Goal: Information Seeking & Learning: Learn about a topic

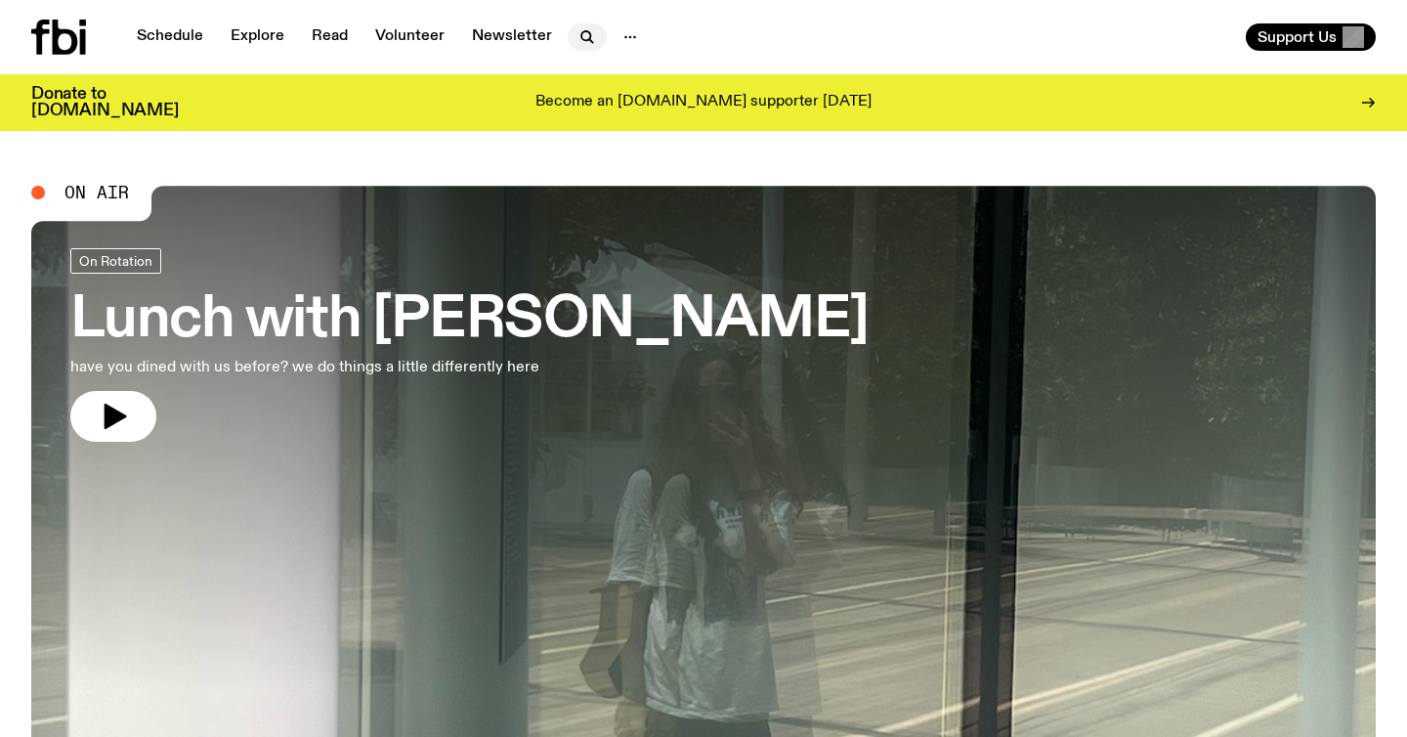
click at [581, 38] on icon "button" at bounding box center [586, 36] width 23 height 23
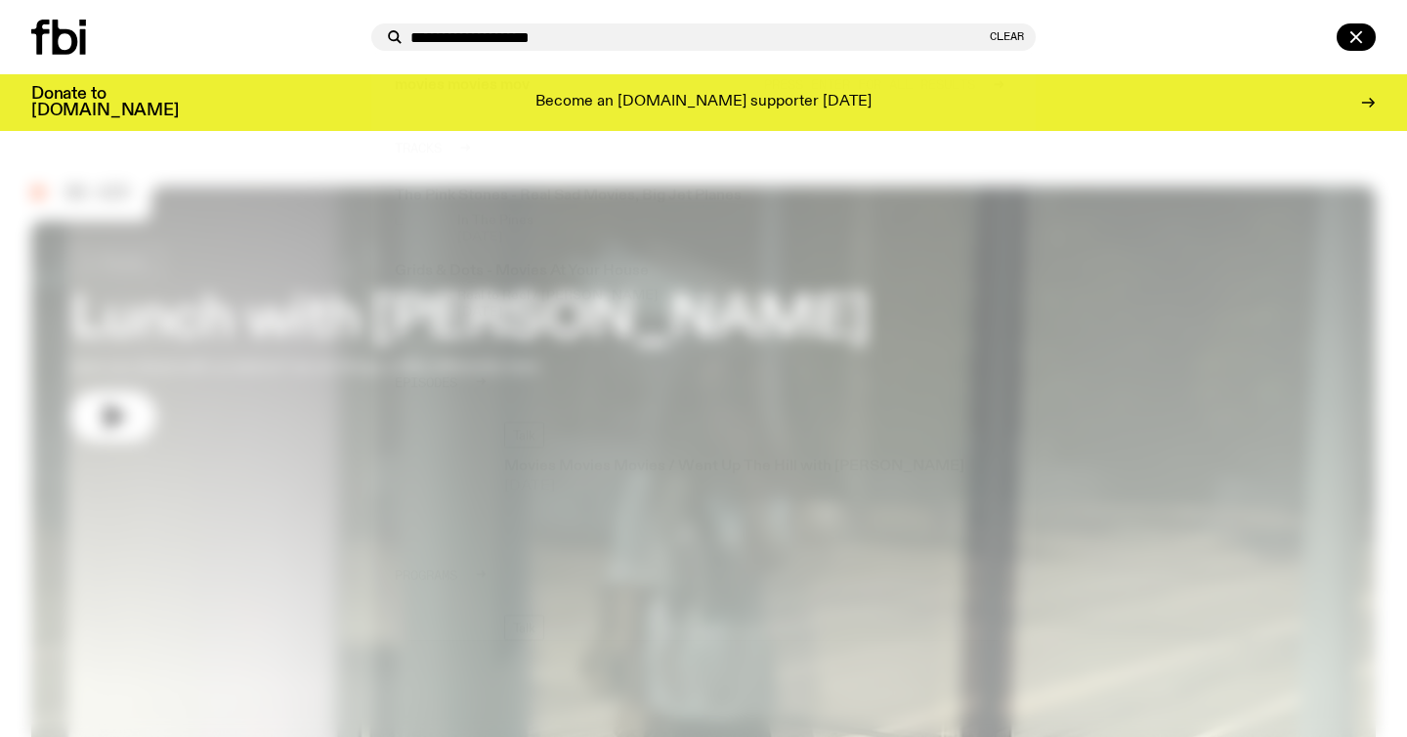
type input "**********"
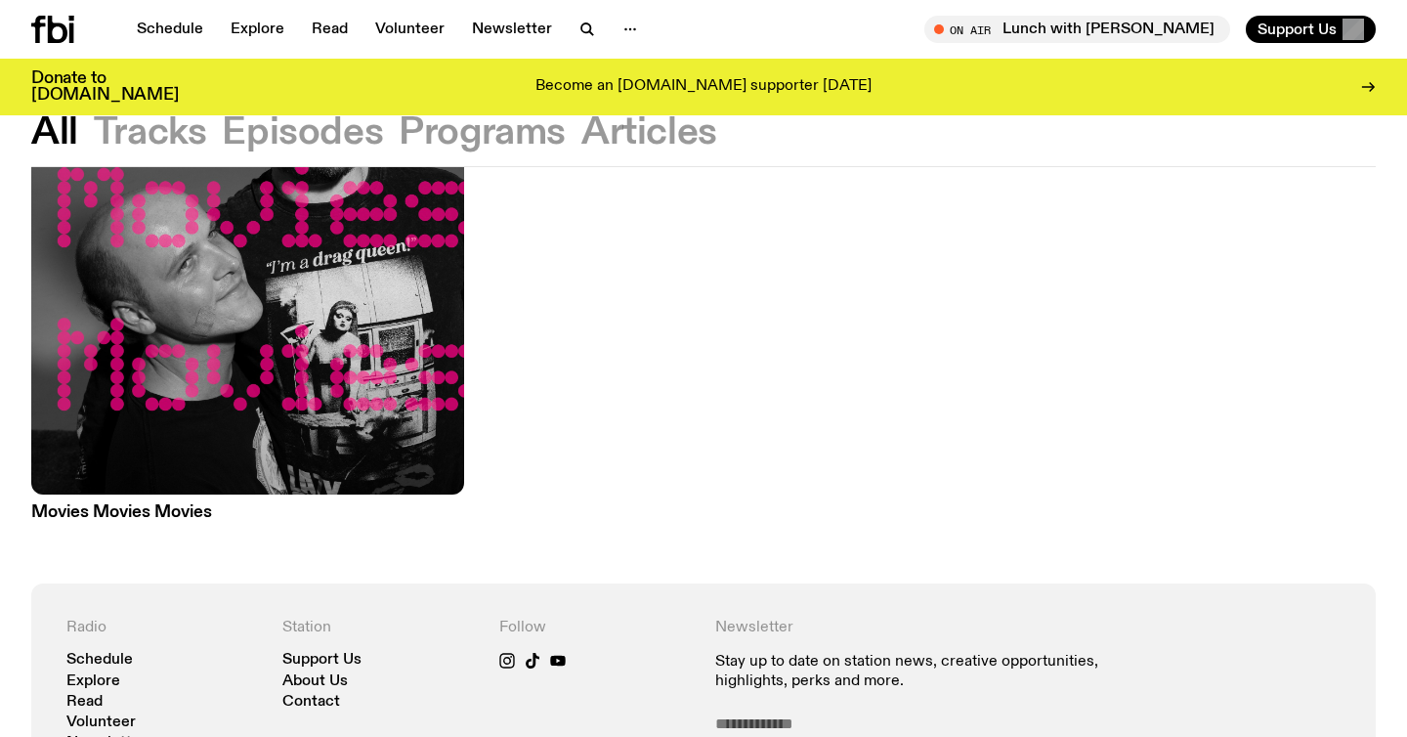
scroll to position [1184, 0]
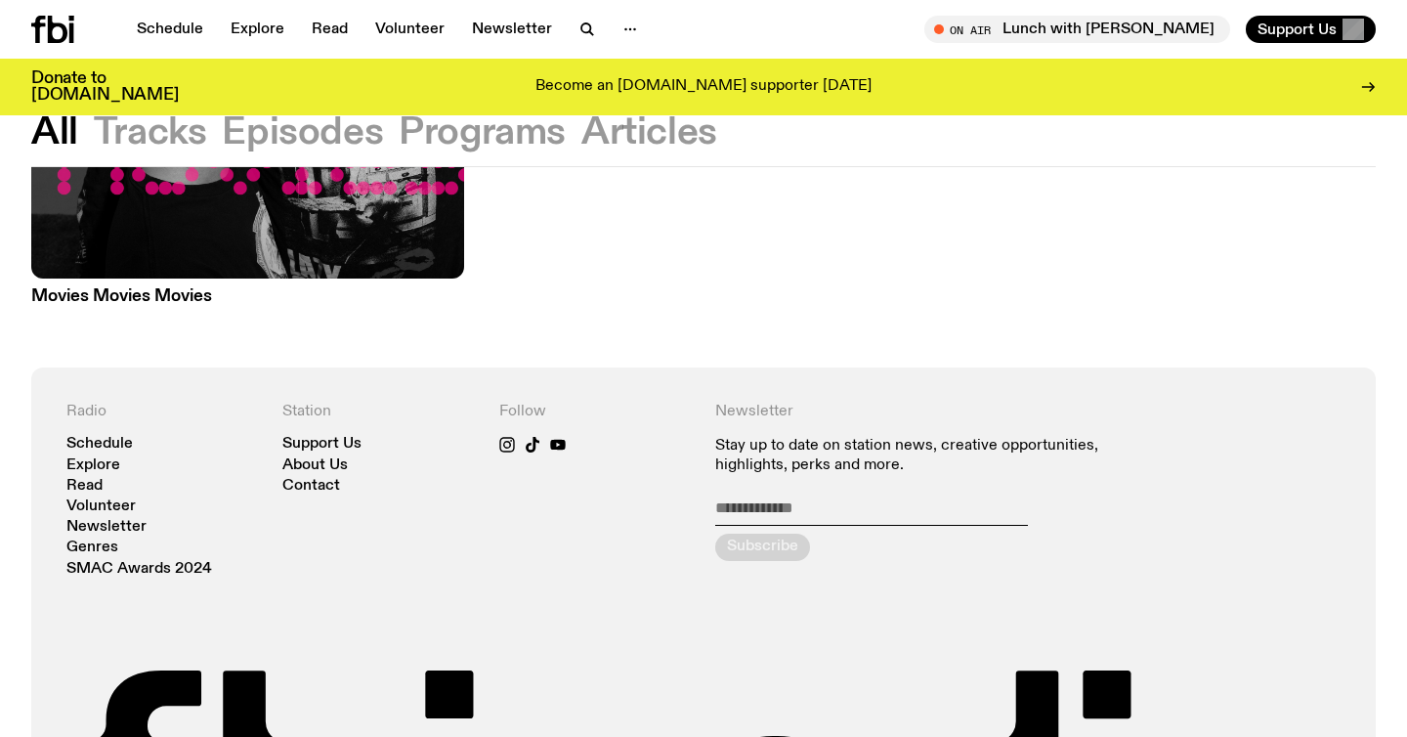
click at [181, 298] on h3 "Movies Movies Movies" at bounding box center [247, 296] width 433 height 17
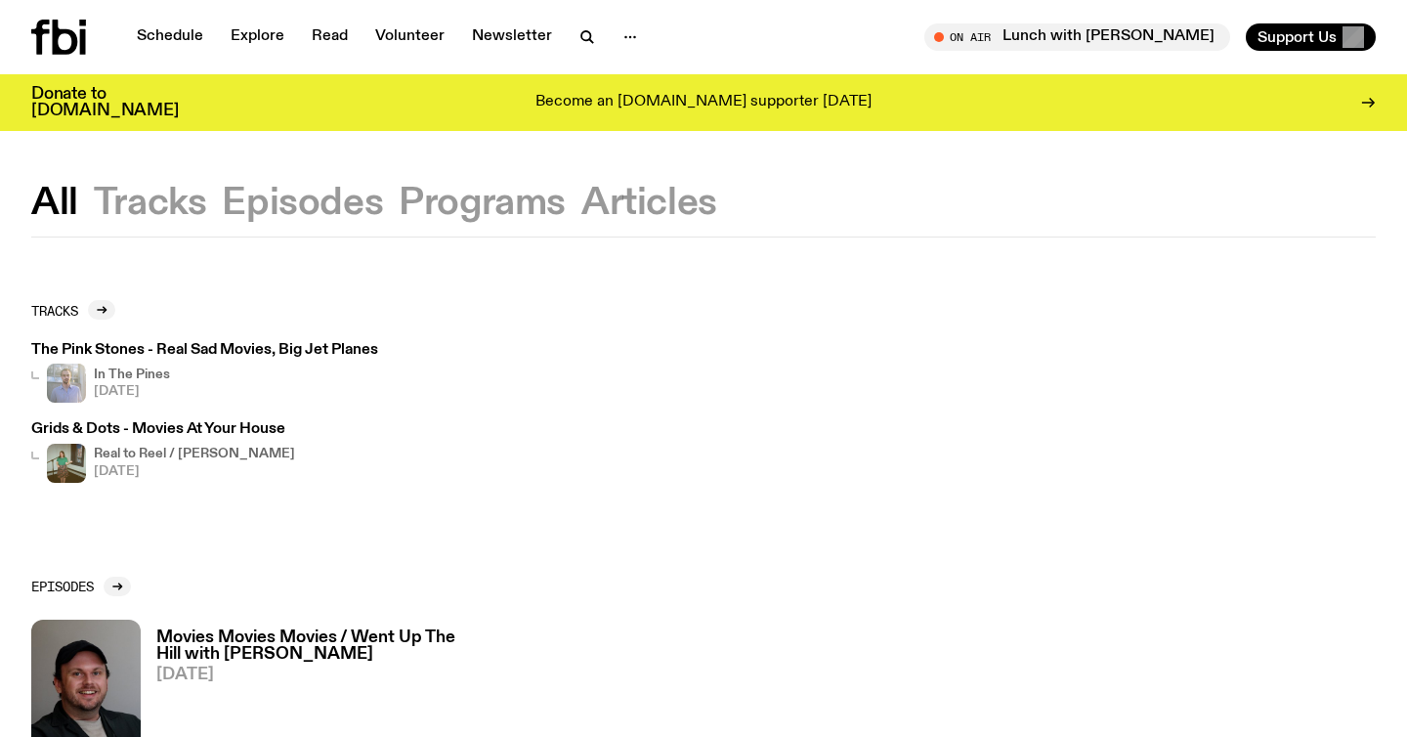
click at [156, 18] on div "Schedule Explore Read Volunteer Newsletter On Air Lunch with Louisa Christie Tu…" at bounding box center [703, 37] width 1407 height 74
click at [173, 31] on link "Schedule" at bounding box center [170, 36] width 90 height 27
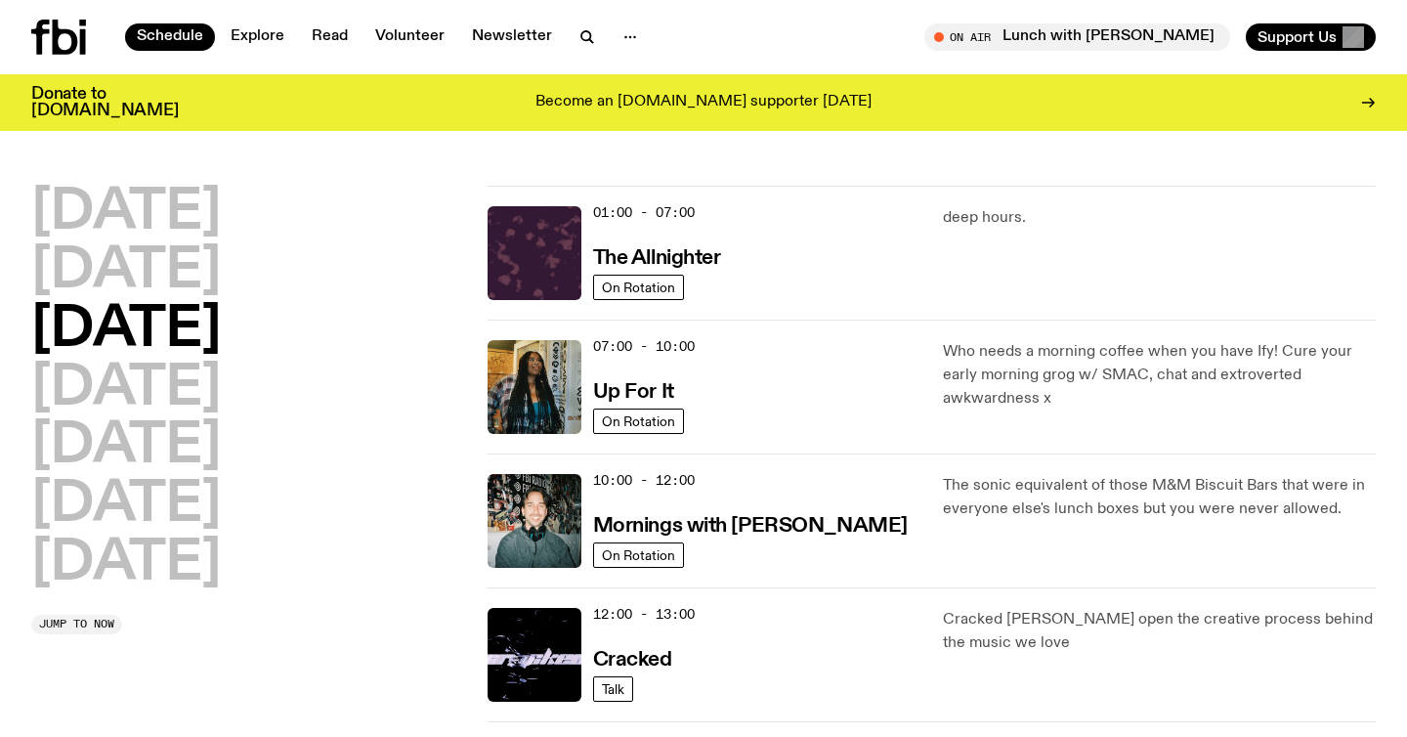
click at [33, 58] on div "Schedule Explore Read Volunteer Newsletter On Air Lunch with Louisa Christie Tu…" at bounding box center [703, 37] width 1407 height 74
click at [51, 44] on icon at bounding box center [58, 37] width 55 height 35
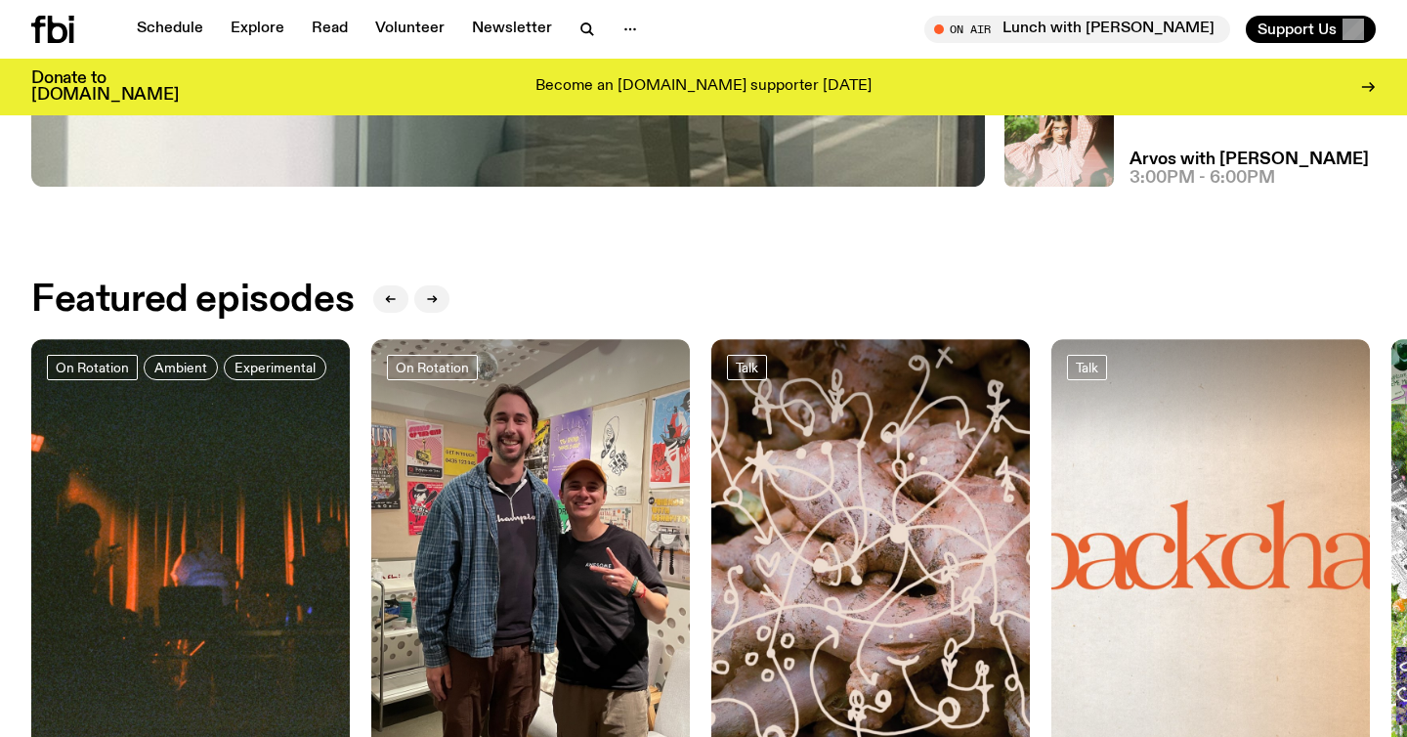
scroll to position [879, 0]
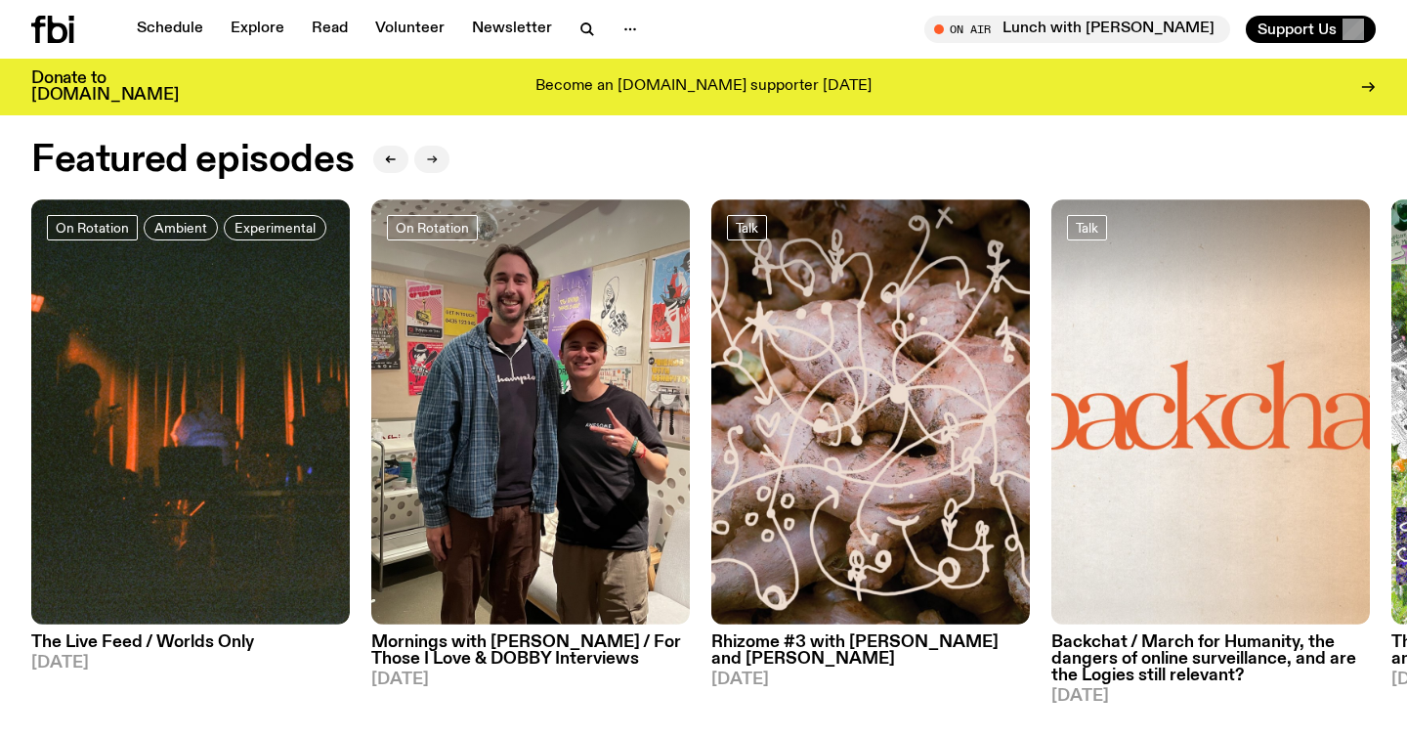
click at [426, 156] on icon "button" at bounding box center [432, 159] width 12 height 12
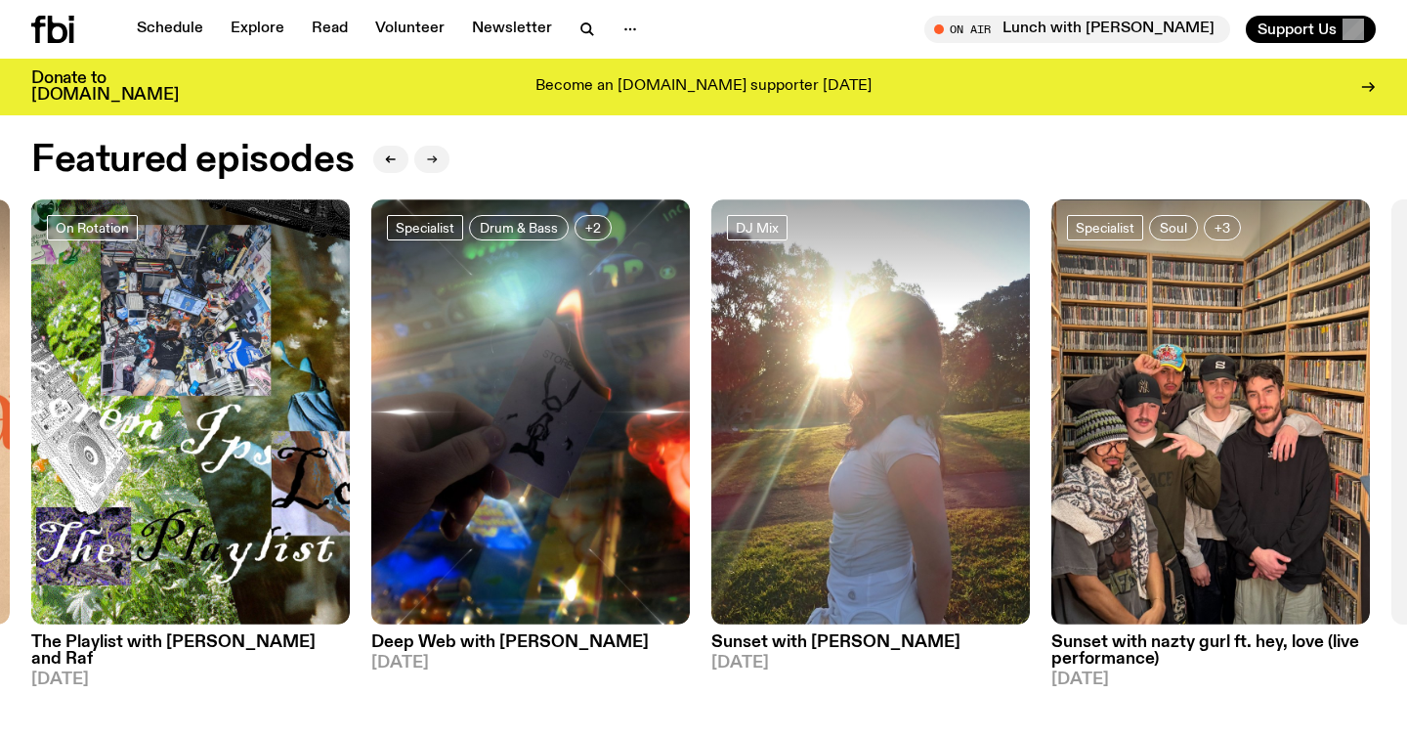
click at [427, 153] on icon "button" at bounding box center [432, 159] width 12 height 12
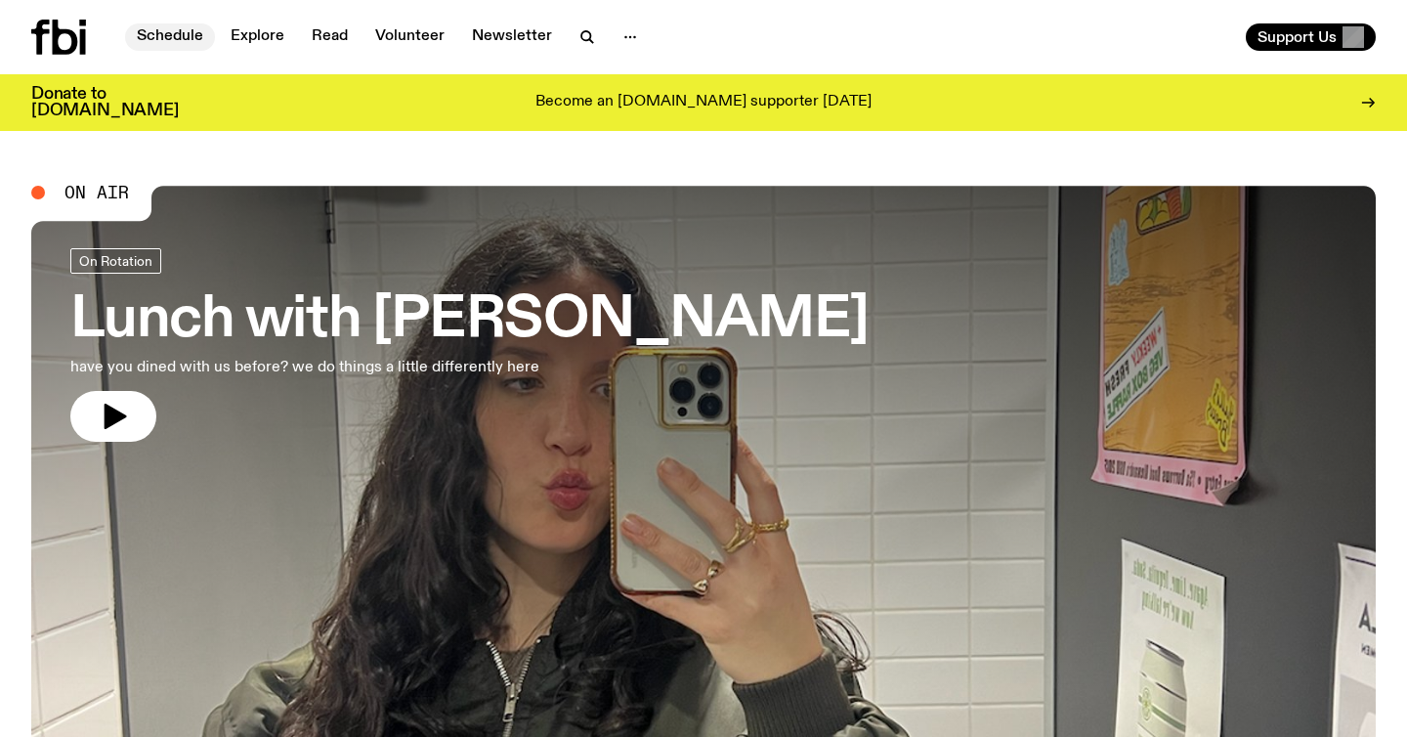
click at [165, 35] on link "Schedule" at bounding box center [170, 36] width 90 height 27
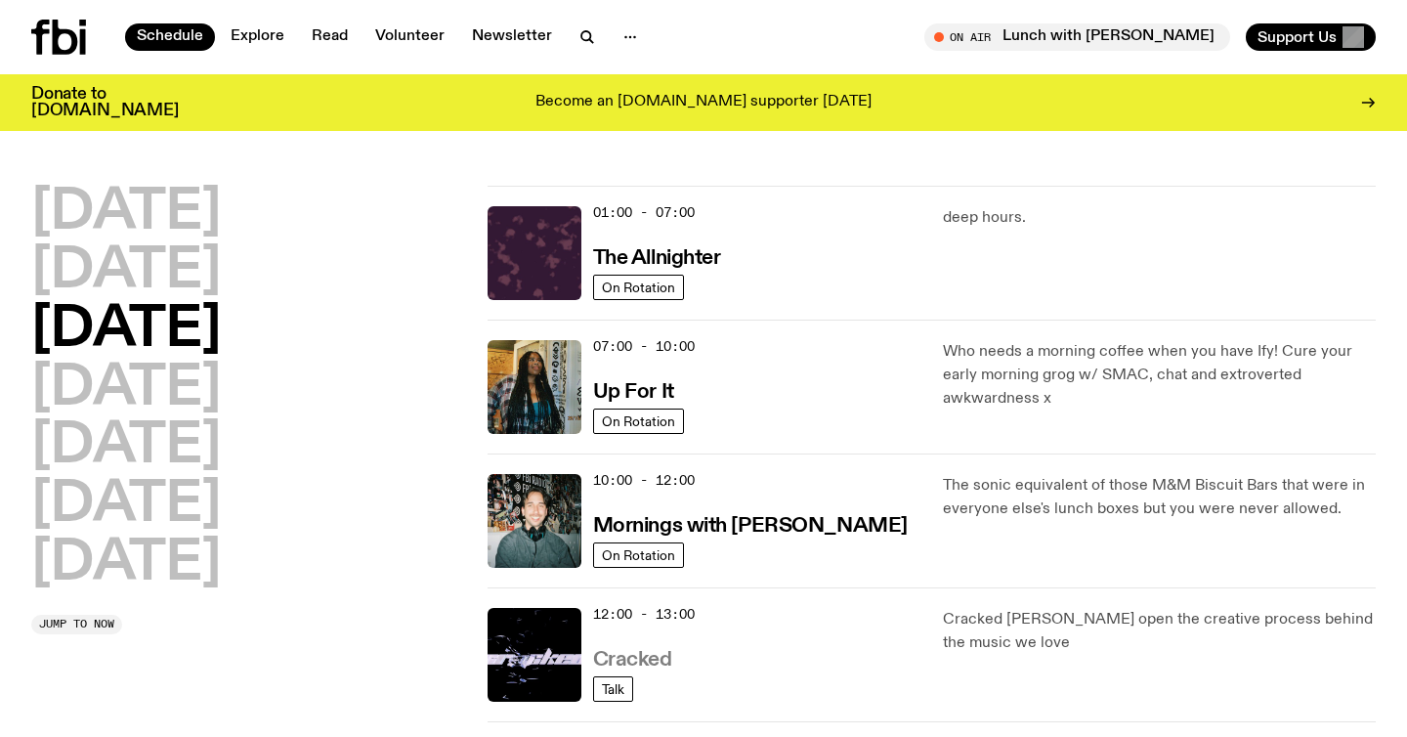
click at [663, 662] on h3 "Cracked" at bounding box center [632, 660] width 79 height 21
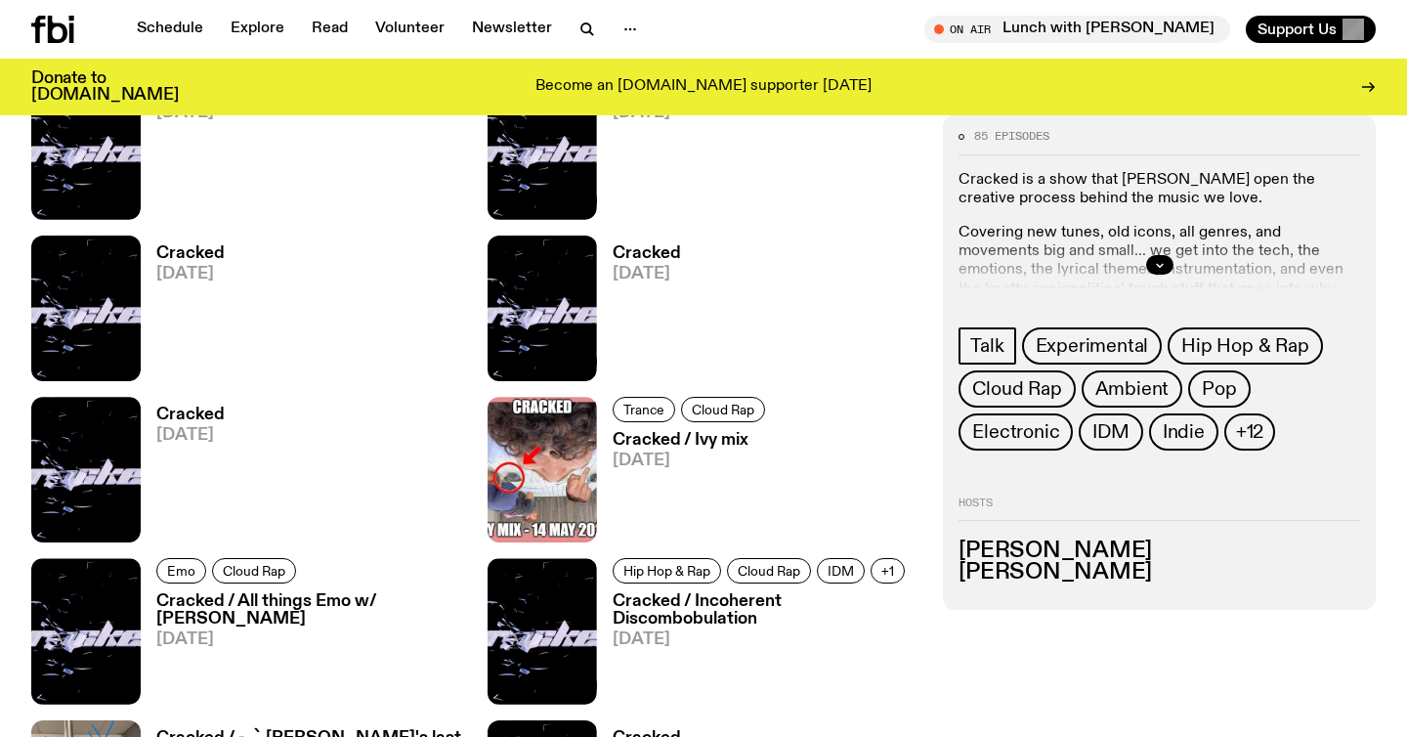
scroll to position [743, 0]
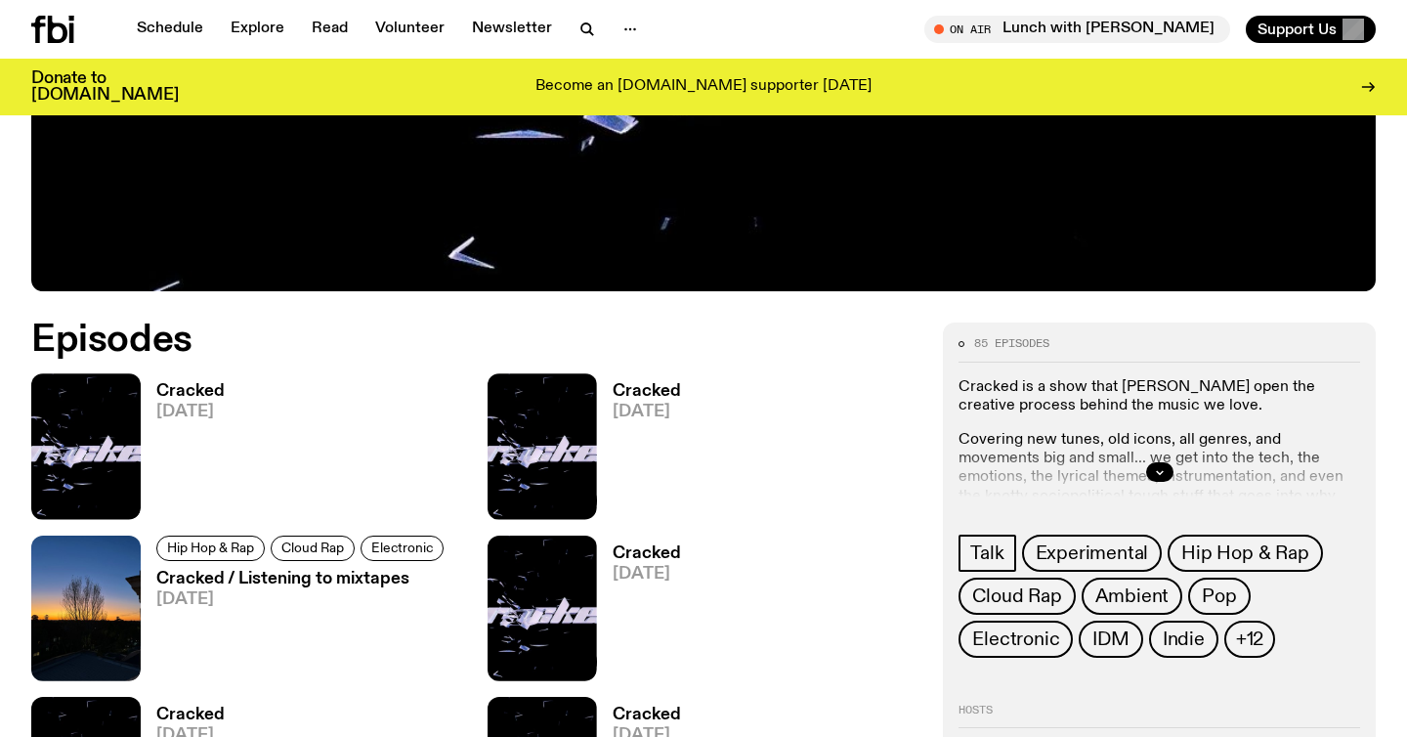
click at [189, 389] on h3 "Cracked" at bounding box center [190, 391] width 68 height 17
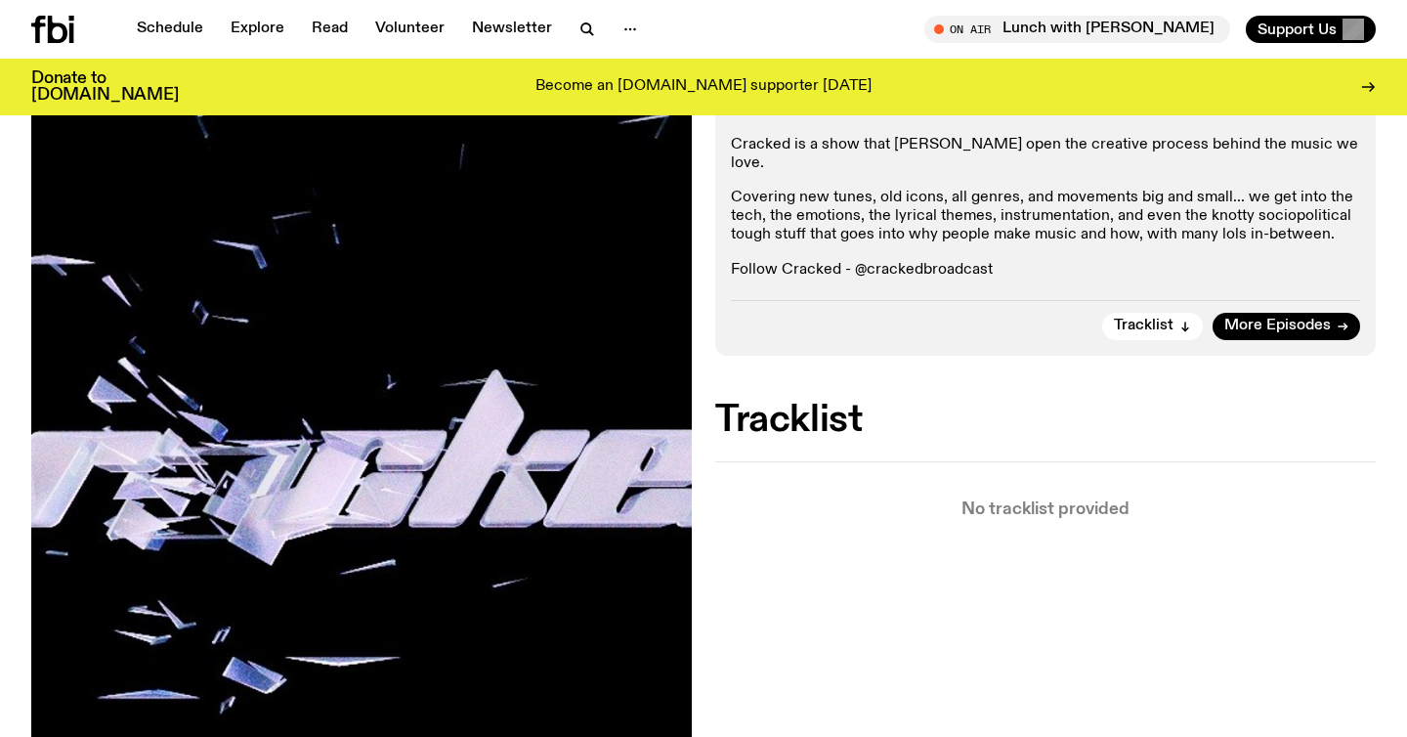
scroll to position [380, 0]
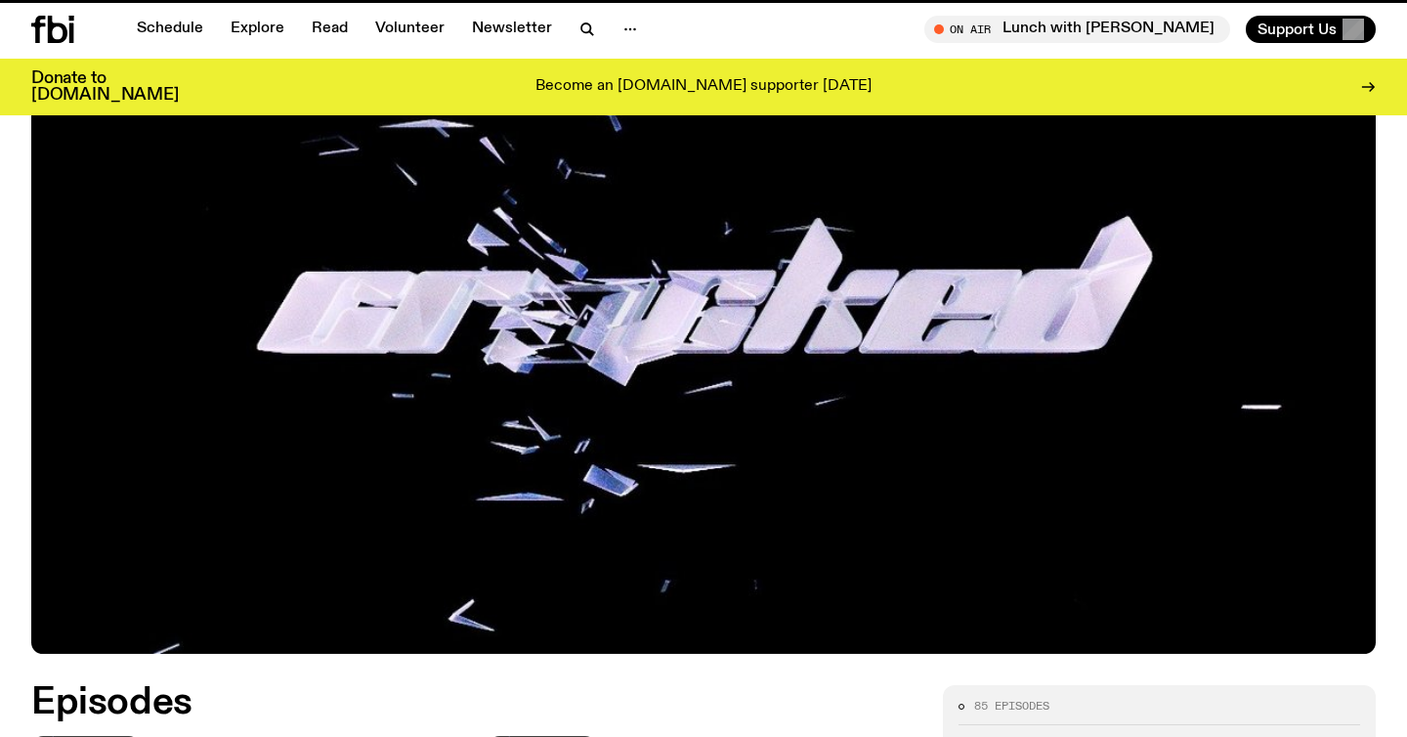
scroll to position [743, 0]
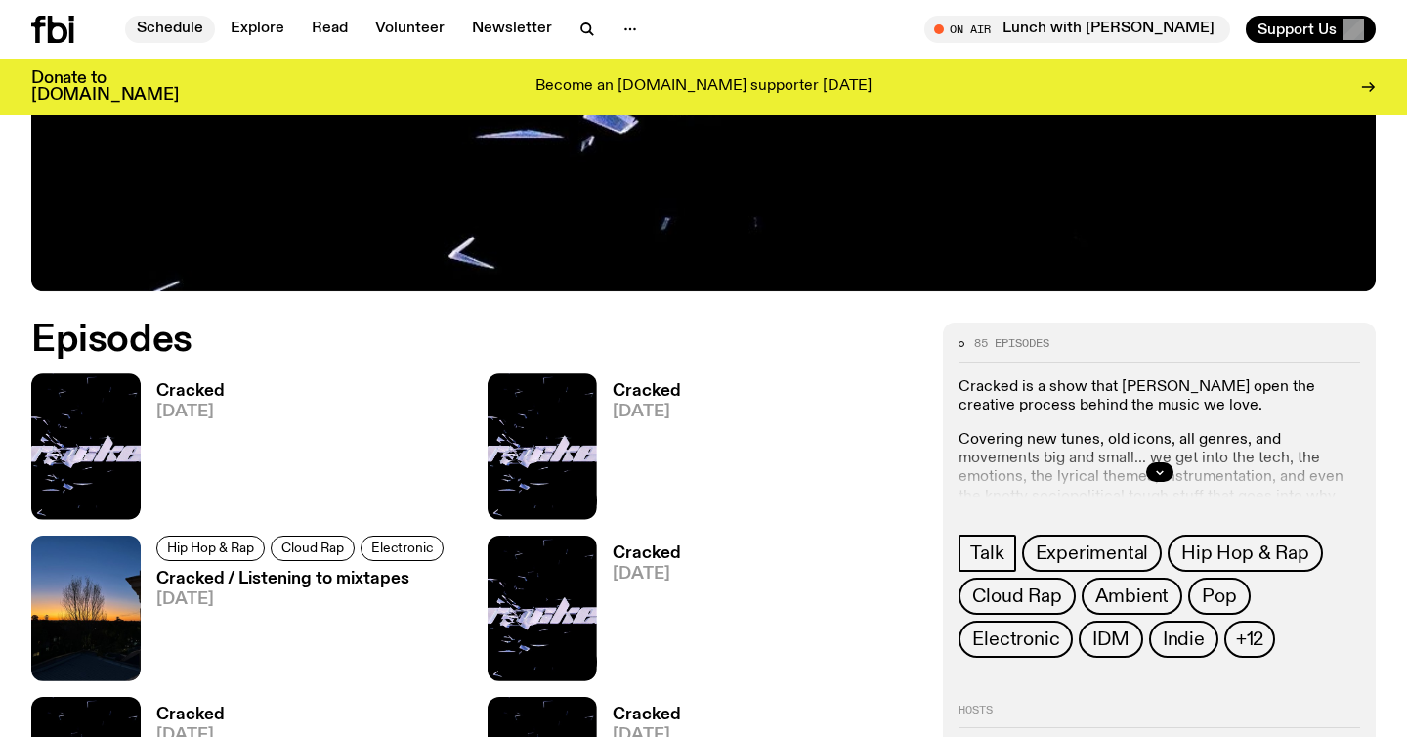
click at [181, 25] on link "Schedule" at bounding box center [170, 29] width 90 height 27
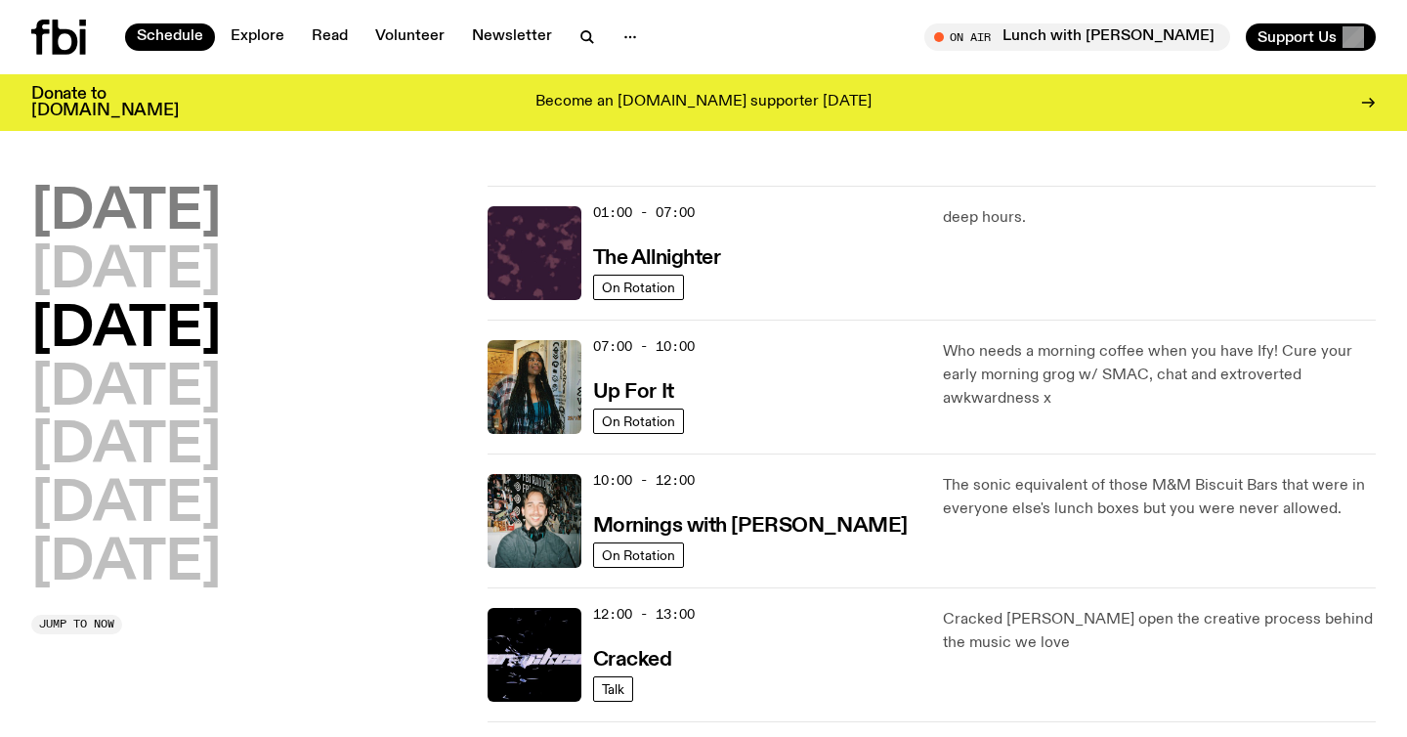
click at [171, 200] on h2 "Monday" at bounding box center [126, 213] width 190 height 55
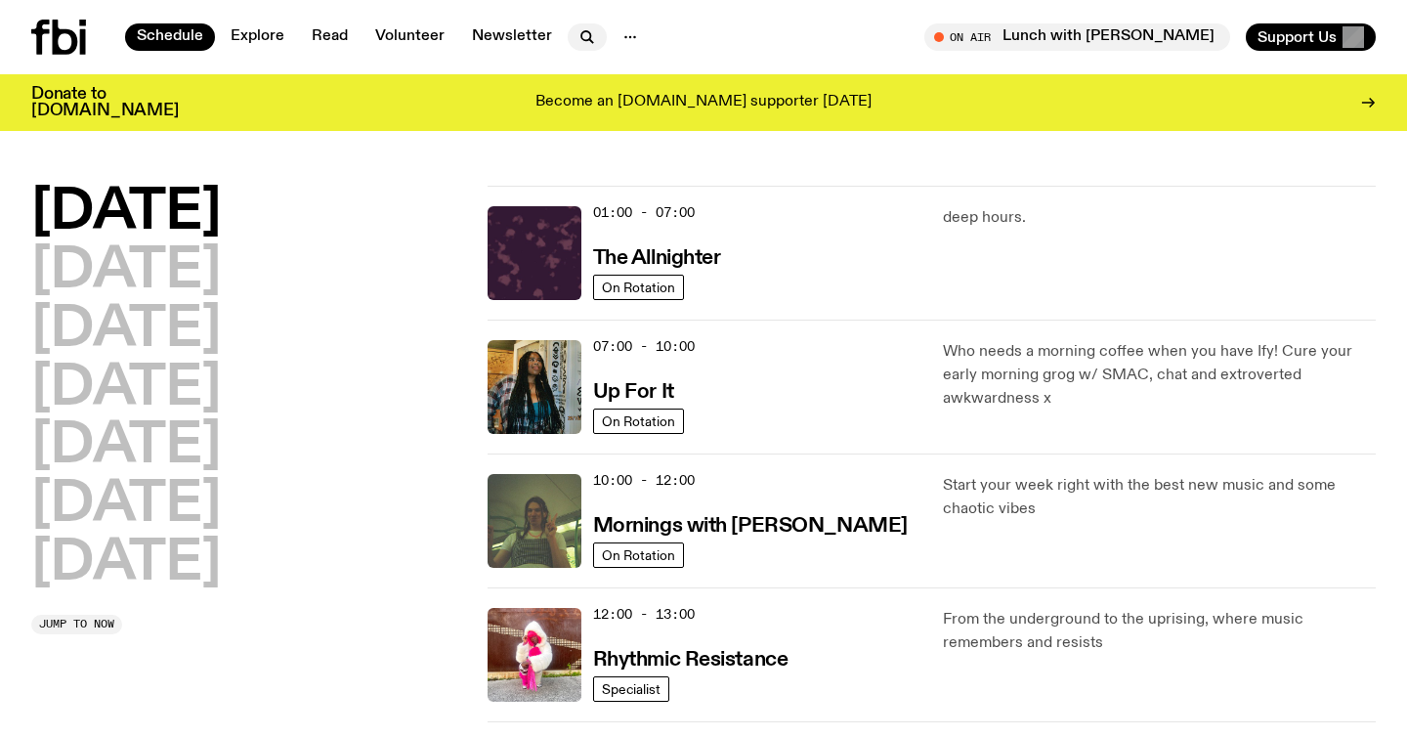
click at [581, 37] on icon "button" at bounding box center [585, 35] width 9 height 9
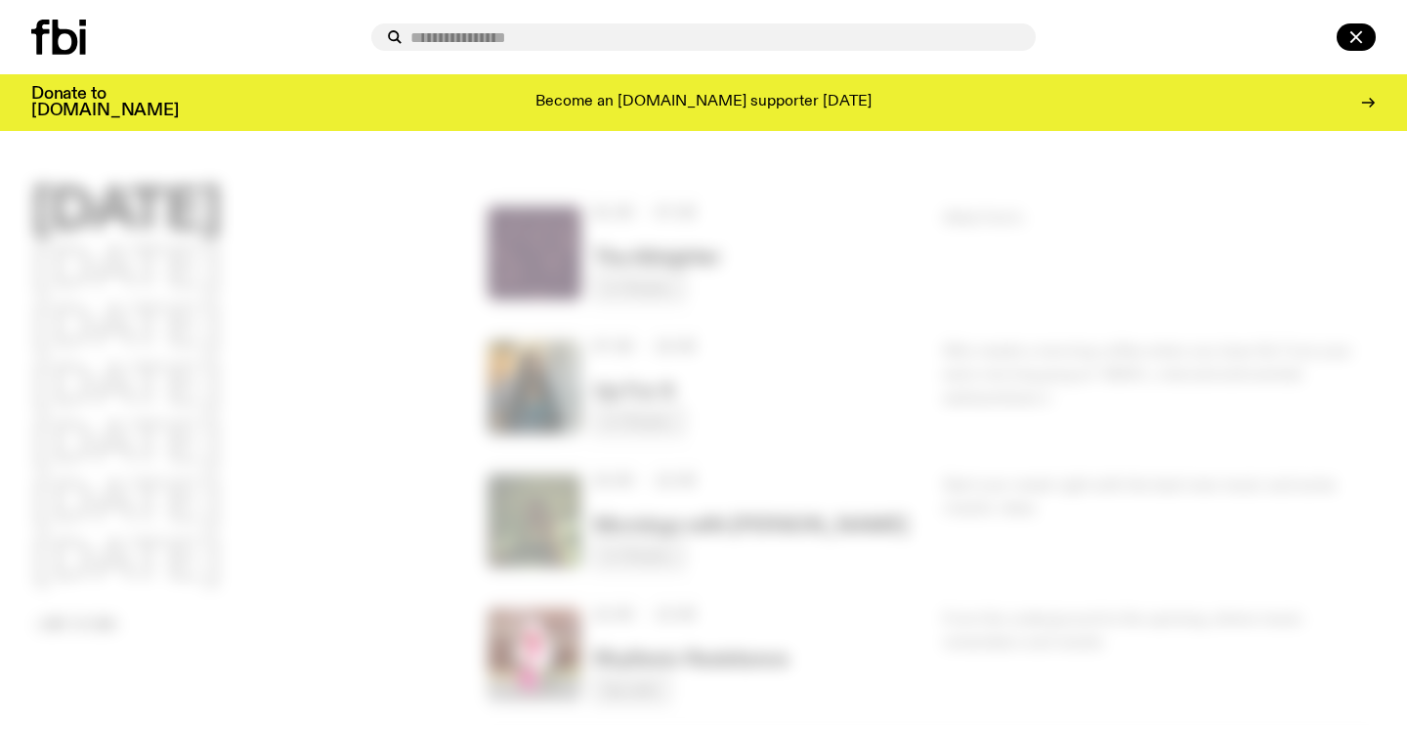
type input "*"
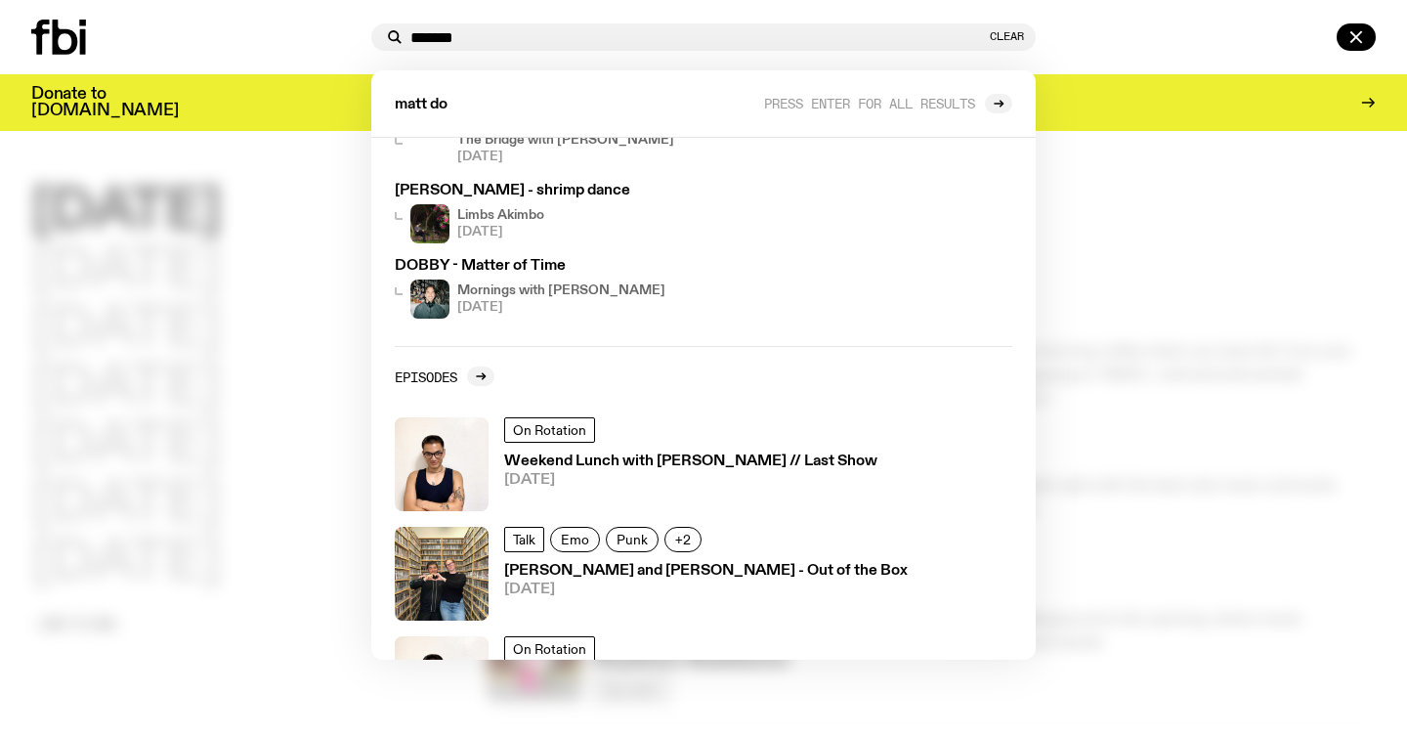
scroll to position [282, 0]
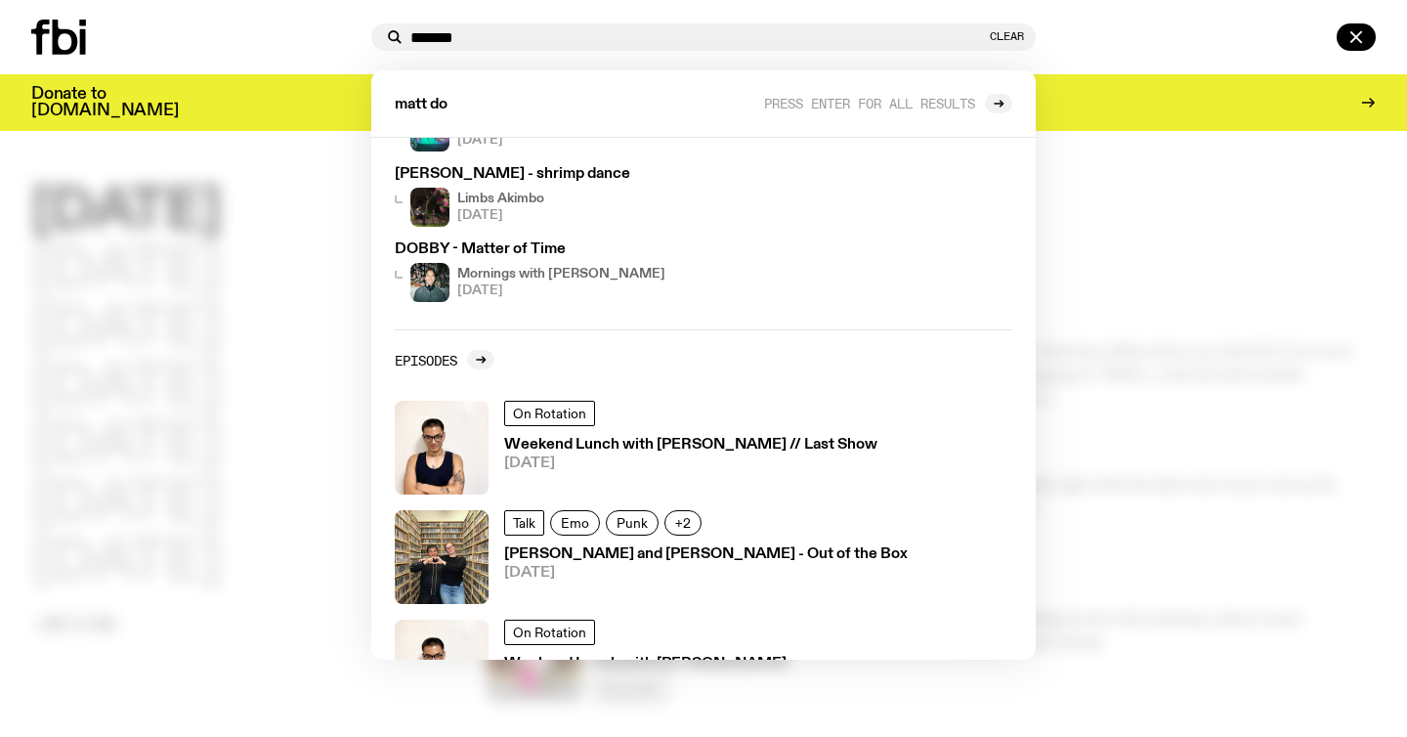
type input "*******"
click at [1262, 346] on div at bounding box center [703, 368] width 1407 height 737
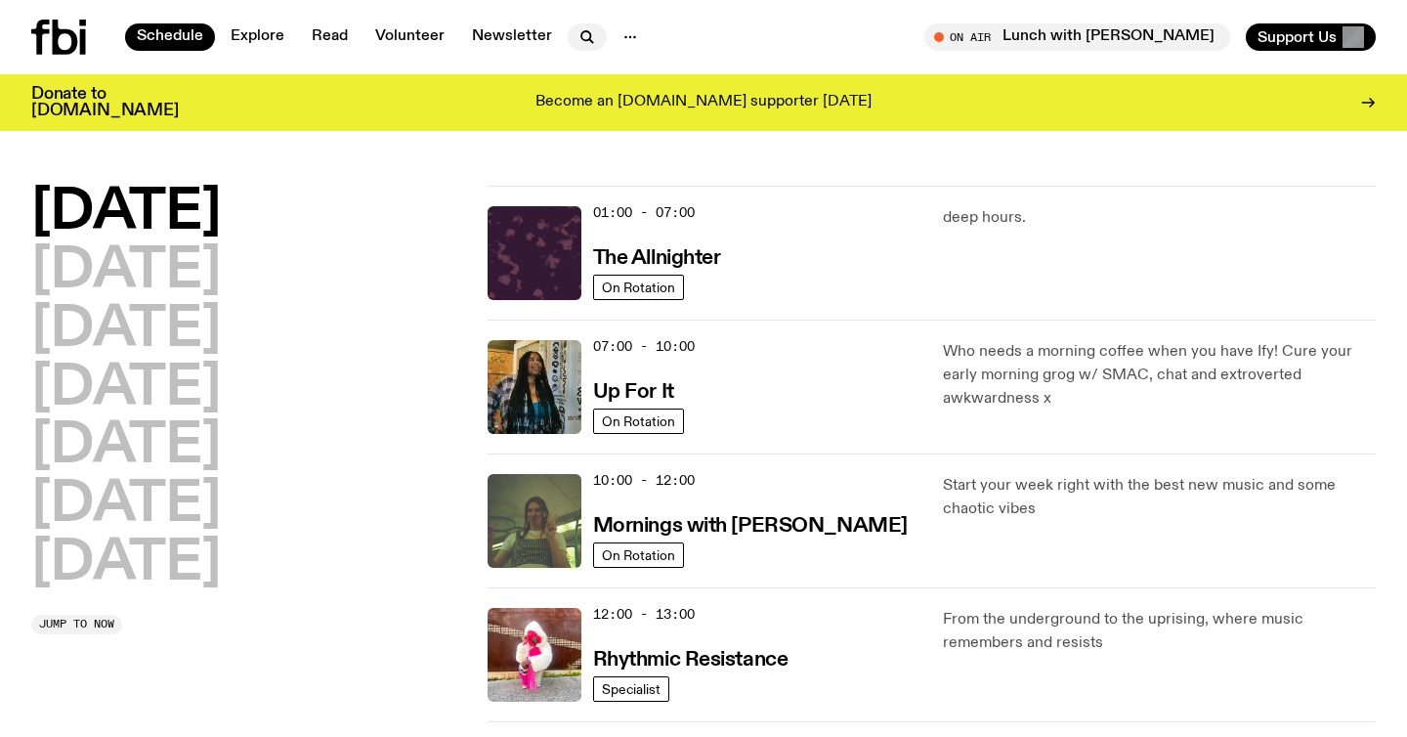
click at [581, 38] on icon "button" at bounding box center [585, 35] width 9 height 9
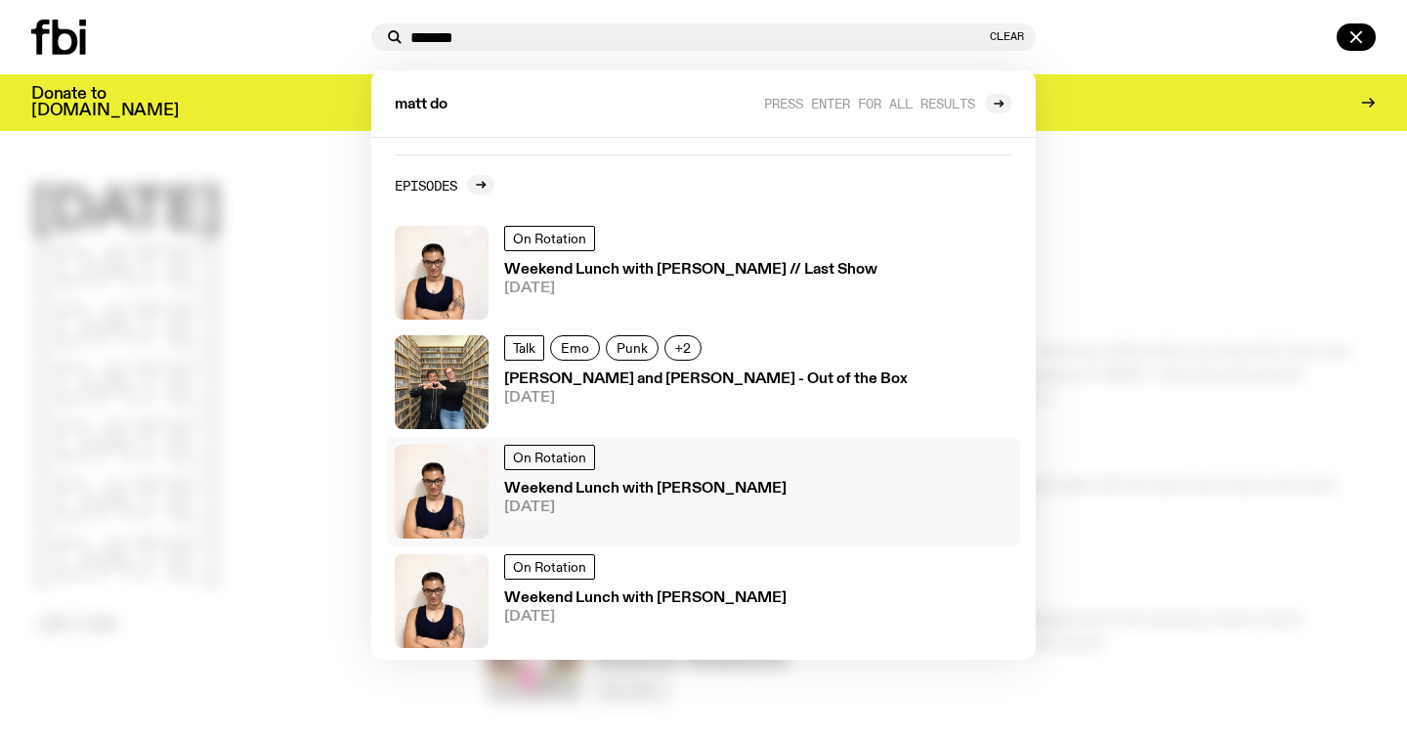
scroll to position [437, 0]
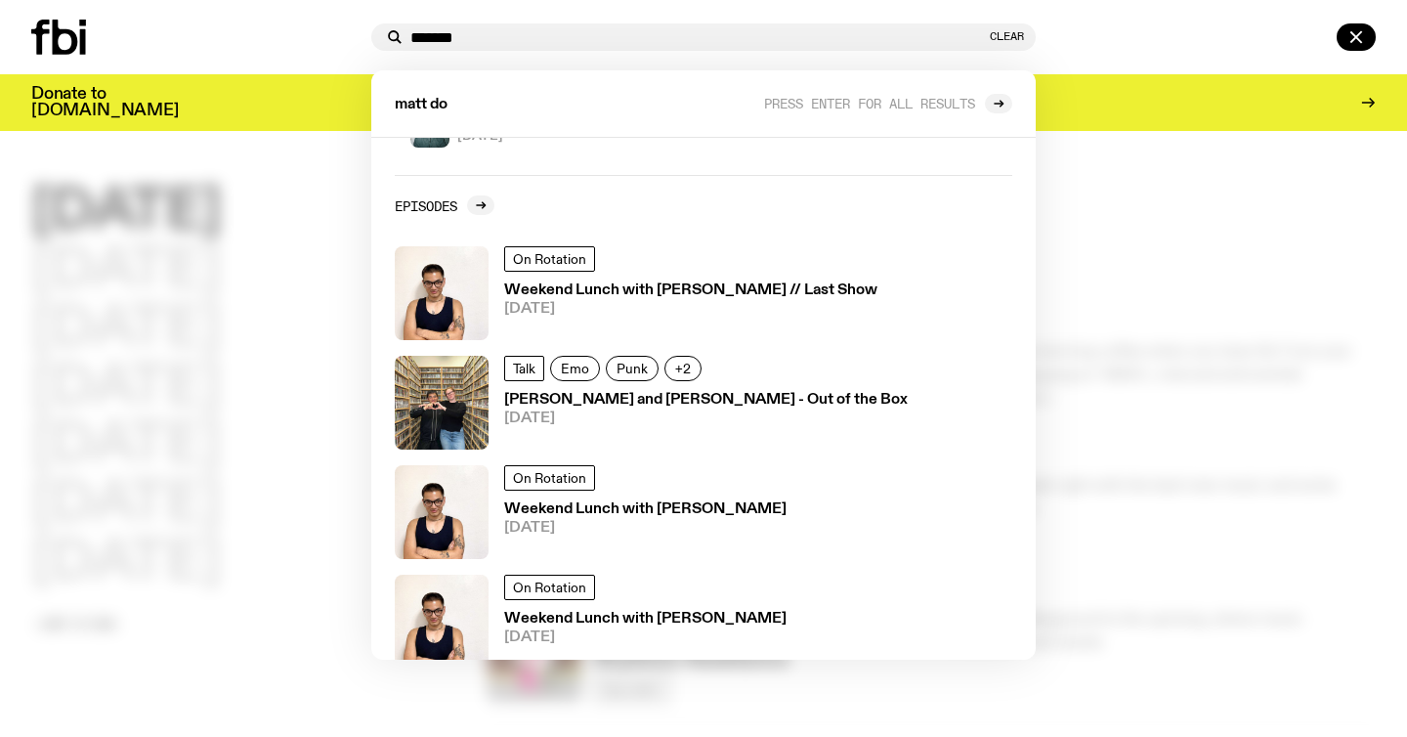
click at [323, 337] on div at bounding box center [703, 368] width 1407 height 737
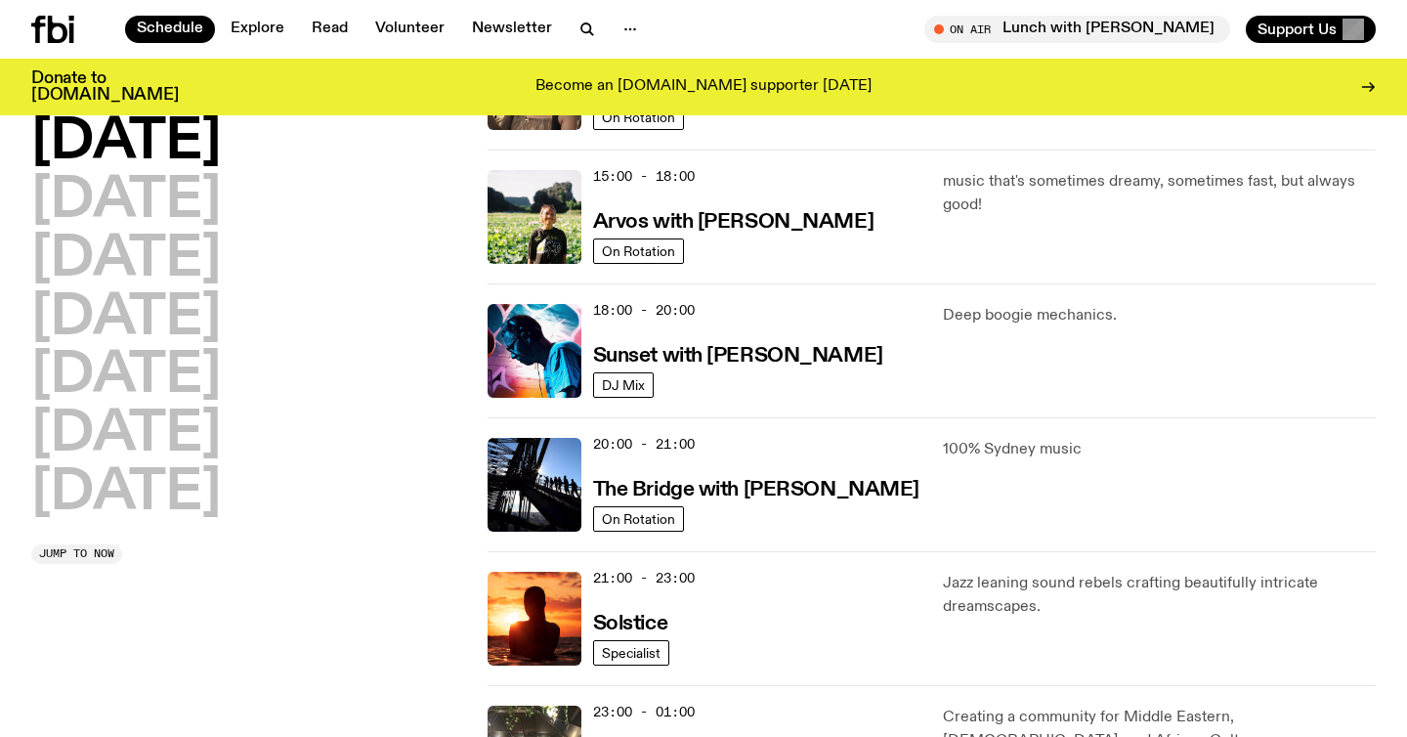
scroll to position [692, 0]
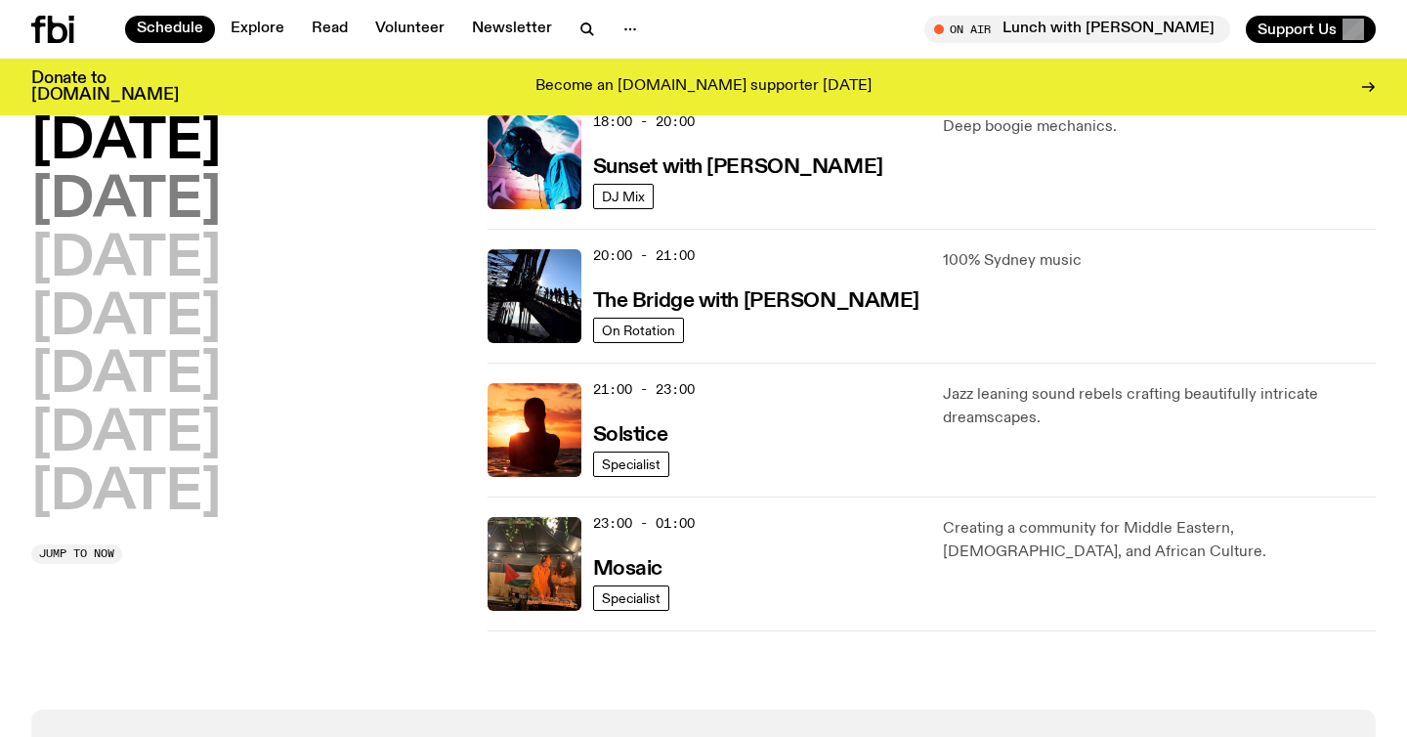
click at [166, 188] on h2 "[DATE]" at bounding box center [126, 201] width 190 height 55
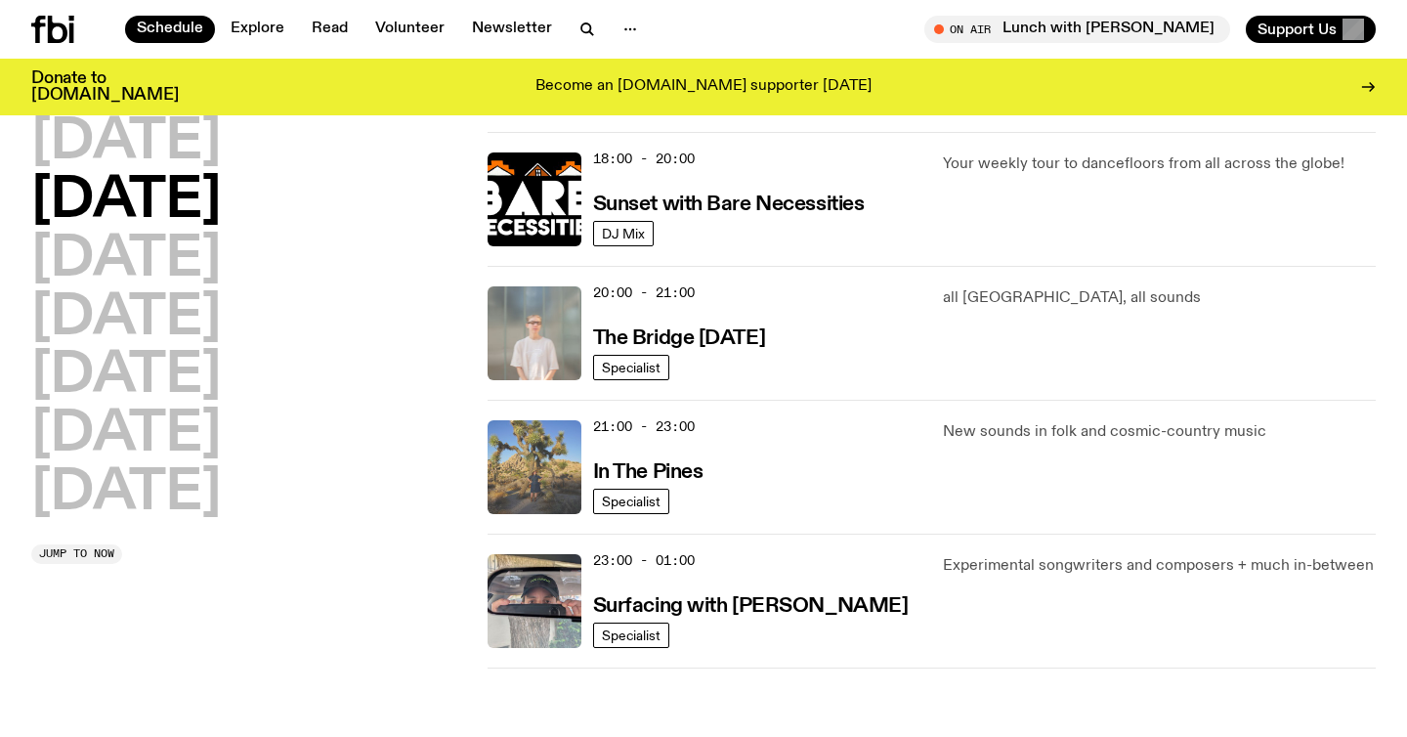
scroll to position [1010, 0]
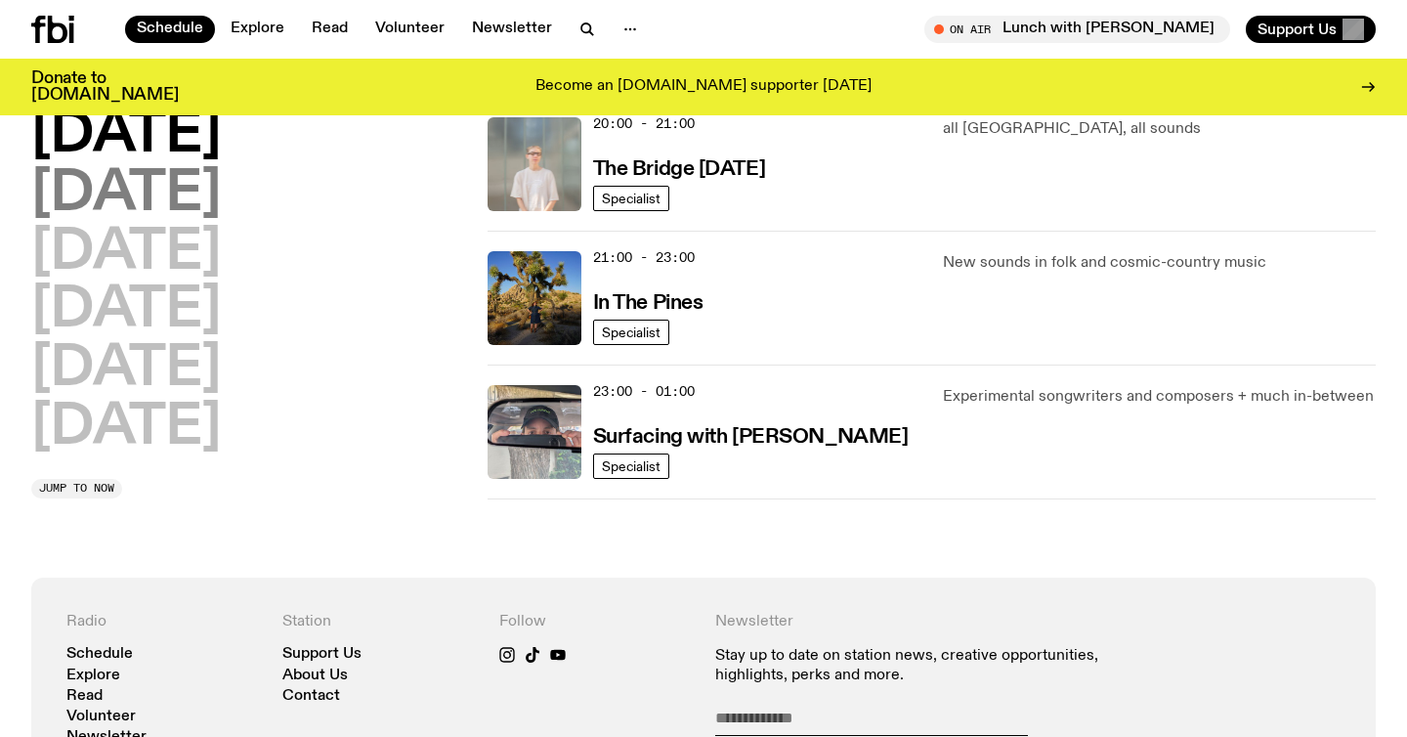
click at [210, 199] on h2 "[DATE]" at bounding box center [126, 194] width 190 height 55
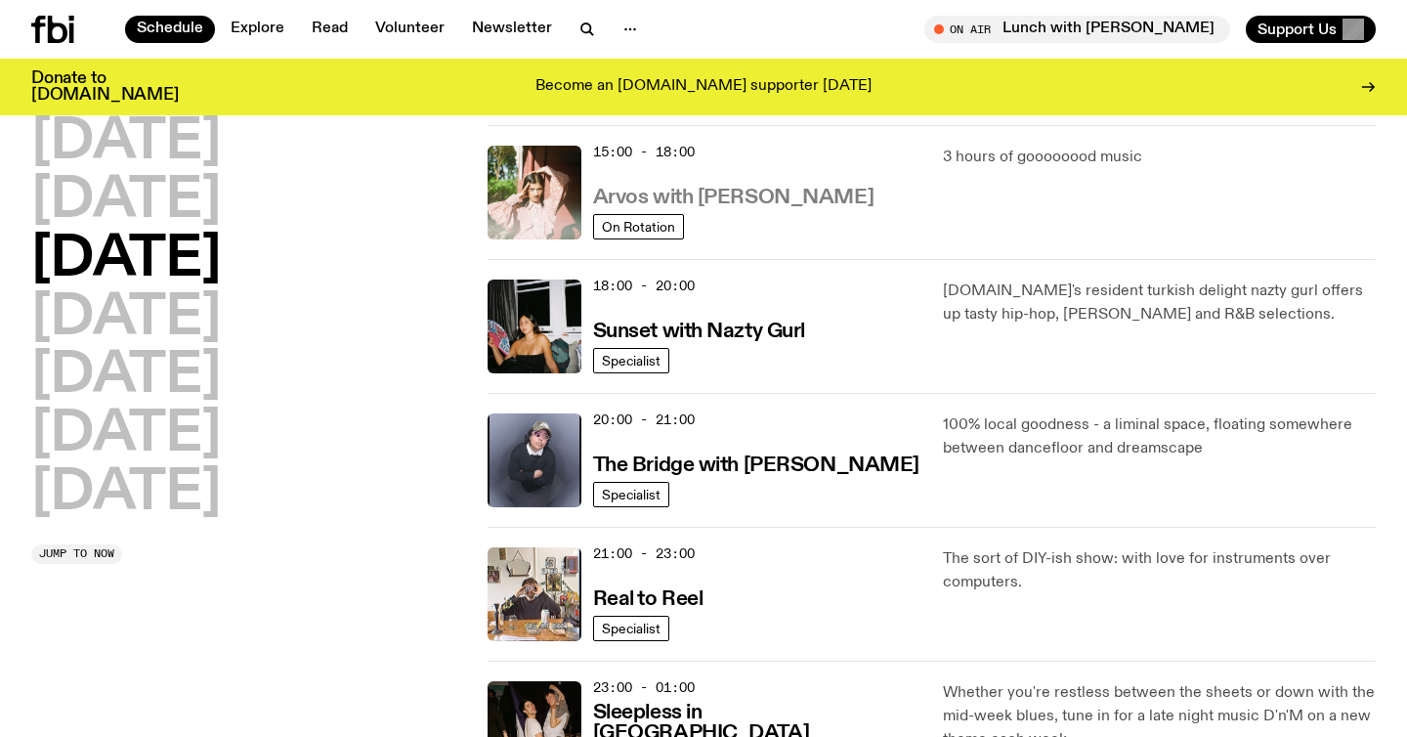
scroll to position [881, 0]
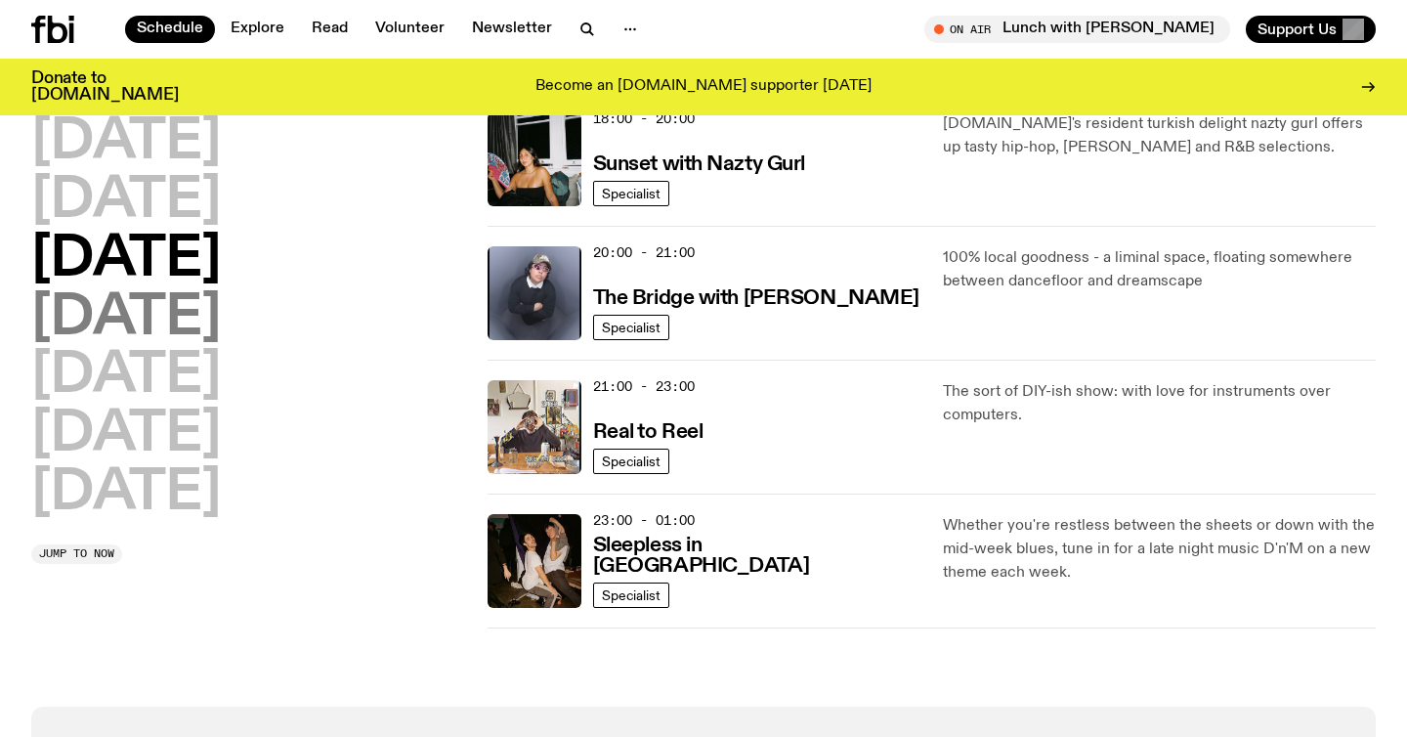
click at [221, 309] on h2 "[DATE]" at bounding box center [126, 318] width 190 height 55
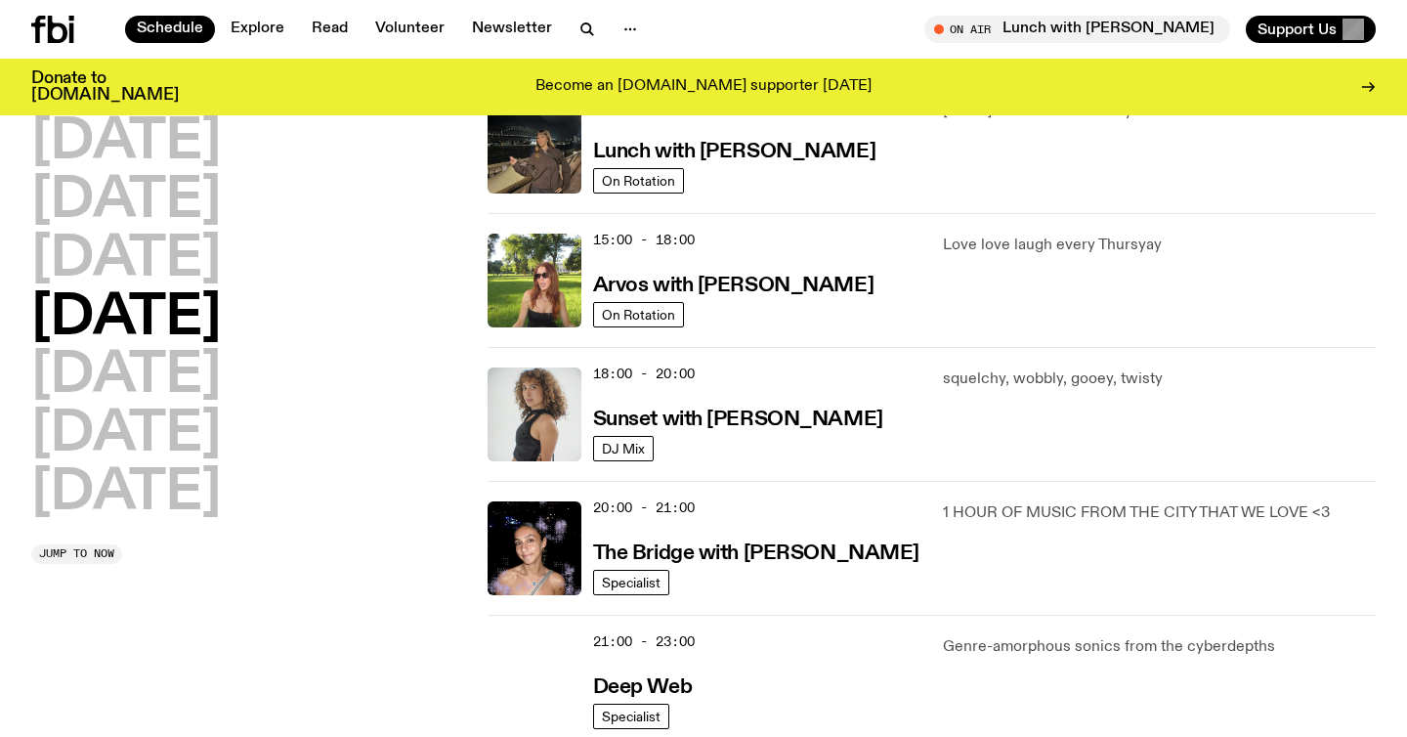
scroll to position [788, 0]
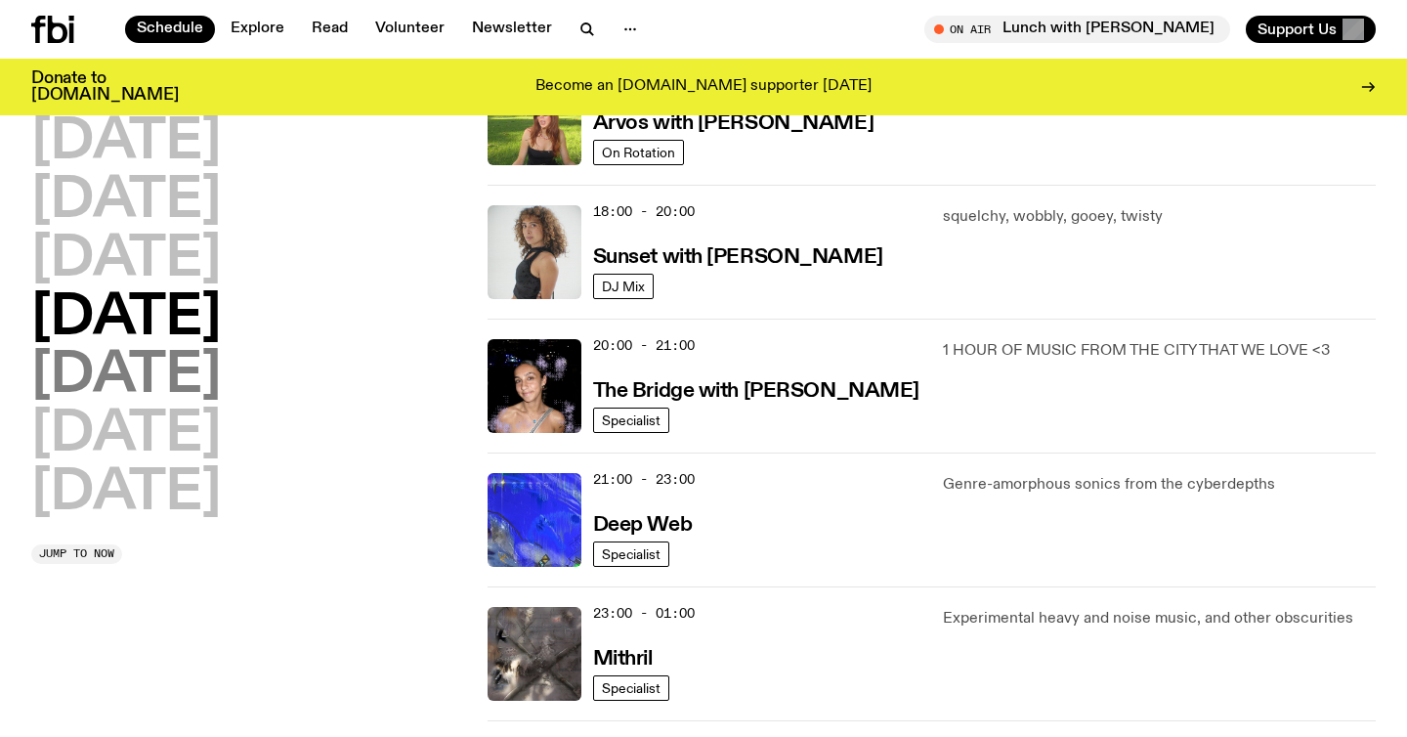
click at [129, 363] on h2 "[DATE]" at bounding box center [126, 376] width 190 height 55
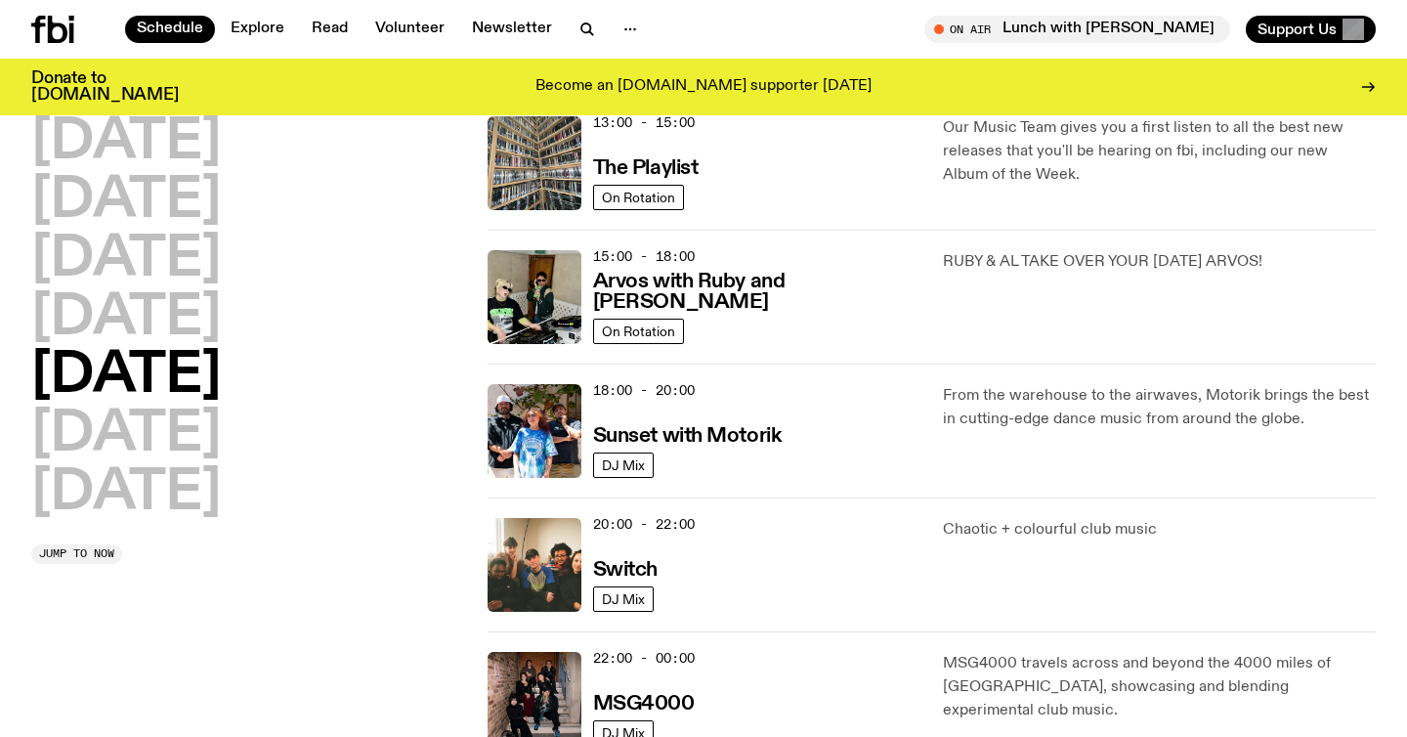
scroll to position [688, 0]
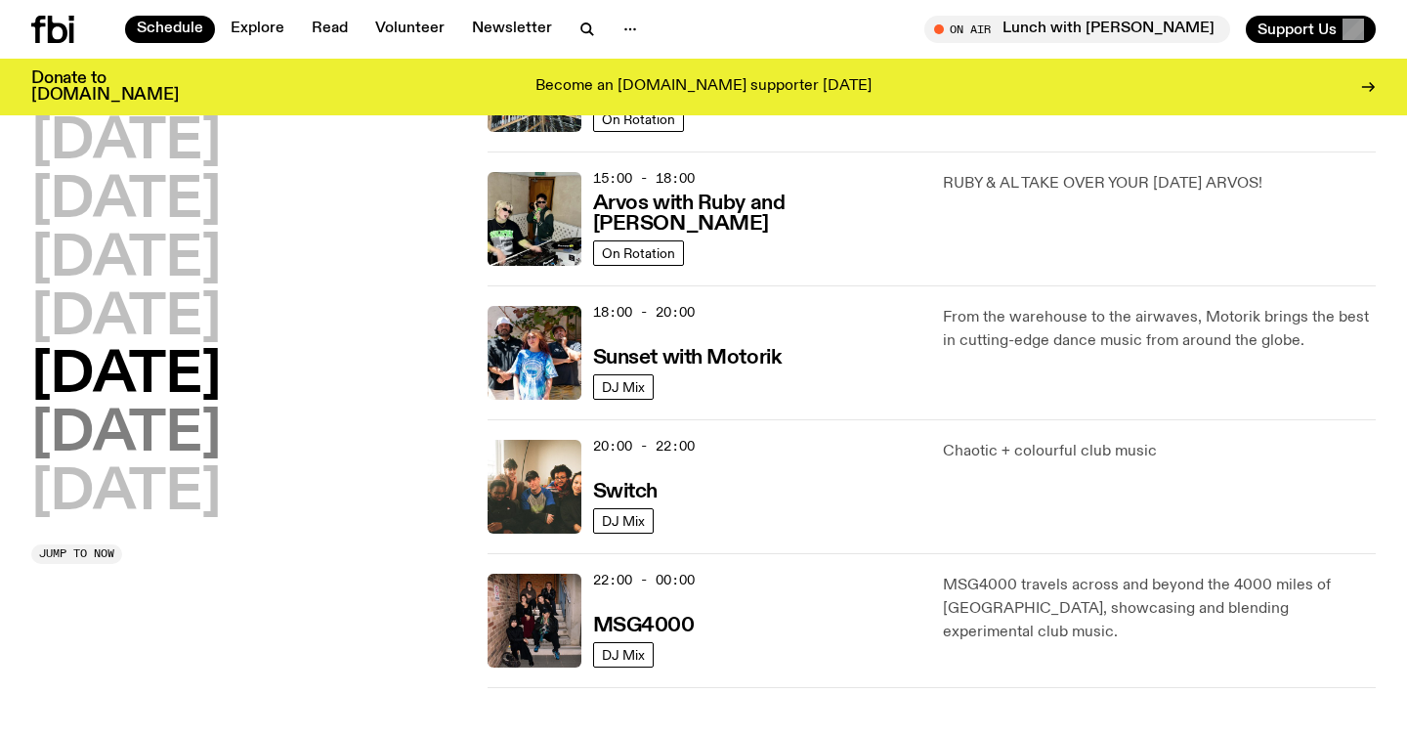
click at [202, 427] on h2 "[DATE]" at bounding box center [126, 434] width 190 height 55
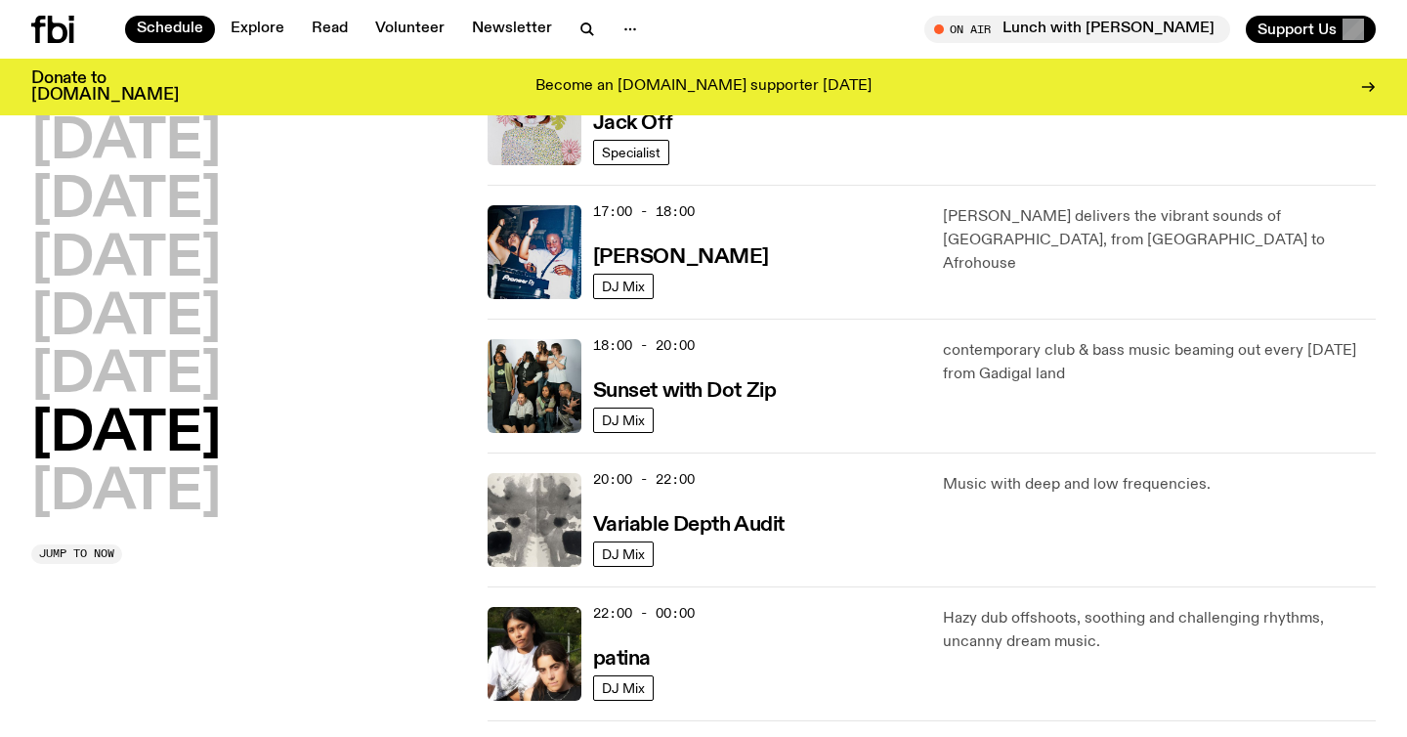
scroll to position [0, 0]
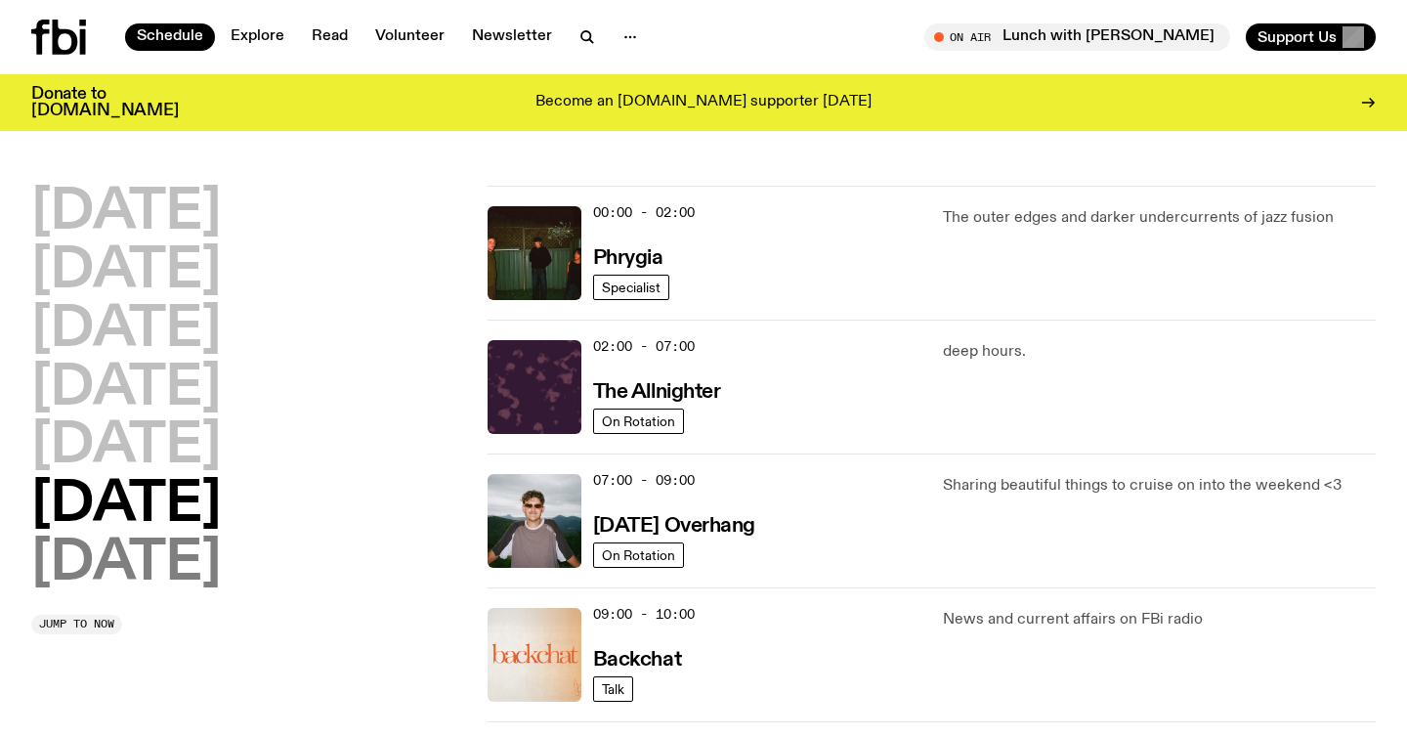
click at [138, 573] on h2 "[DATE]" at bounding box center [126, 563] width 190 height 55
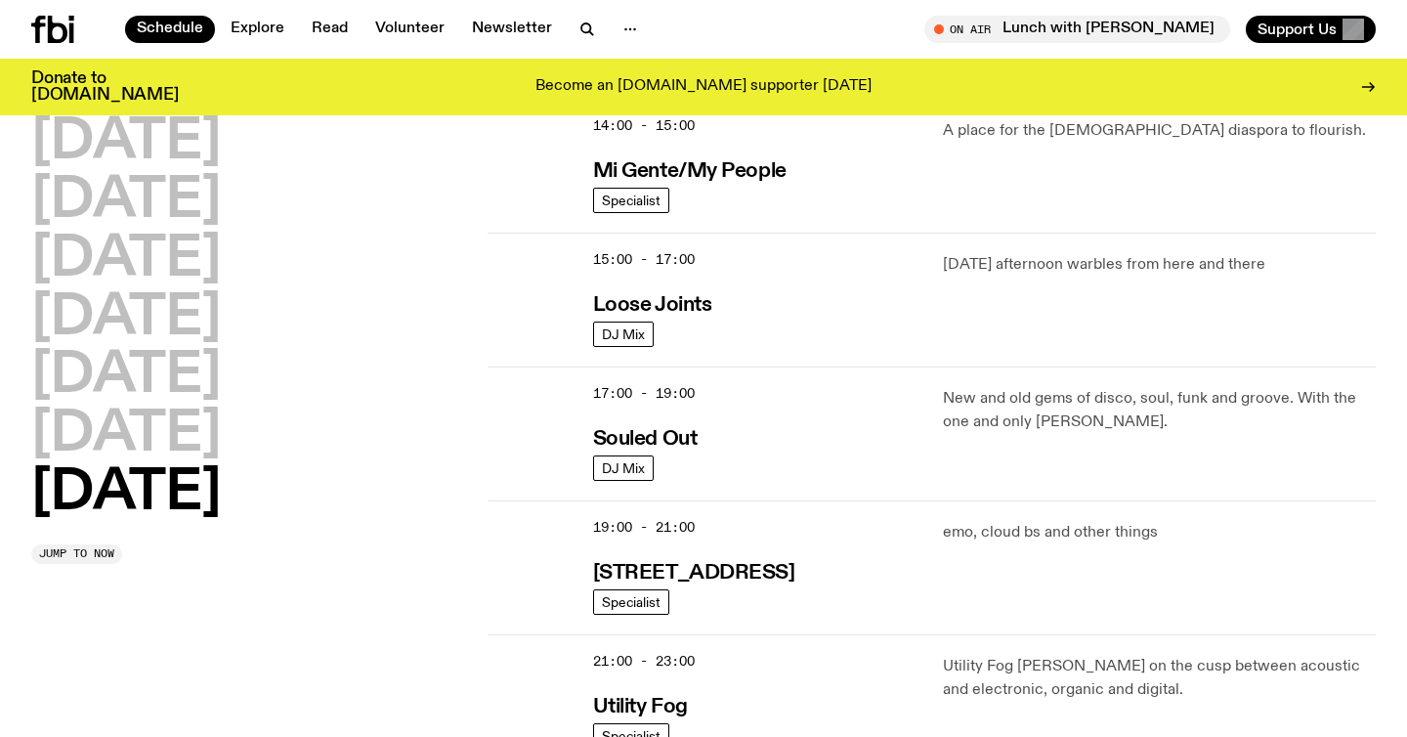
scroll to position [1386, 0]
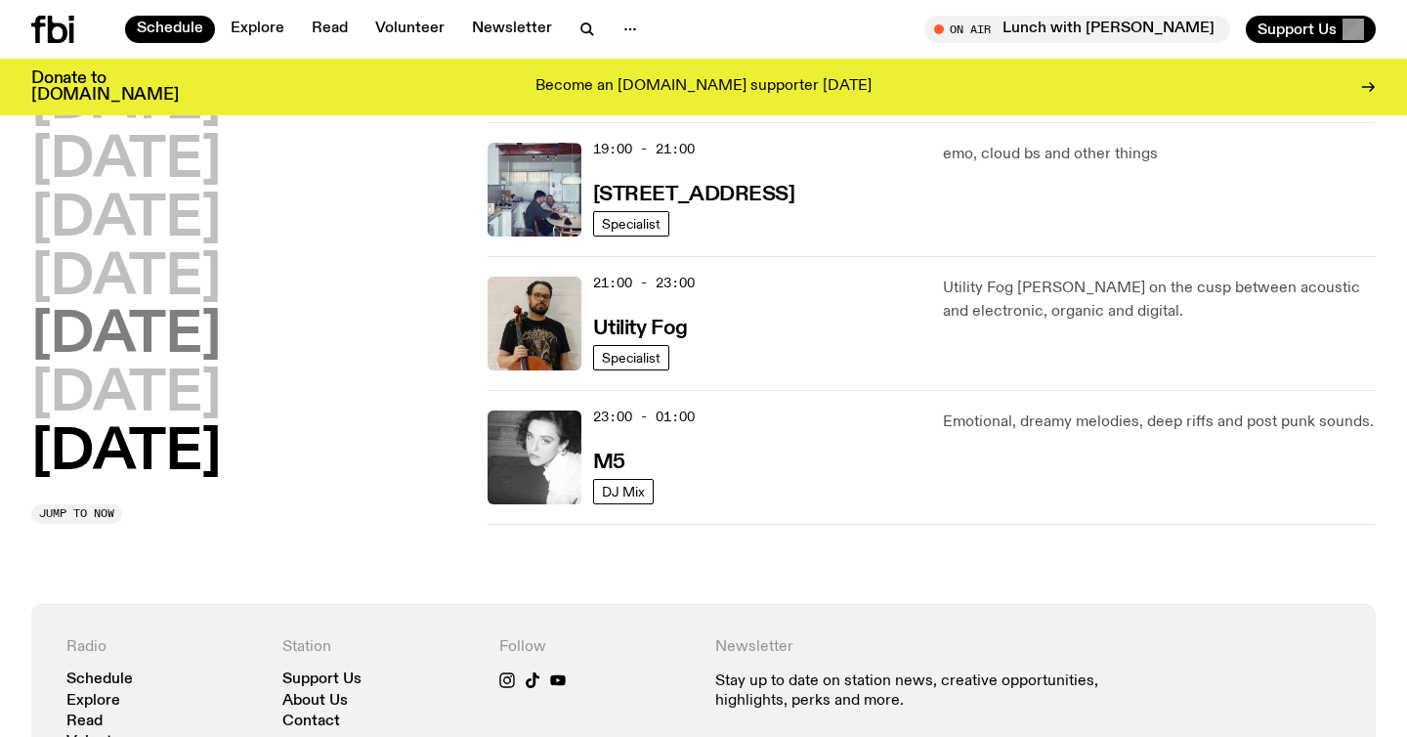
click at [185, 313] on h2 "[DATE]" at bounding box center [126, 337] width 190 height 55
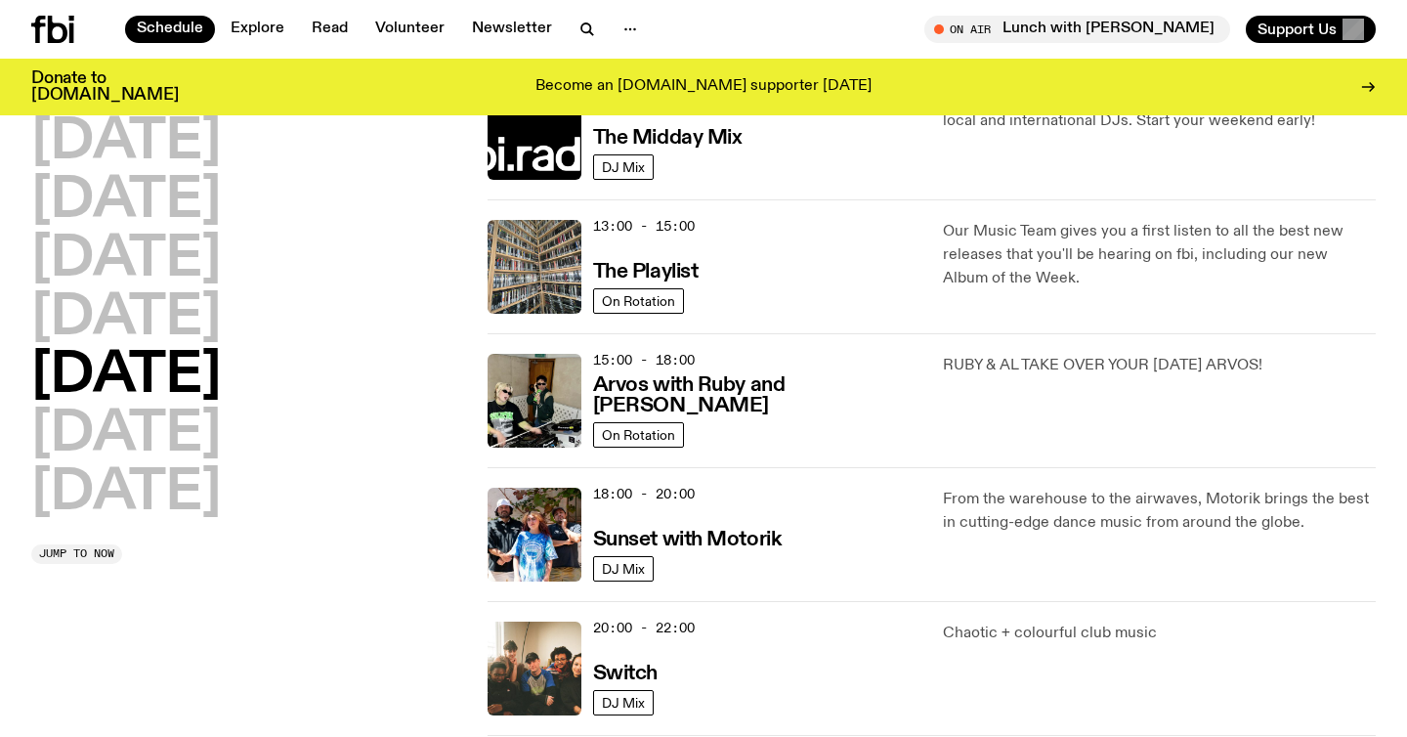
scroll to position [375, 0]
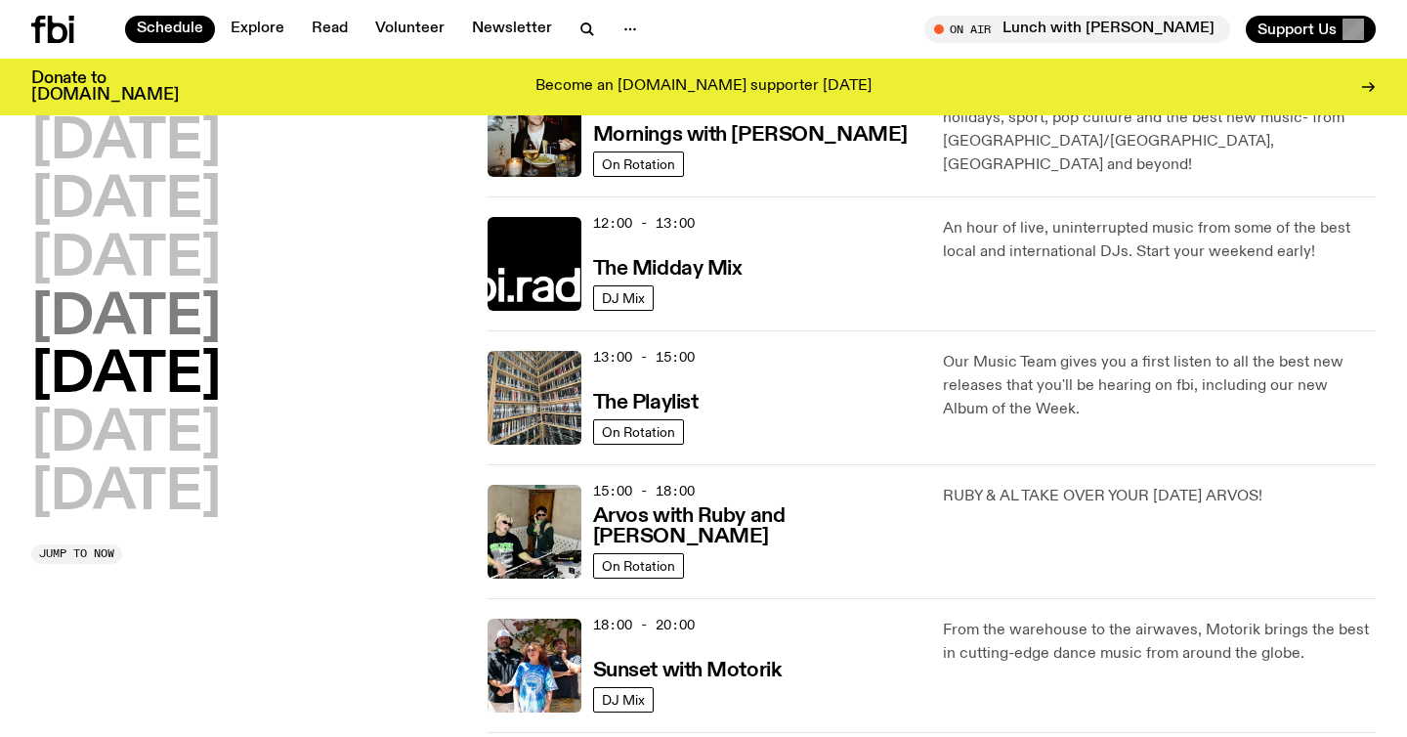
click at [205, 321] on h2 "[DATE]" at bounding box center [126, 318] width 190 height 55
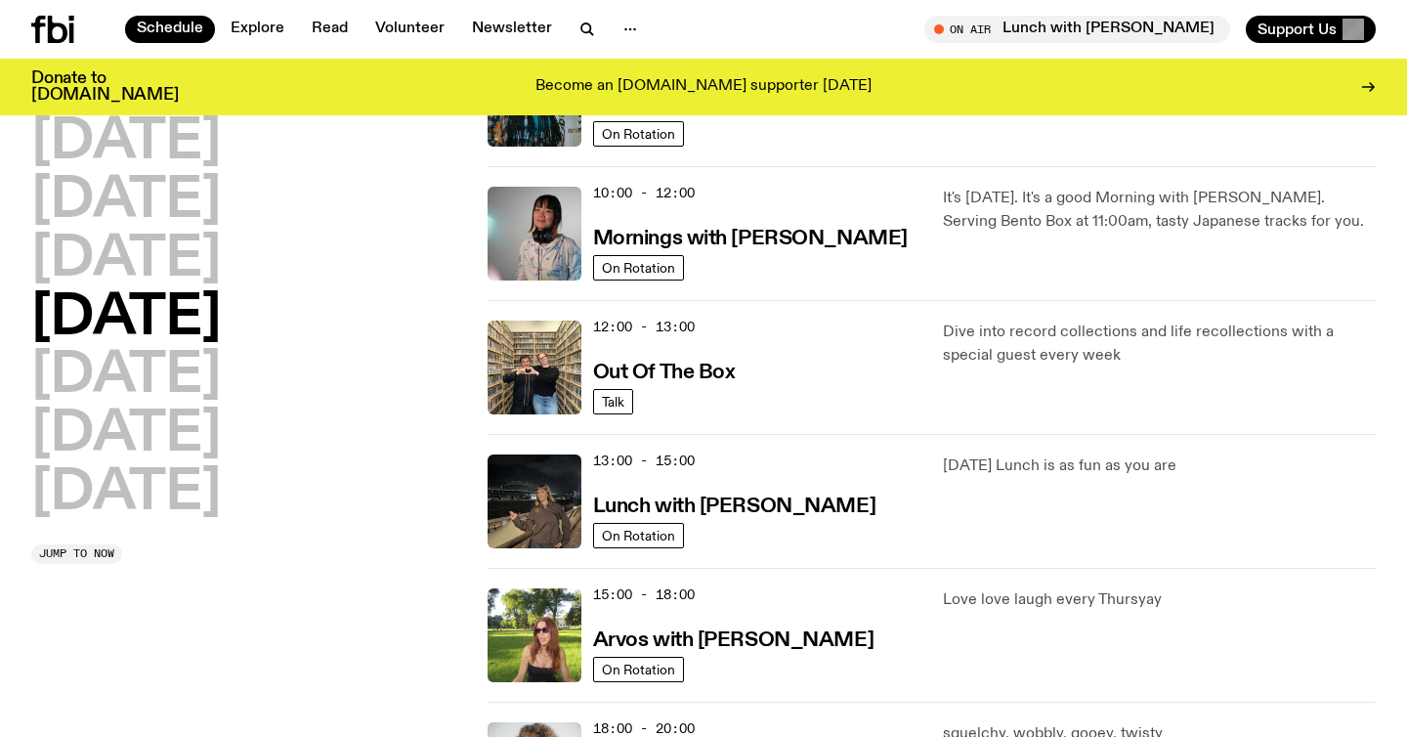
scroll to position [218, 0]
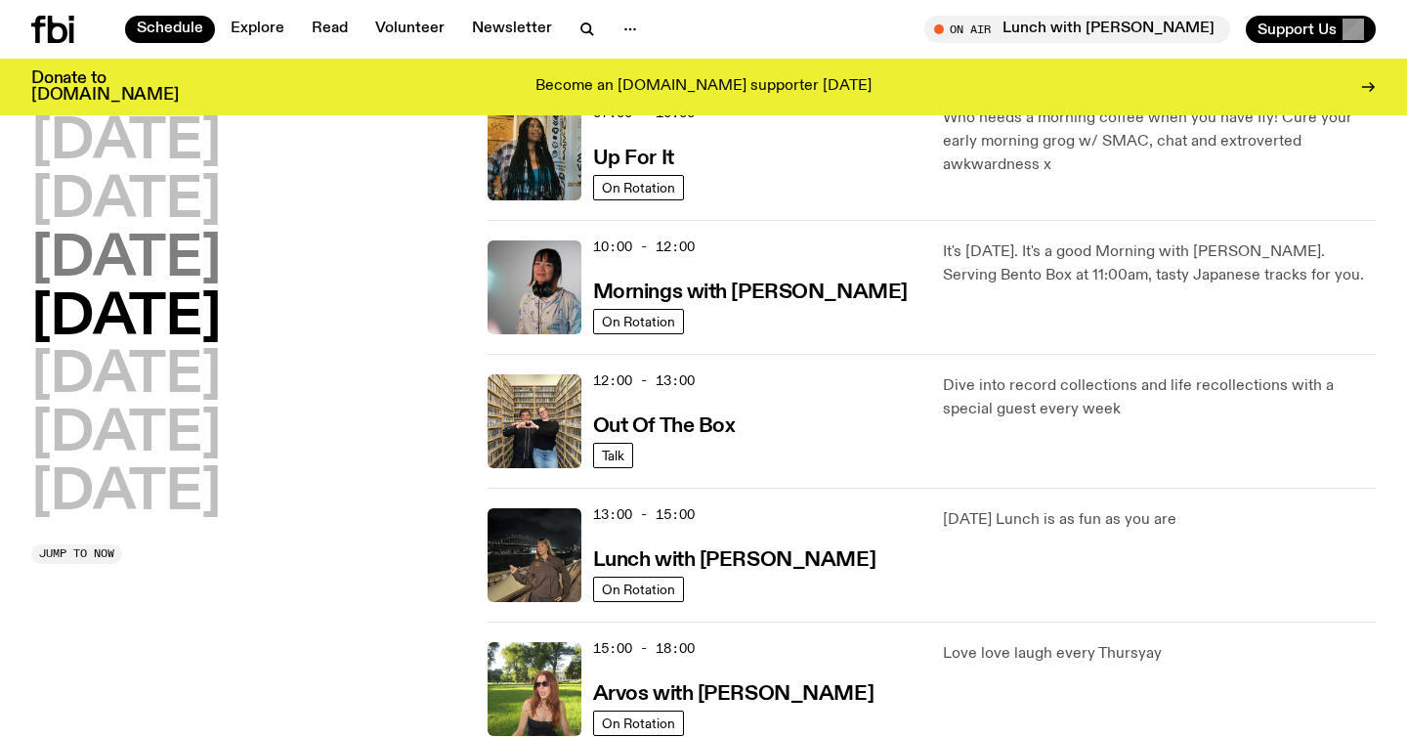
click at [221, 271] on h2 "[DATE]" at bounding box center [126, 260] width 190 height 55
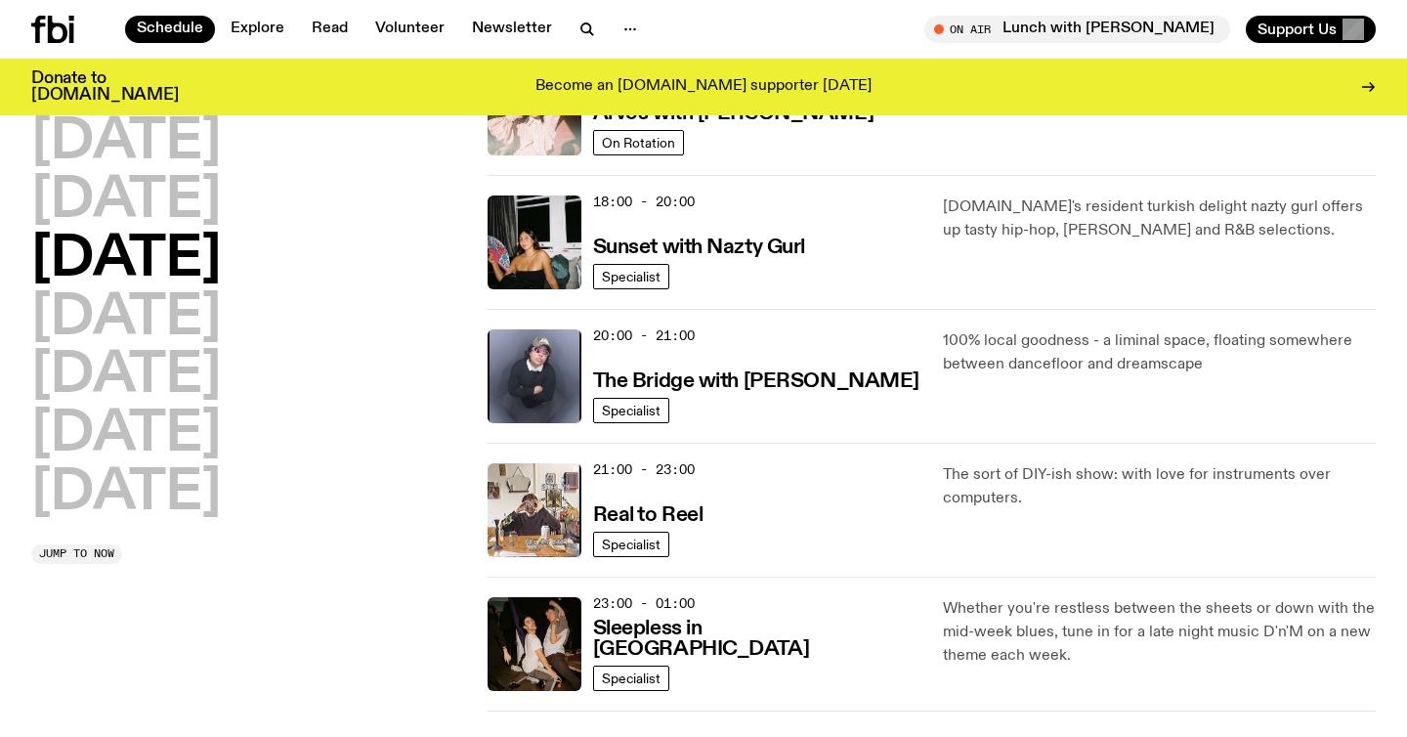
scroll to position [0, 0]
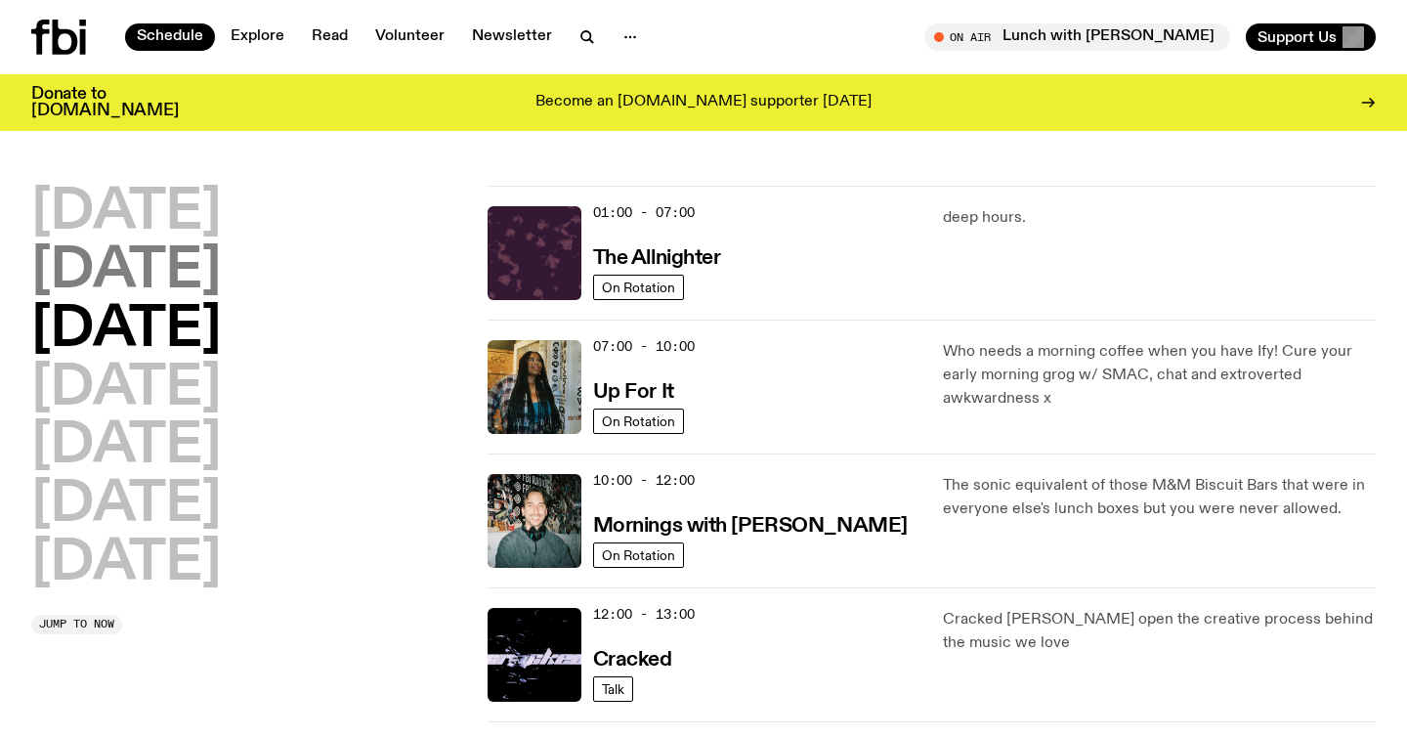
click at [186, 277] on h2 "[DATE]" at bounding box center [126, 271] width 190 height 55
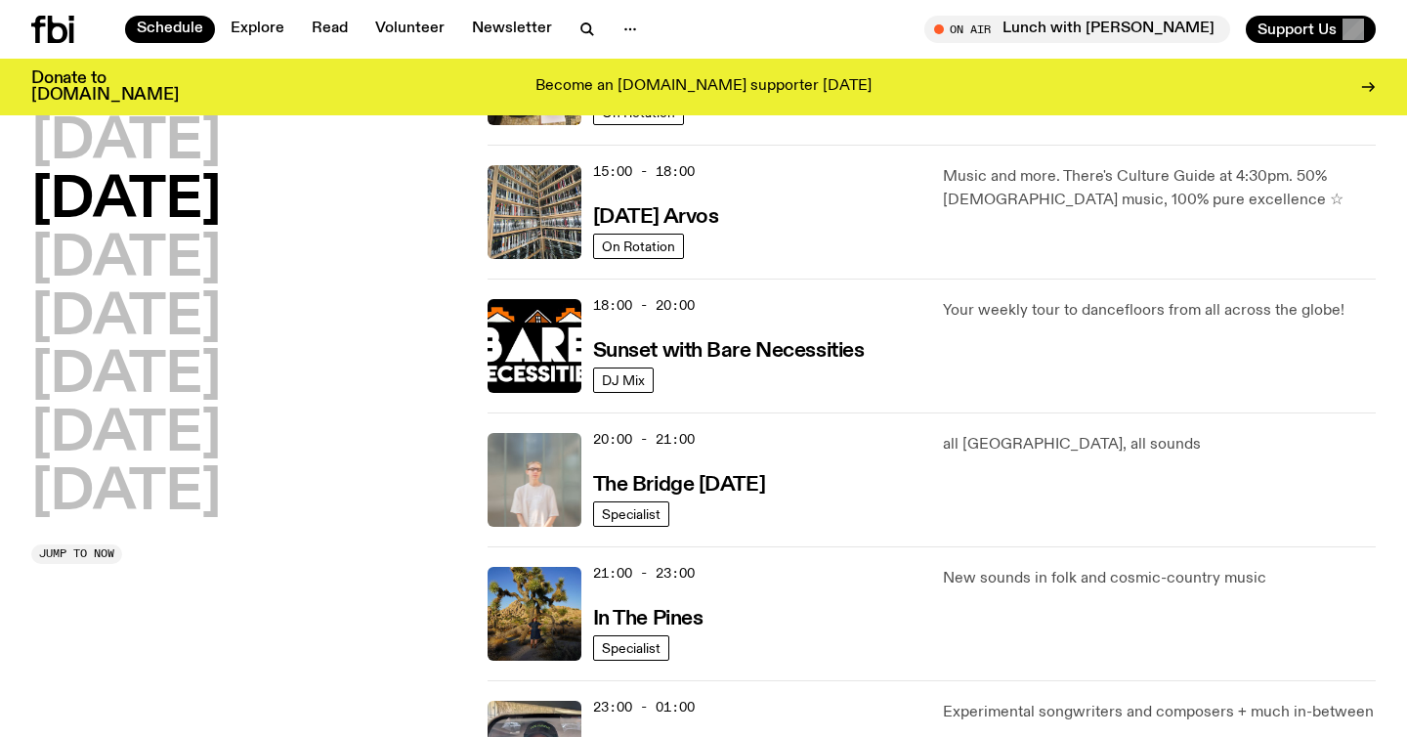
scroll to position [914, 0]
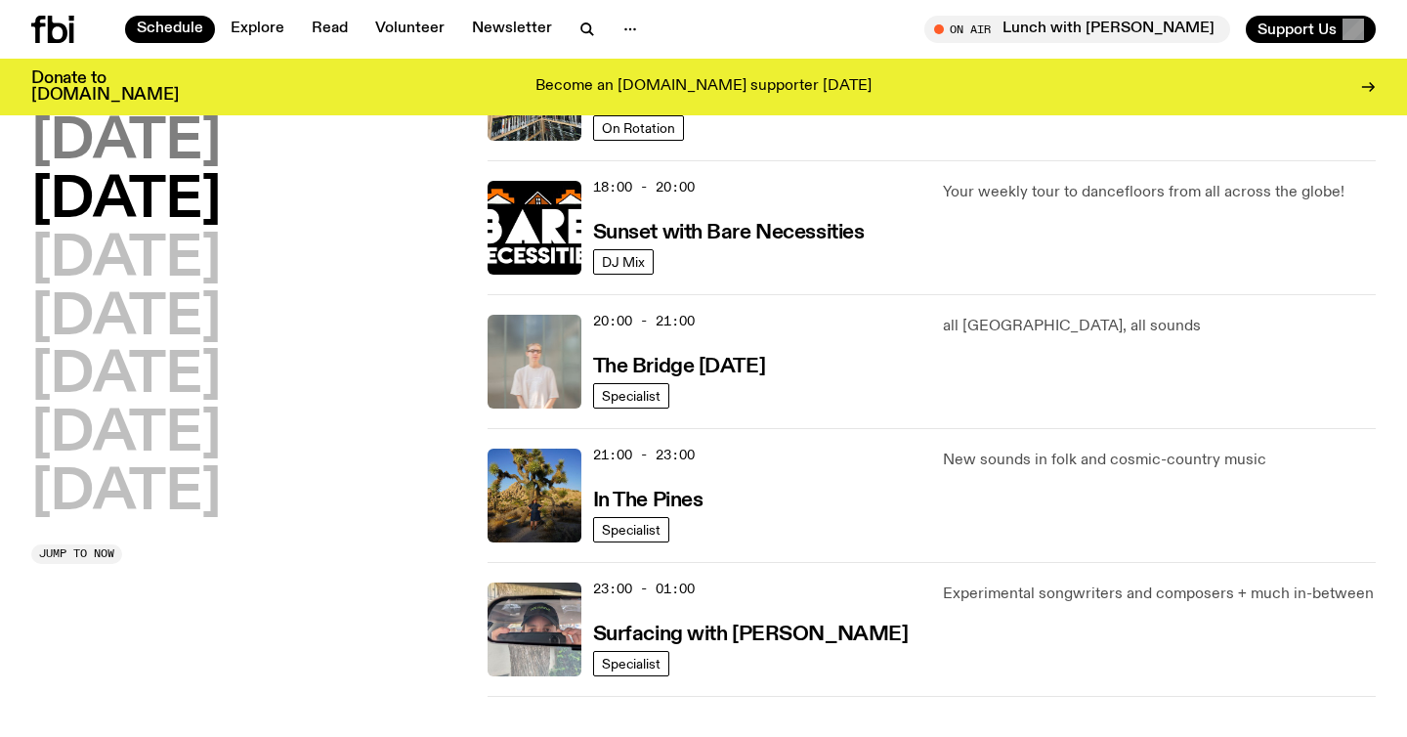
click at [172, 163] on h2 "[DATE]" at bounding box center [126, 142] width 190 height 55
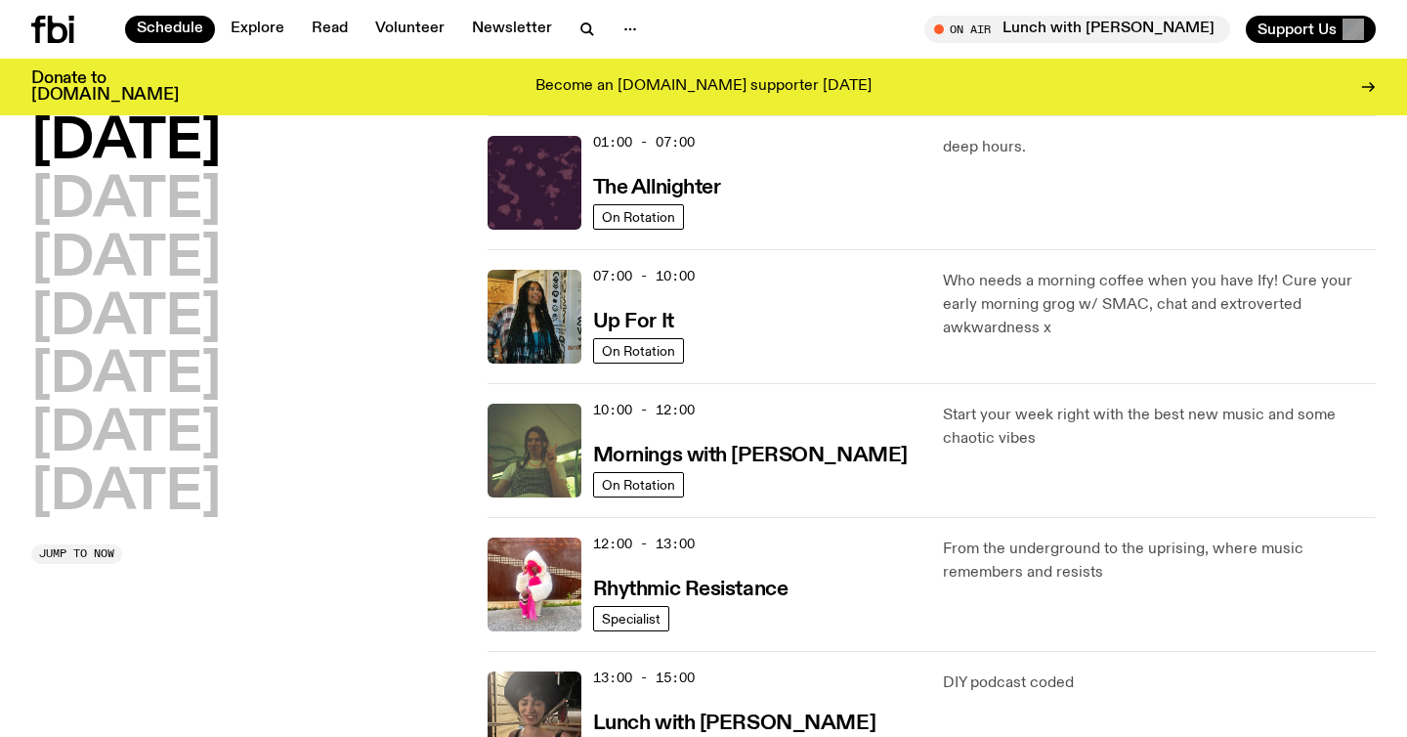
scroll to position [425, 0]
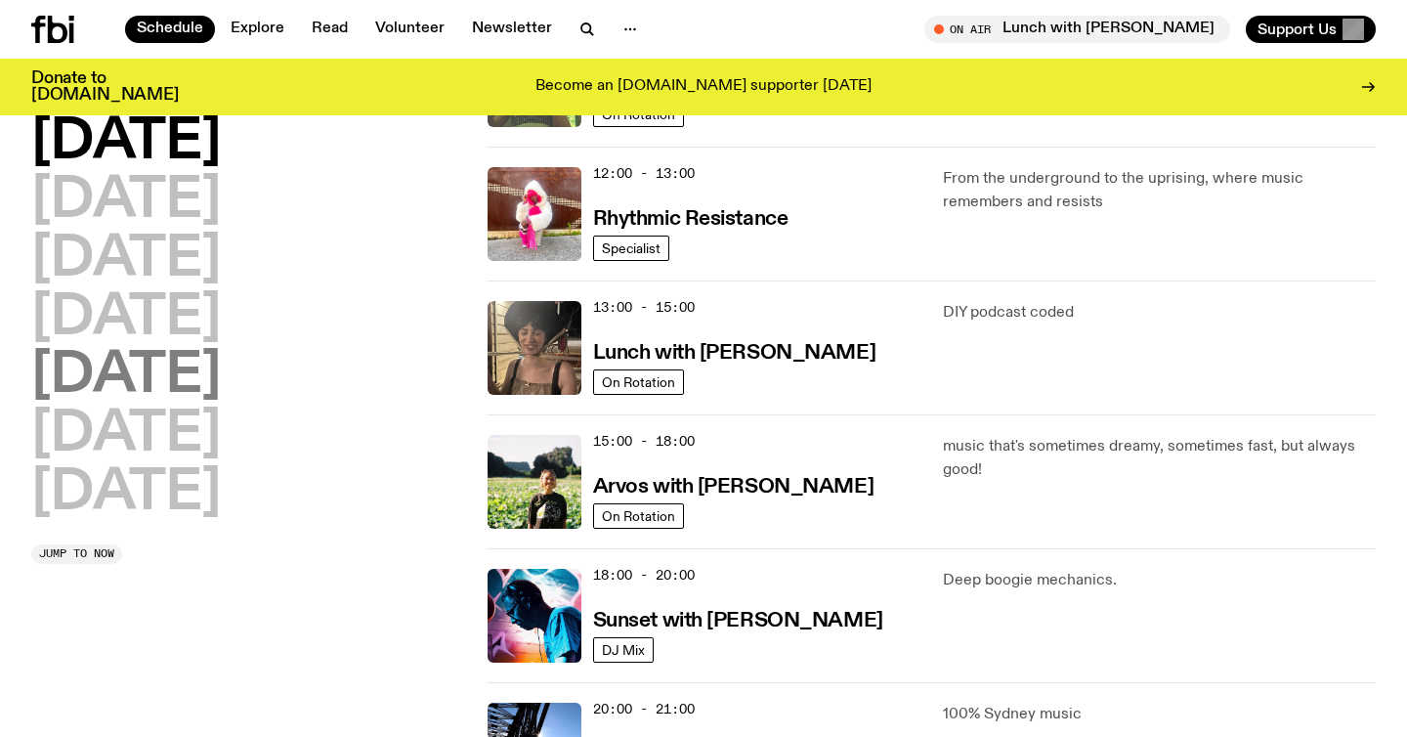
click at [117, 386] on h2 "[DATE]" at bounding box center [126, 376] width 190 height 55
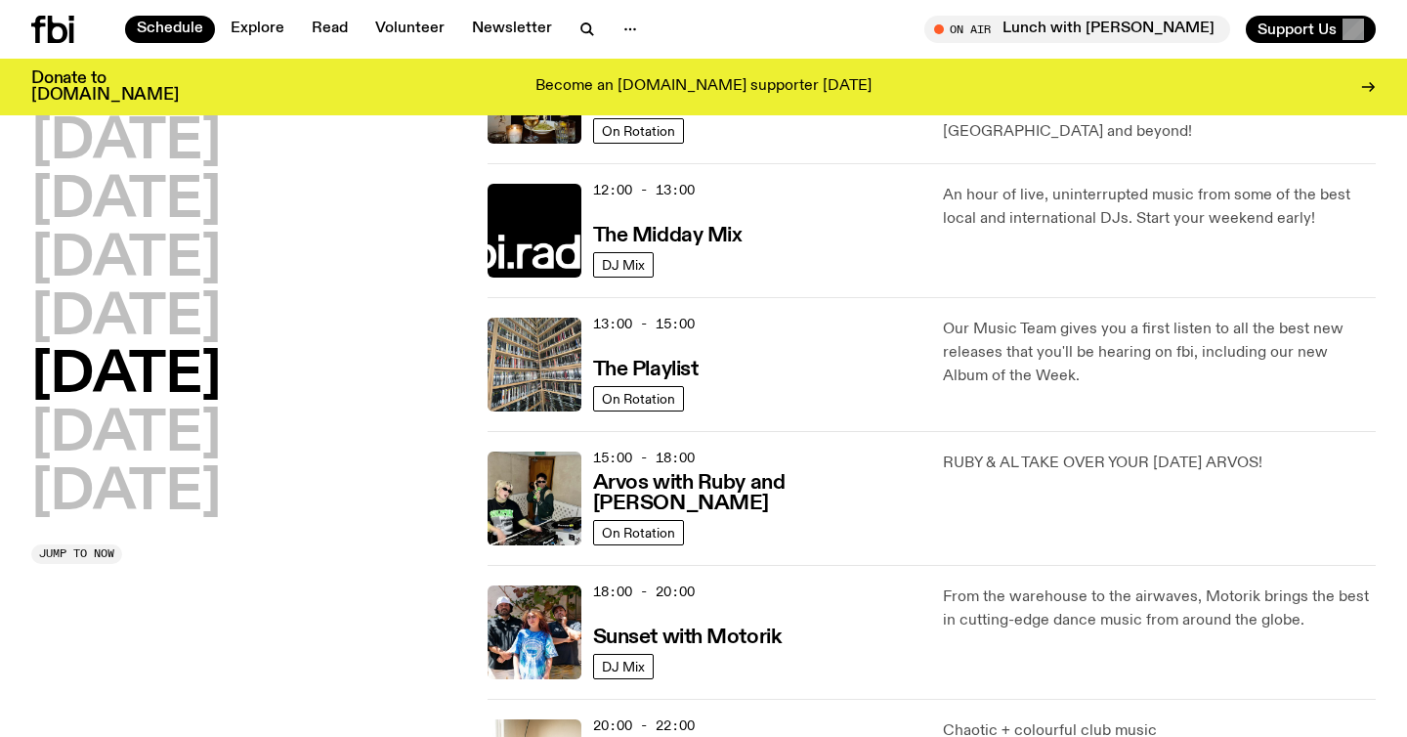
scroll to position [366, 0]
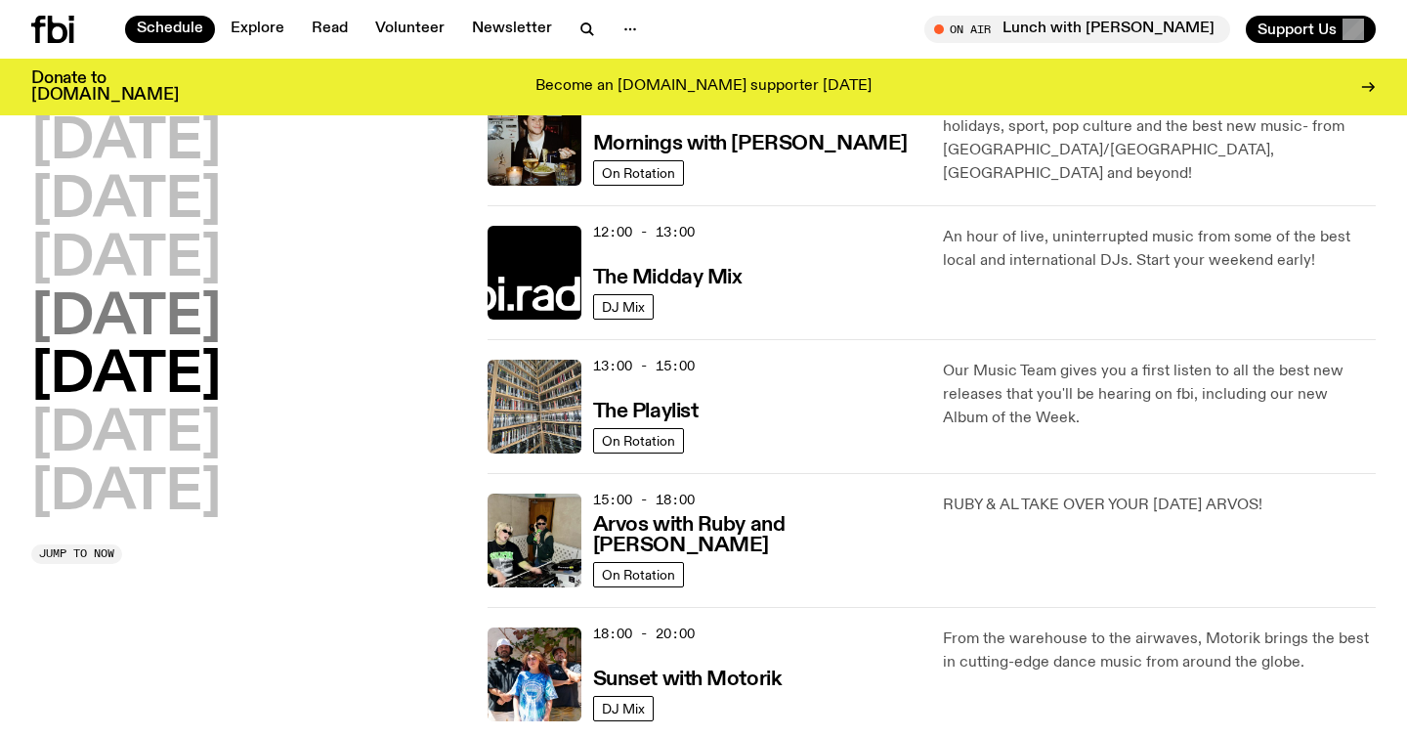
click at [135, 325] on h2 "[DATE]" at bounding box center [126, 318] width 190 height 55
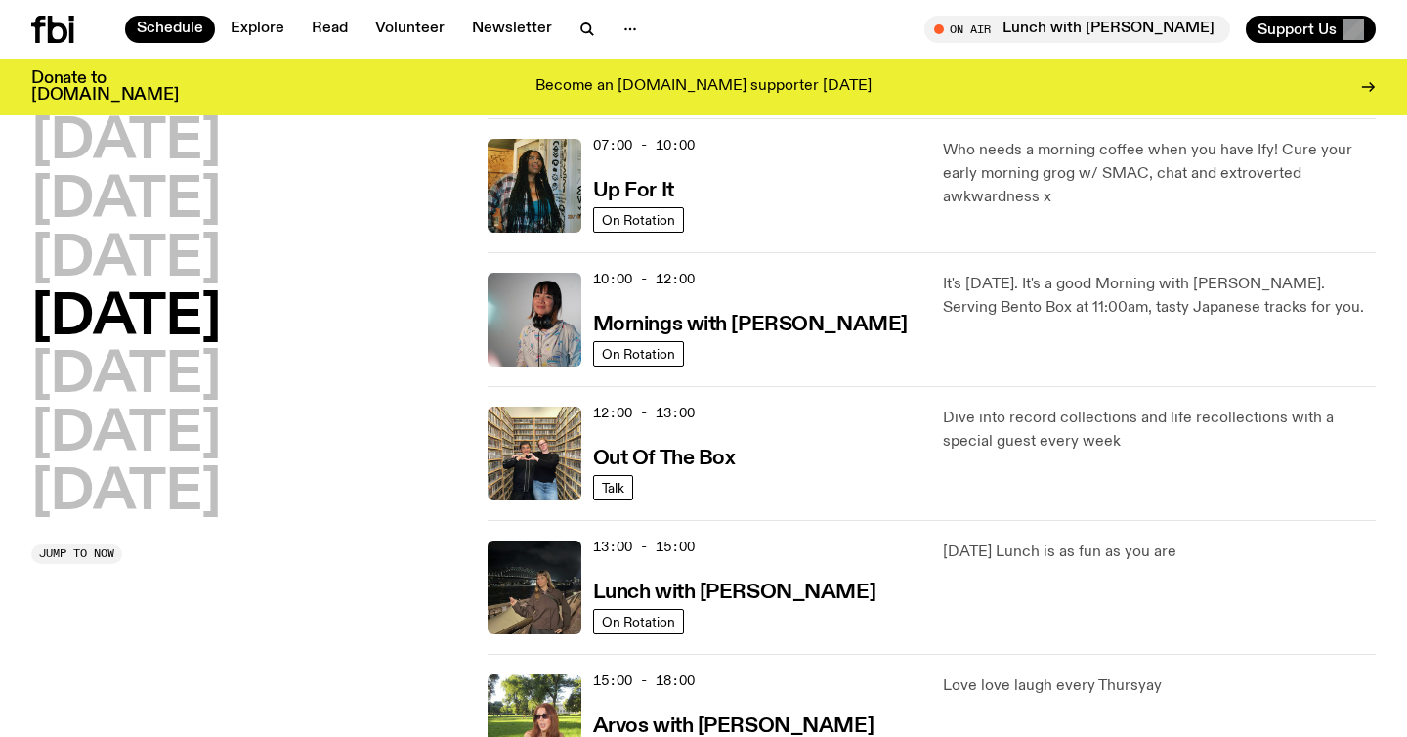
scroll to position [6, 0]
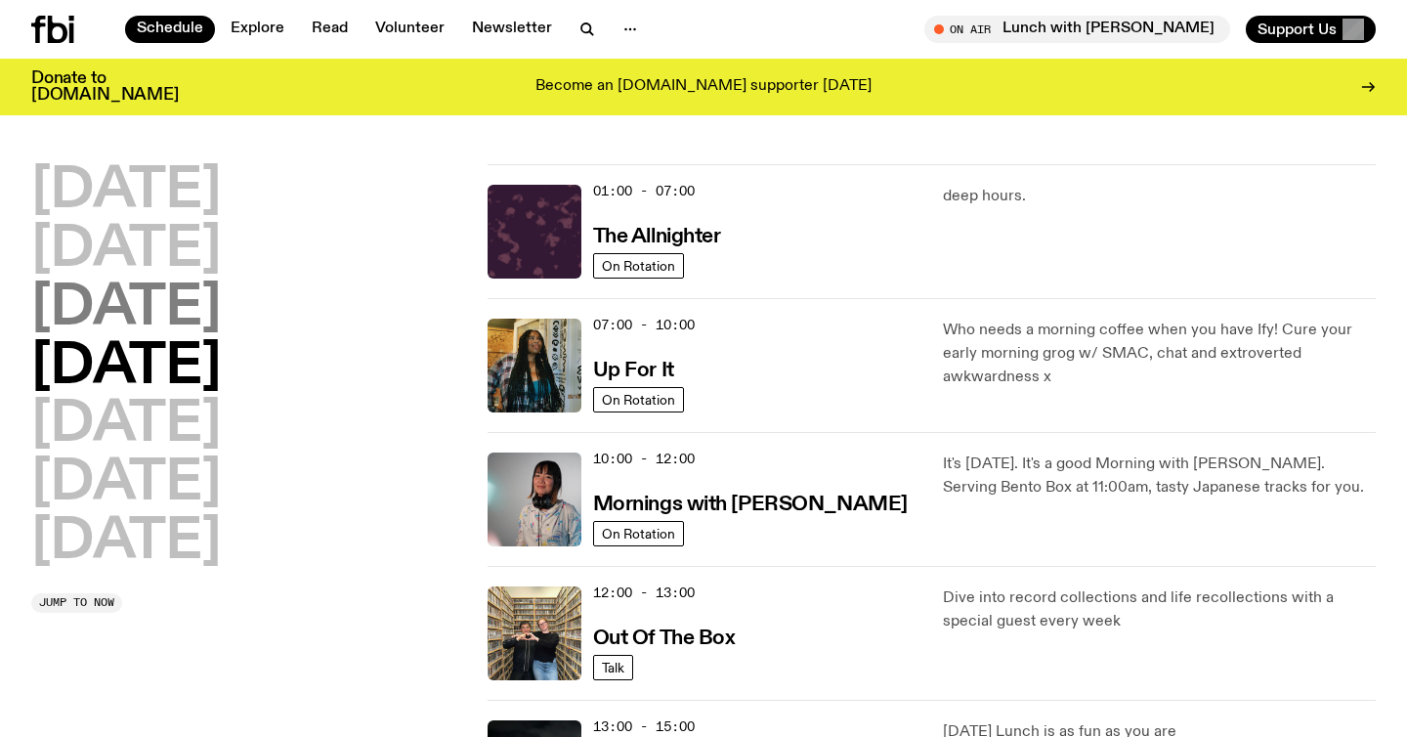
click at [161, 306] on h2 "[DATE]" at bounding box center [126, 308] width 190 height 55
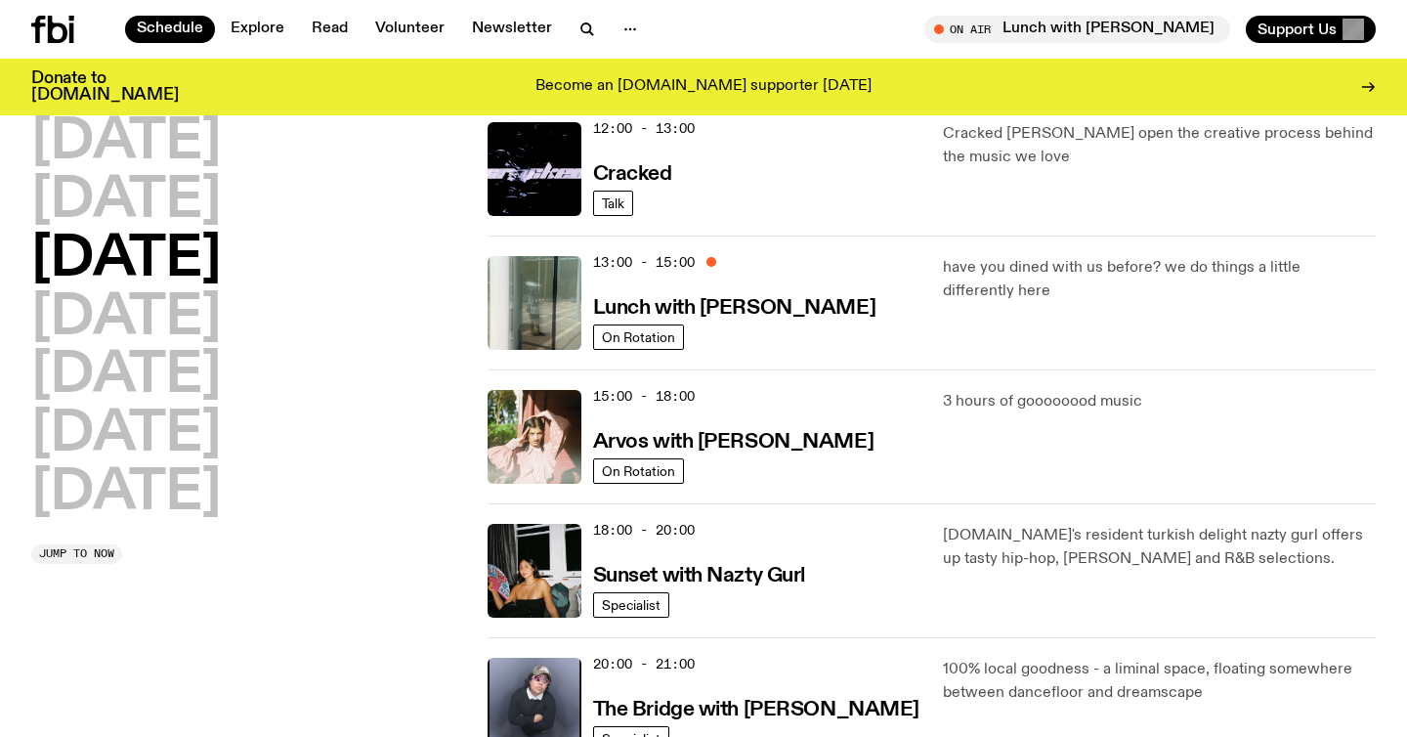
scroll to position [333, 0]
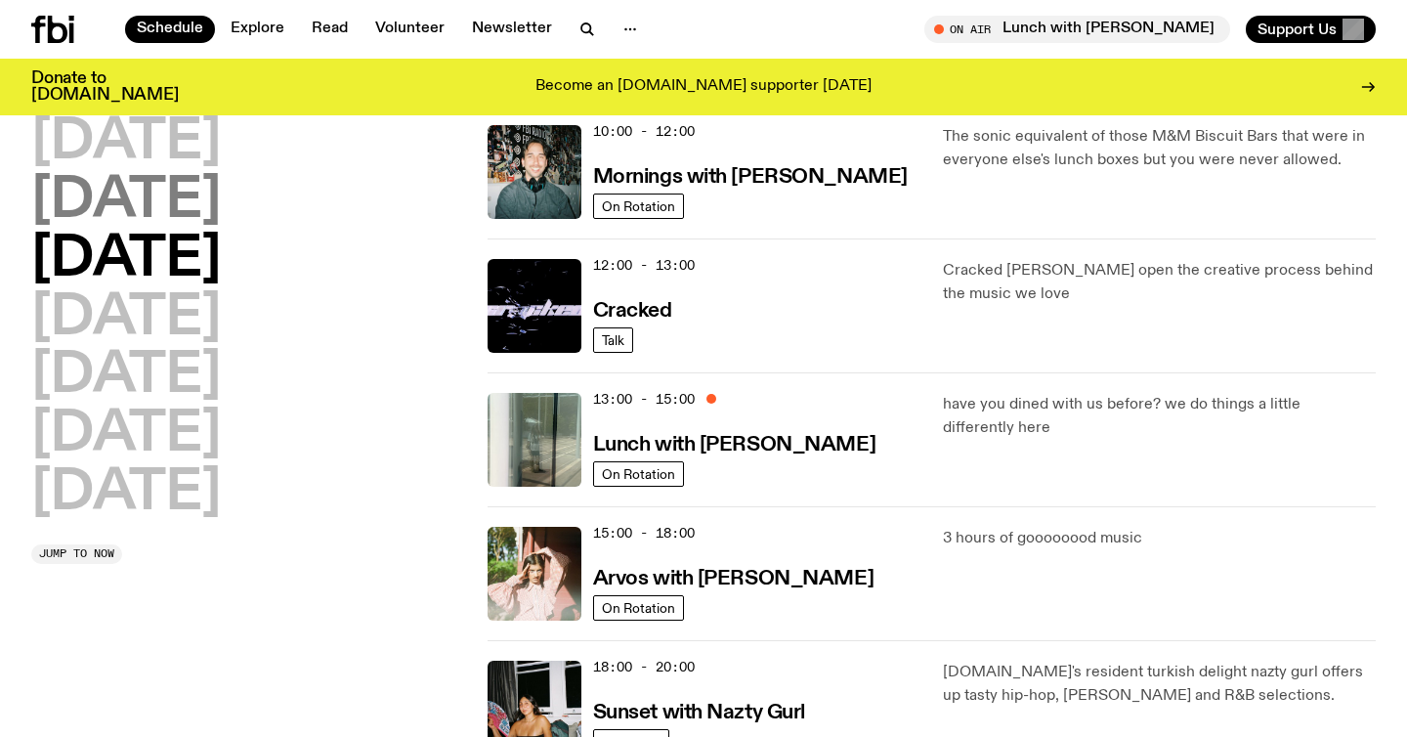
click at [194, 191] on h2 "[DATE]" at bounding box center [126, 201] width 190 height 55
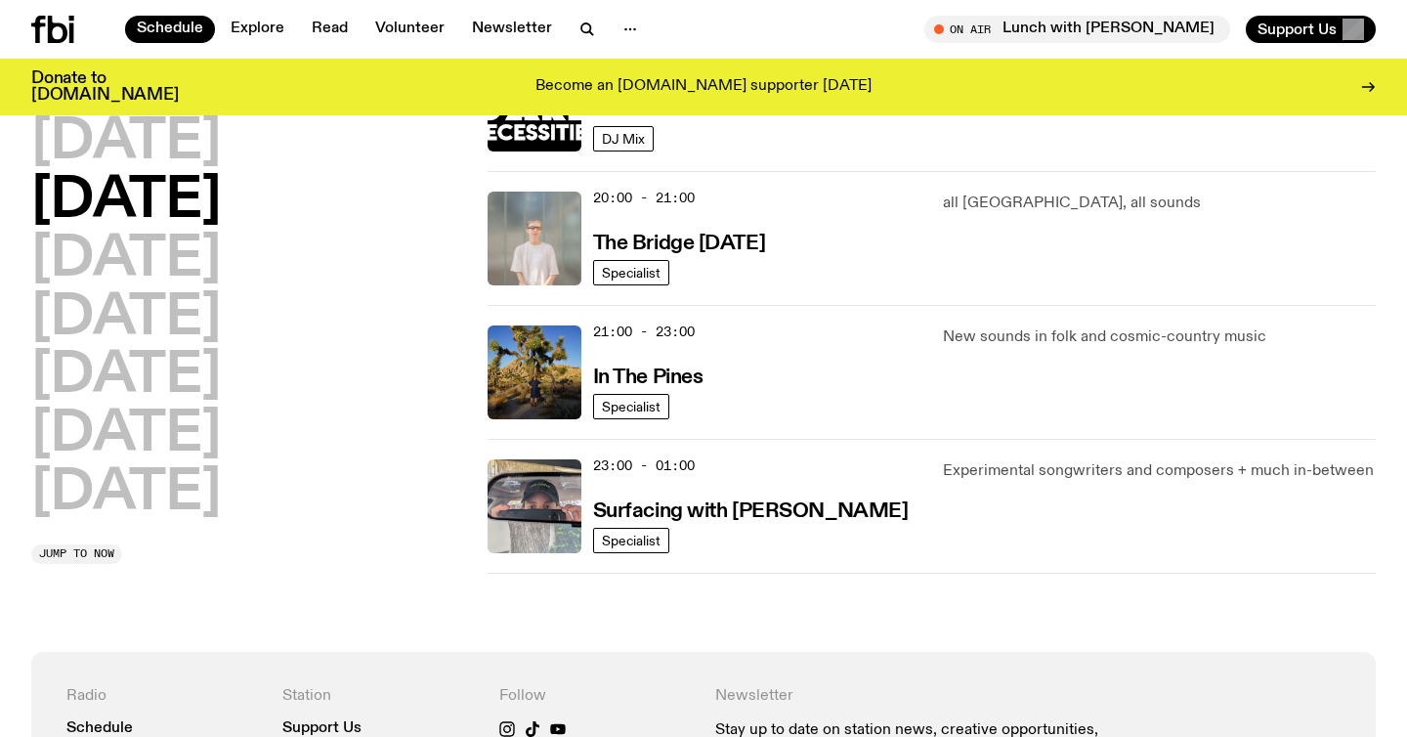
scroll to position [555, 0]
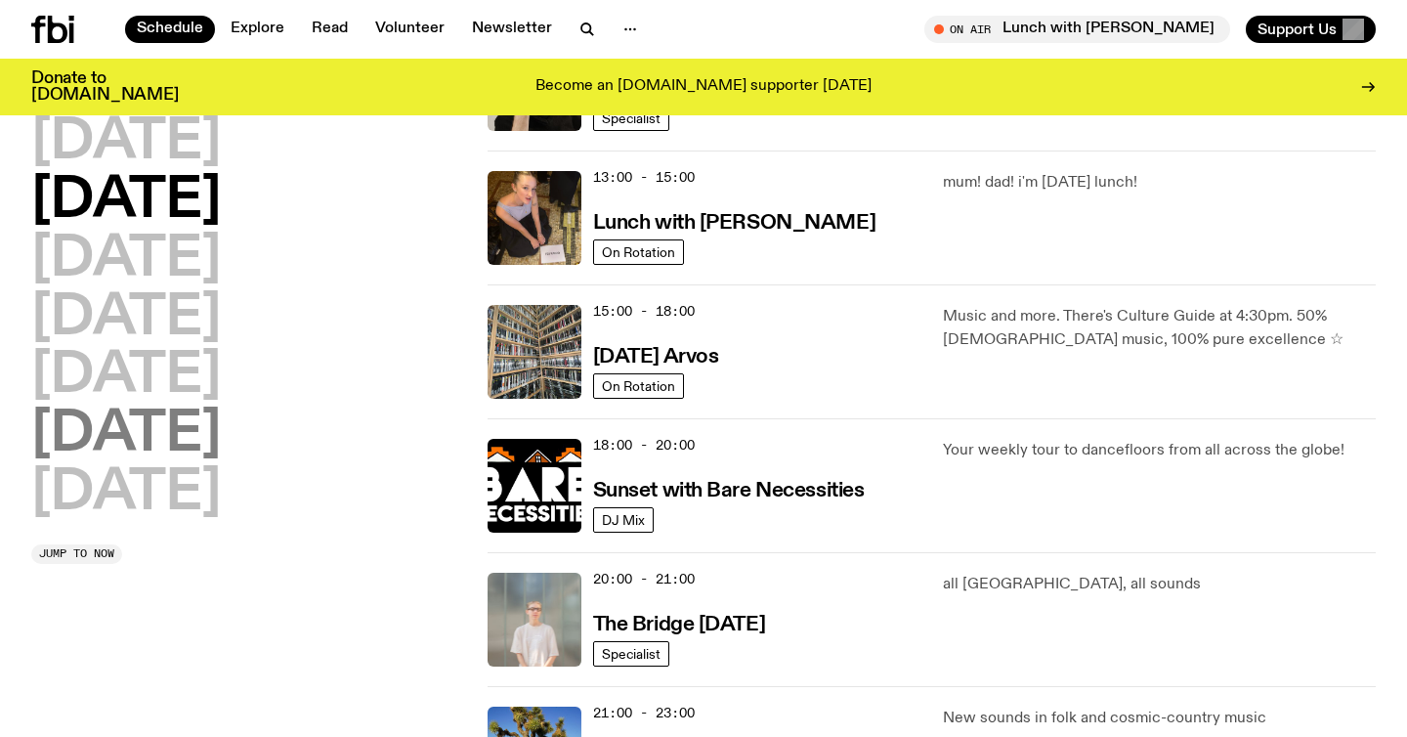
click at [221, 419] on h2 "[DATE]" at bounding box center [126, 434] width 190 height 55
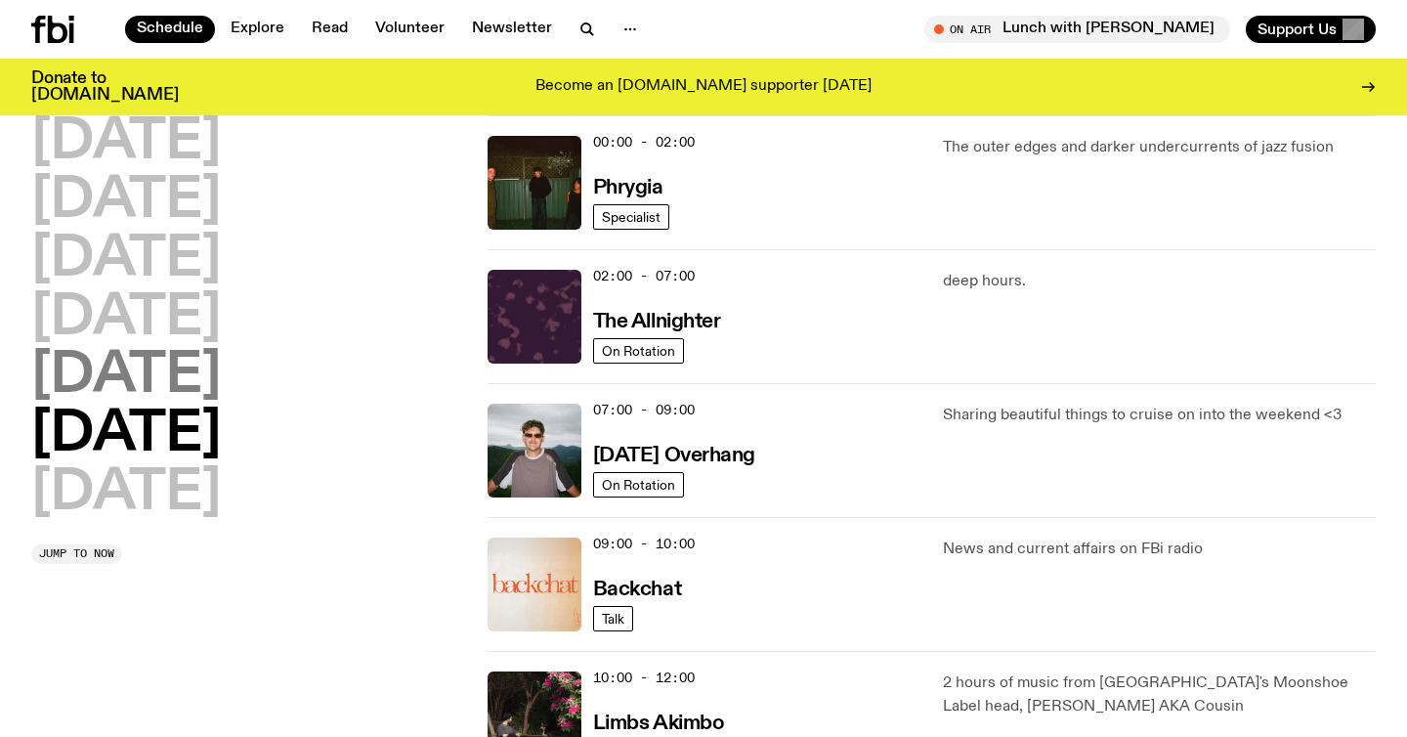
click at [181, 378] on h2 "[DATE]" at bounding box center [126, 376] width 190 height 55
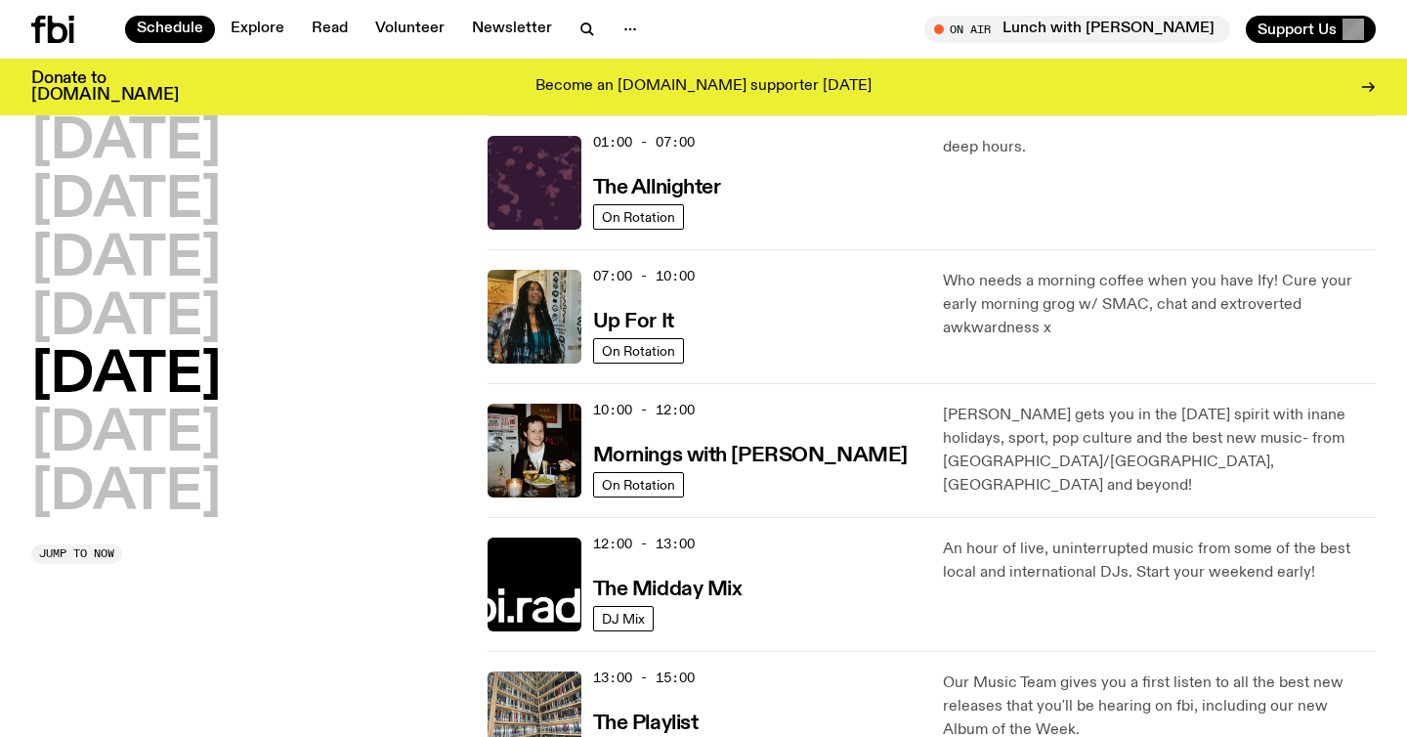
scroll to position [533, 0]
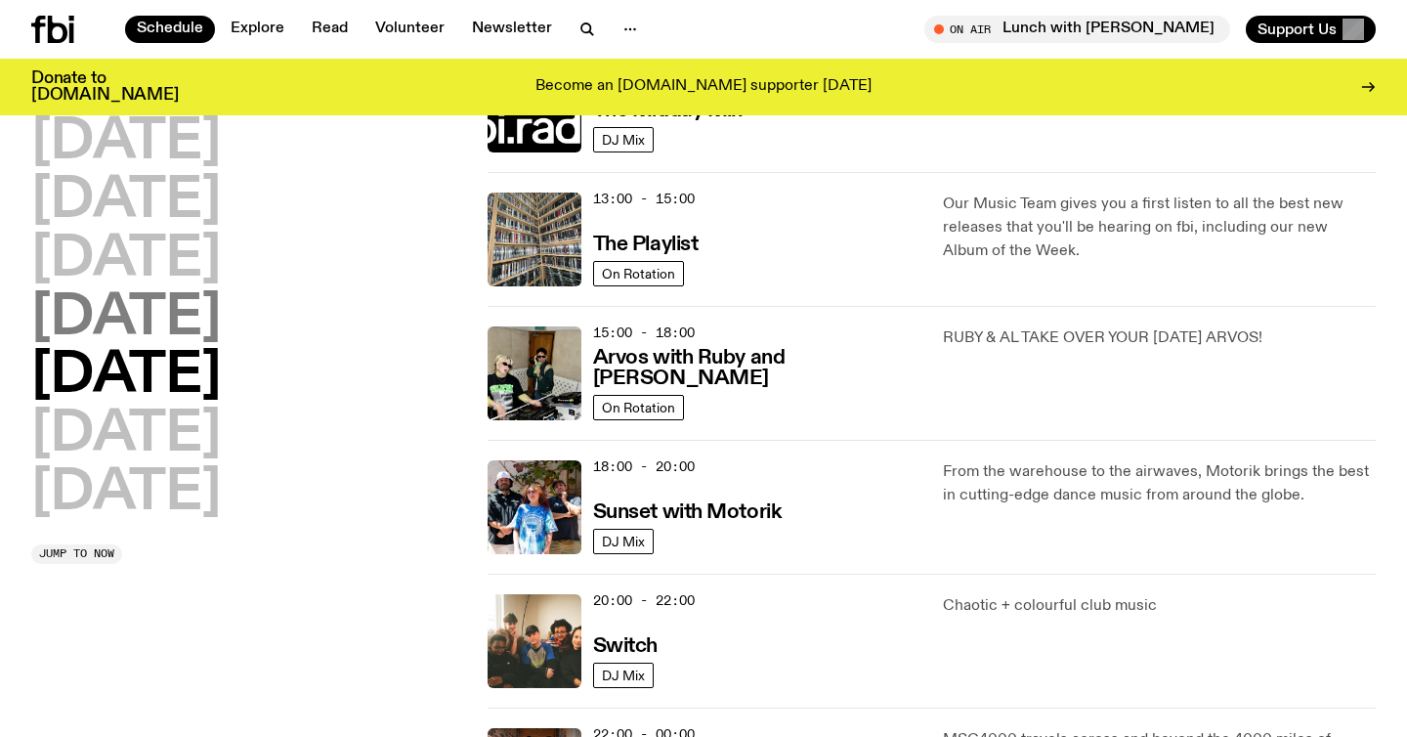
click at [183, 313] on h2 "[DATE]" at bounding box center [126, 318] width 190 height 55
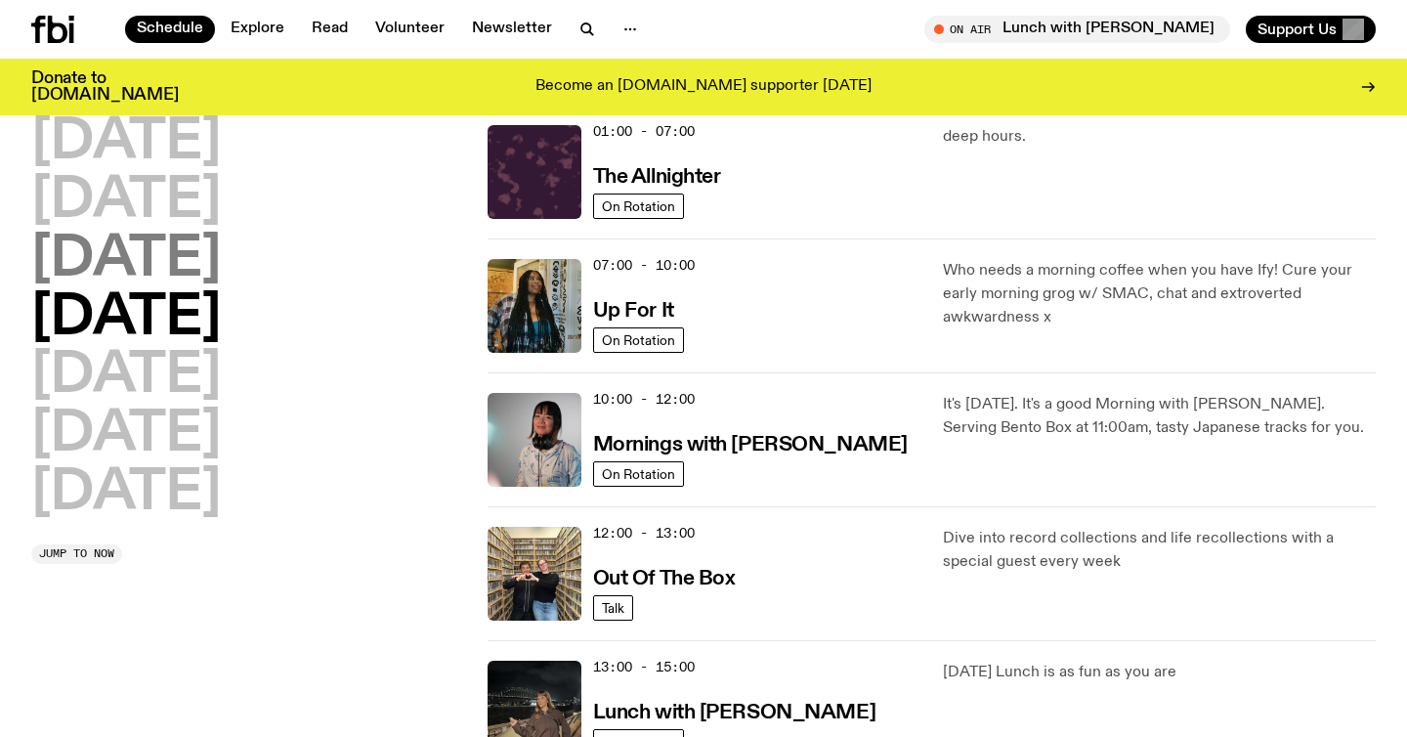
scroll to position [55, 0]
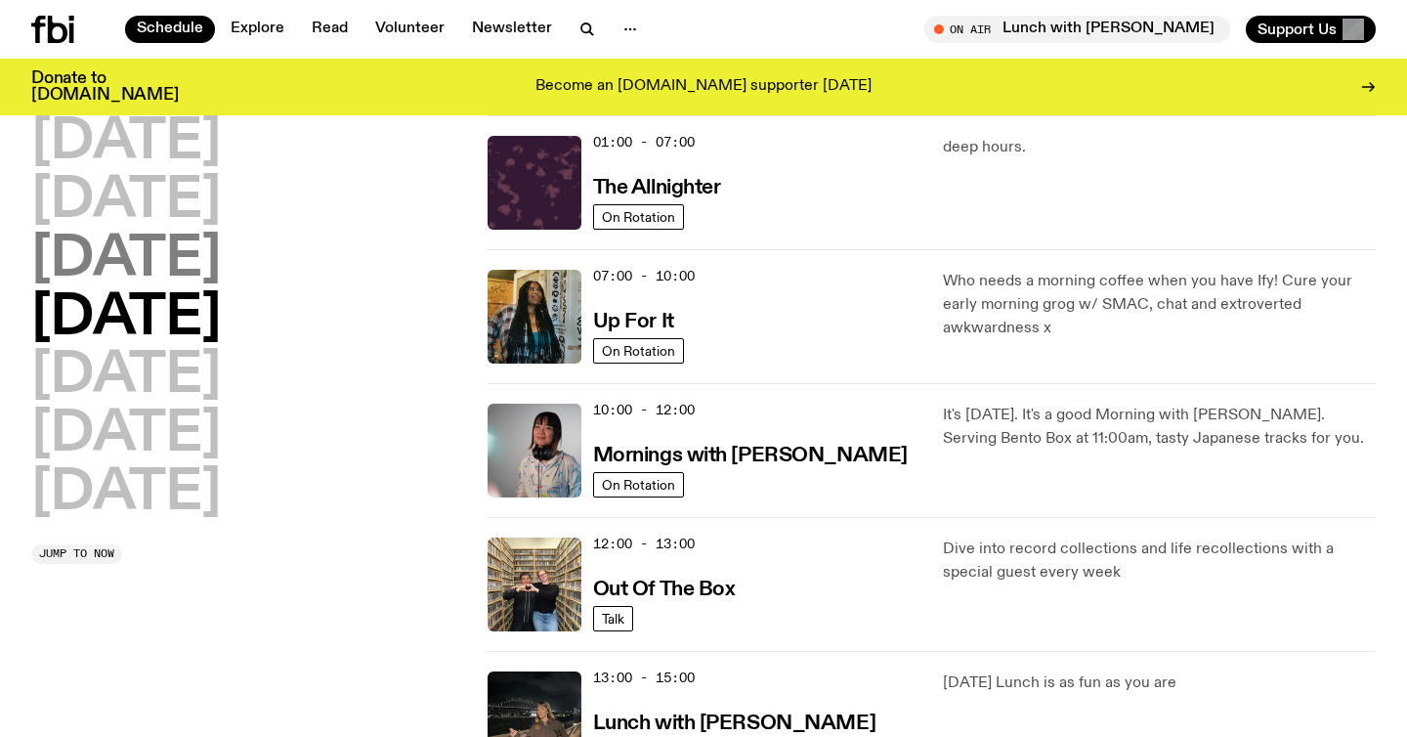
click at [187, 233] on h2 "[DATE]" at bounding box center [126, 260] width 190 height 55
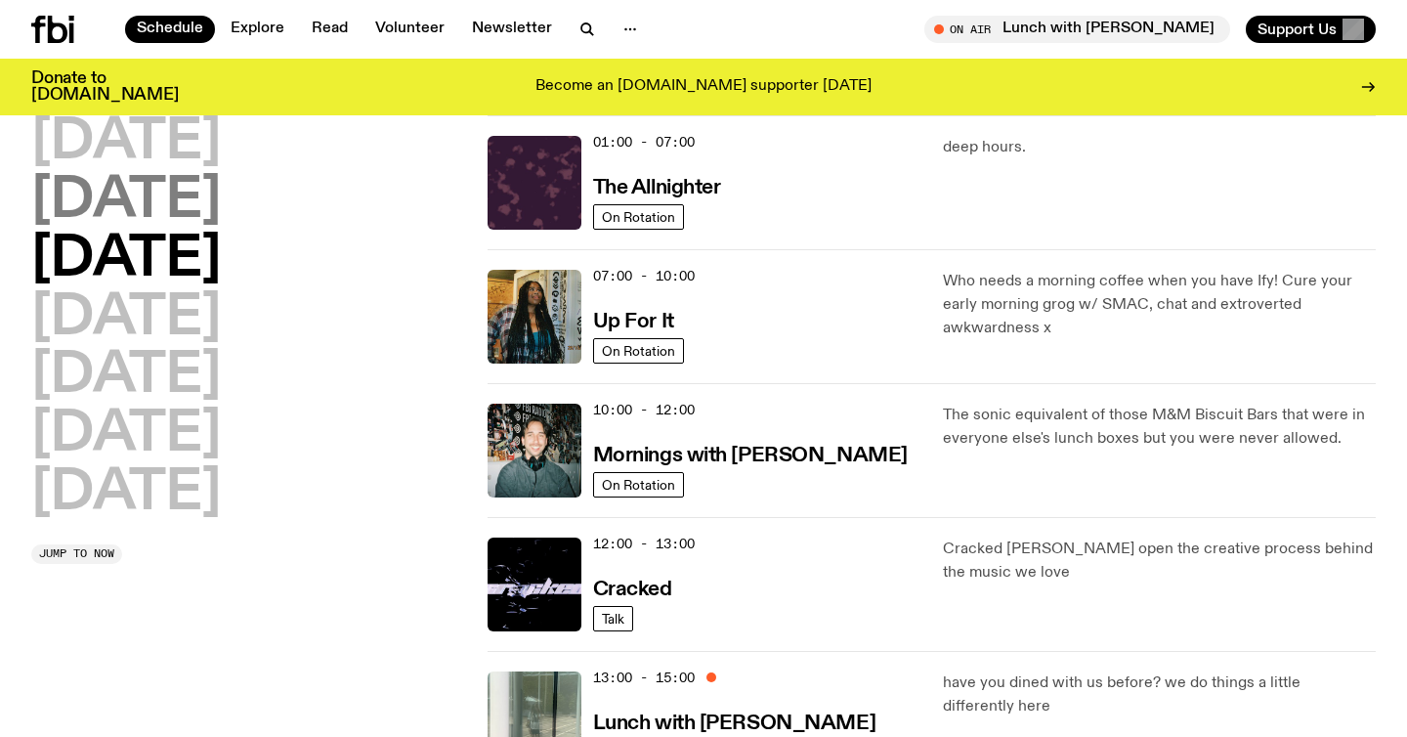
click at [156, 174] on h2 "[DATE]" at bounding box center [126, 201] width 190 height 55
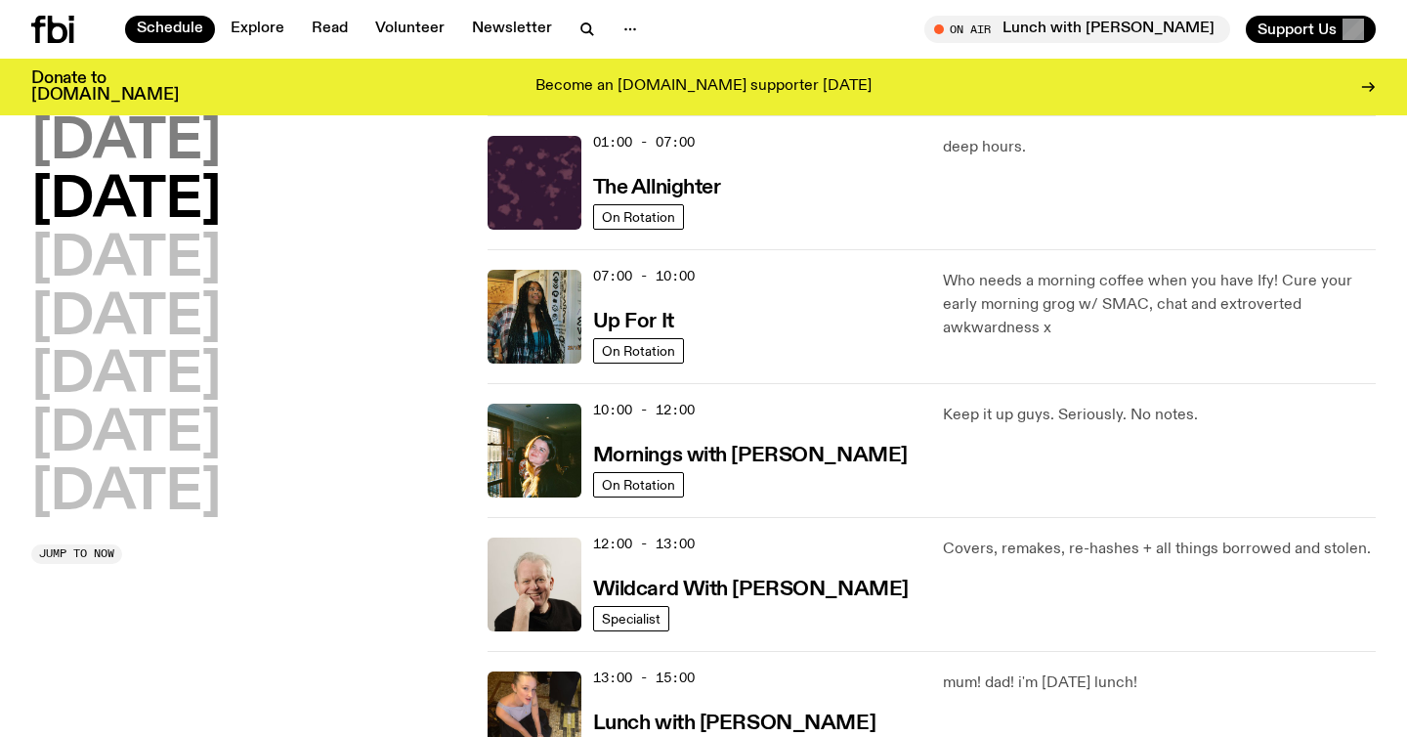
click at [153, 148] on h2 "[DATE]" at bounding box center [126, 142] width 190 height 55
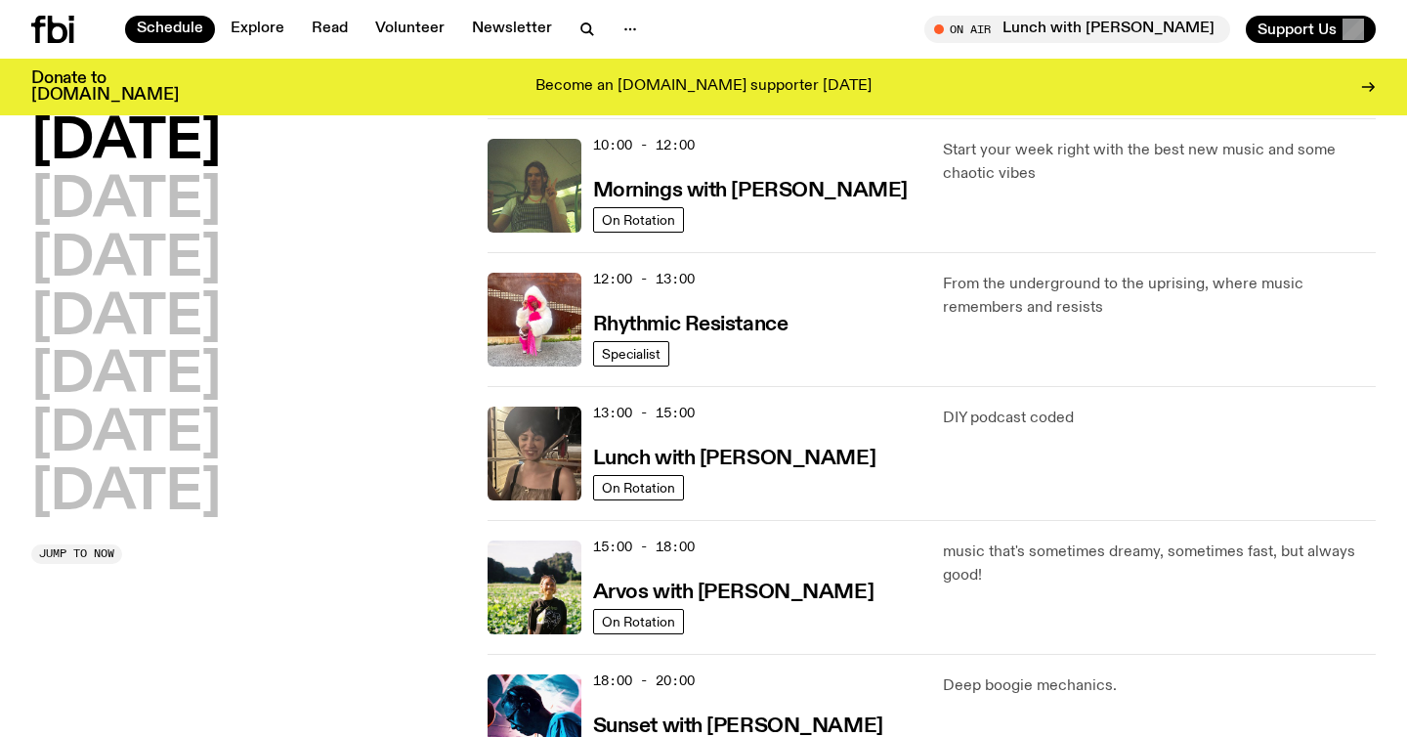
scroll to position [874, 0]
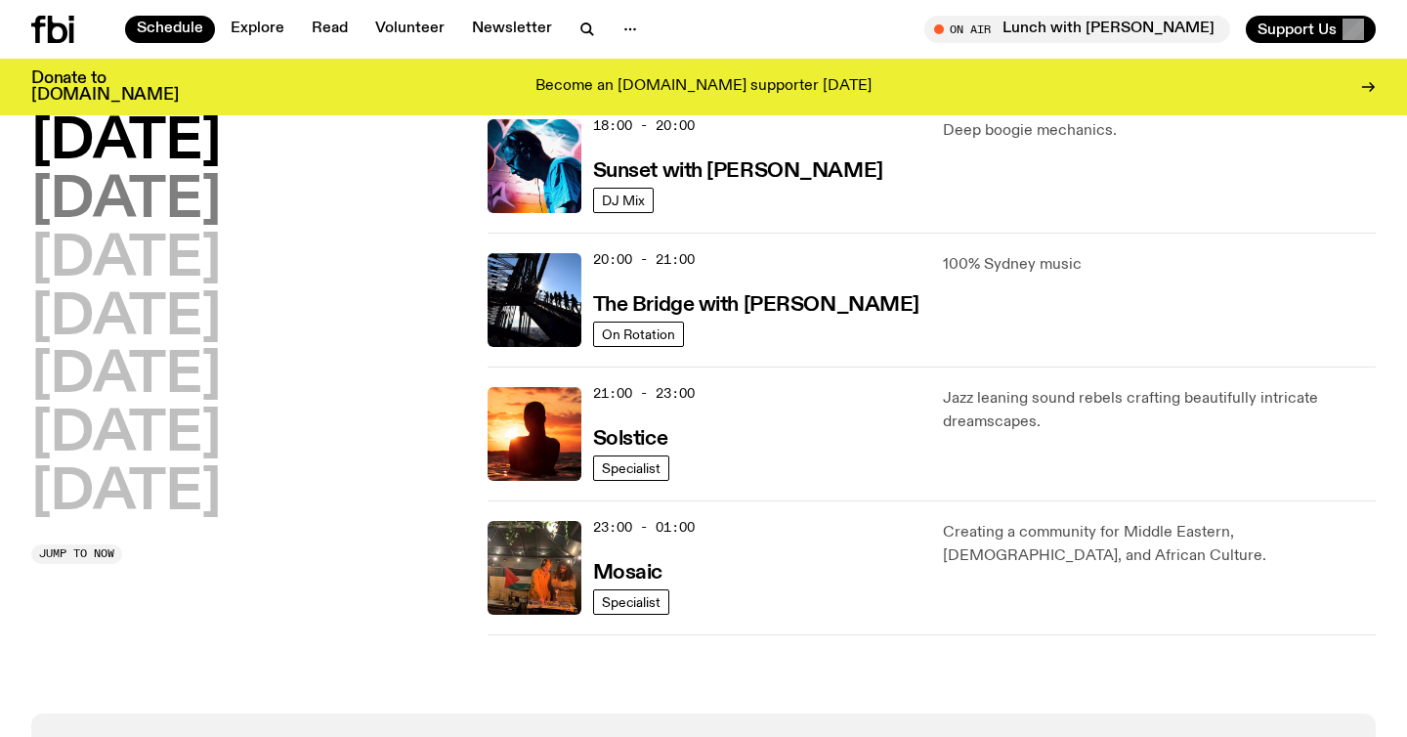
click at [189, 188] on h2 "[DATE]" at bounding box center [126, 201] width 190 height 55
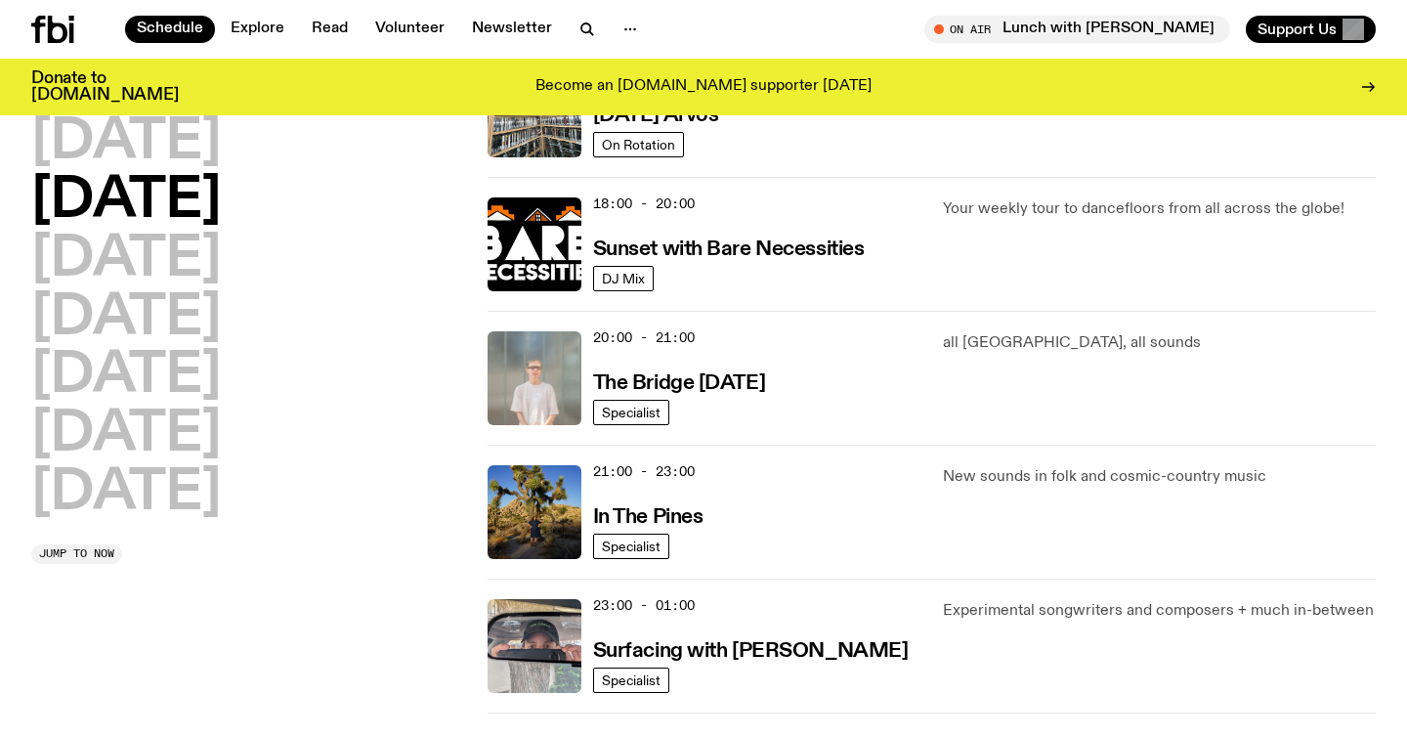
scroll to position [794, 0]
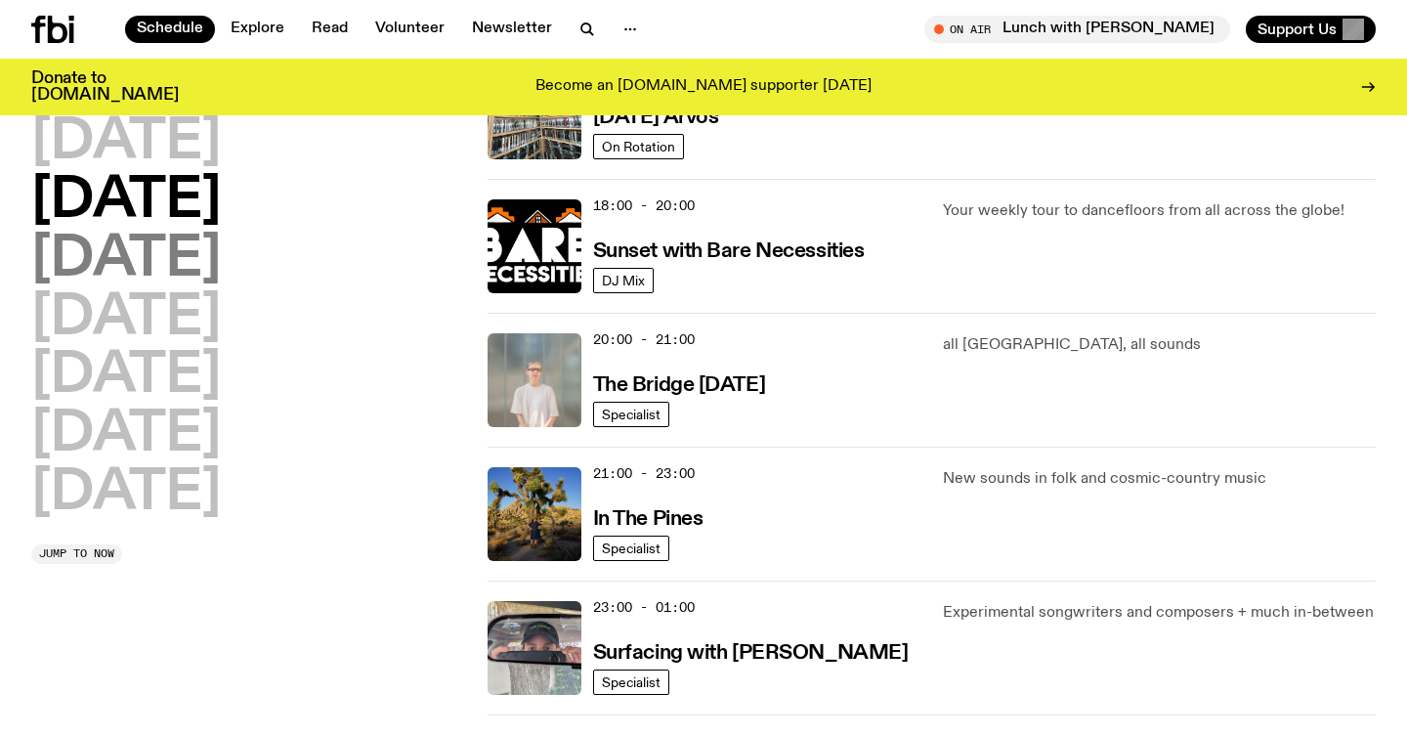
click at [116, 259] on h2 "[DATE]" at bounding box center [126, 260] width 190 height 55
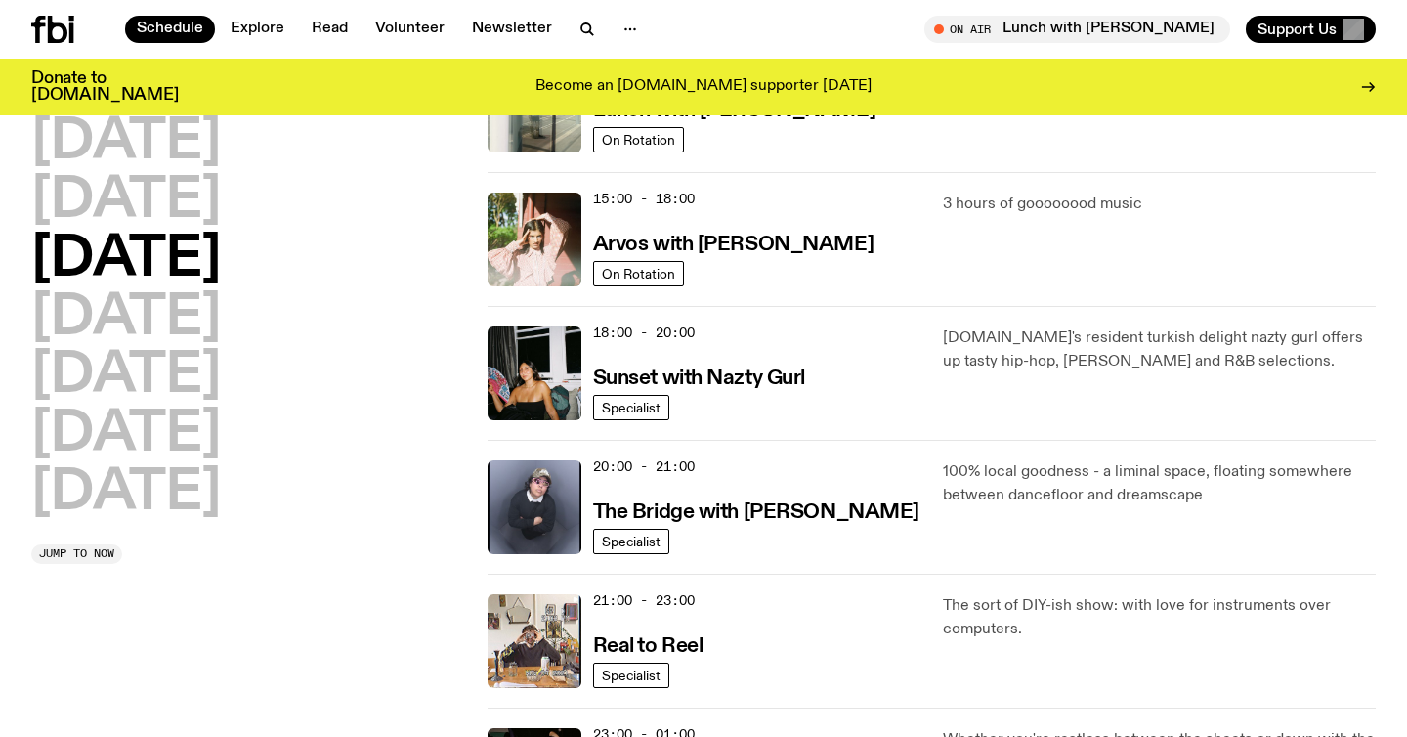
scroll to position [994, 0]
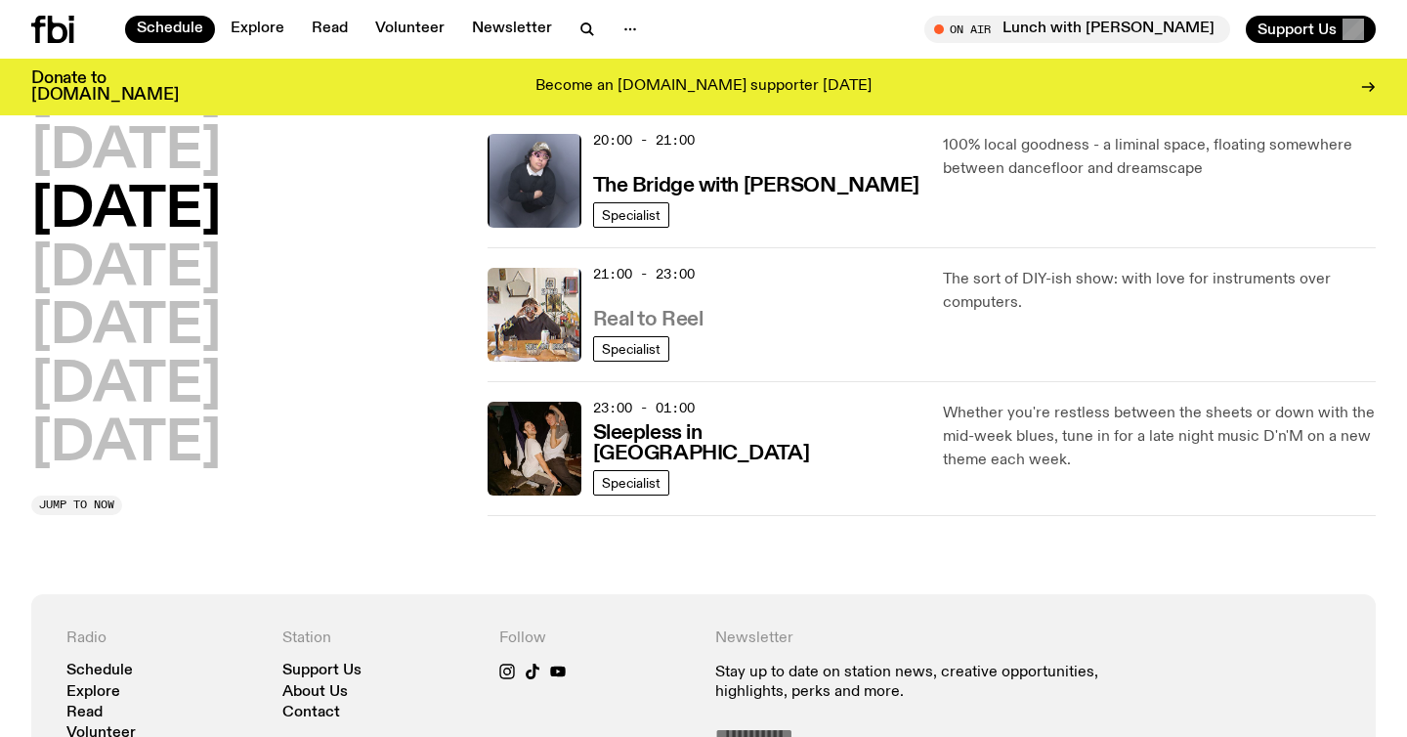
click at [653, 327] on h3 "Real to Reel" at bounding box center [648, 320] width 110 height 21
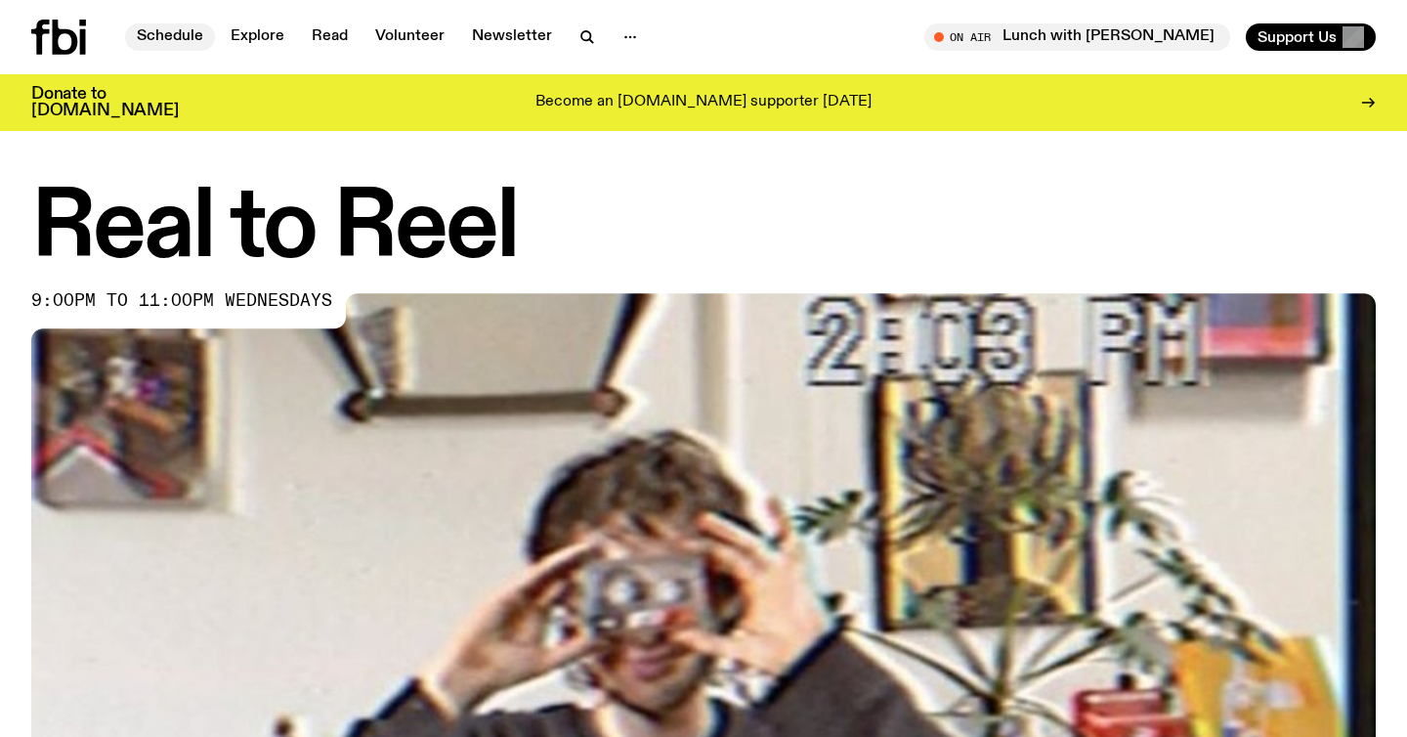
click at [179, 39] on link "Schedule" at bounding box center [170, 36] width 90 height 27
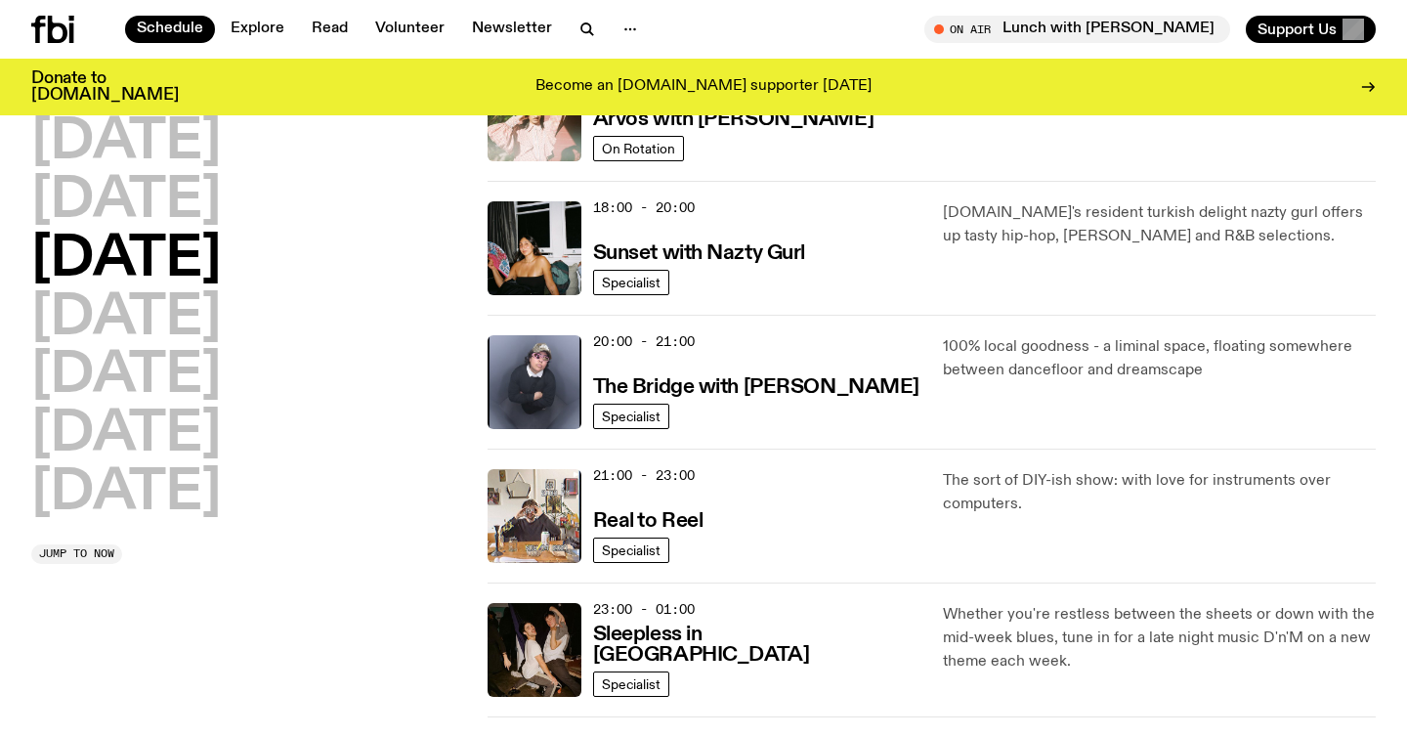
scroll to position [890, 0]
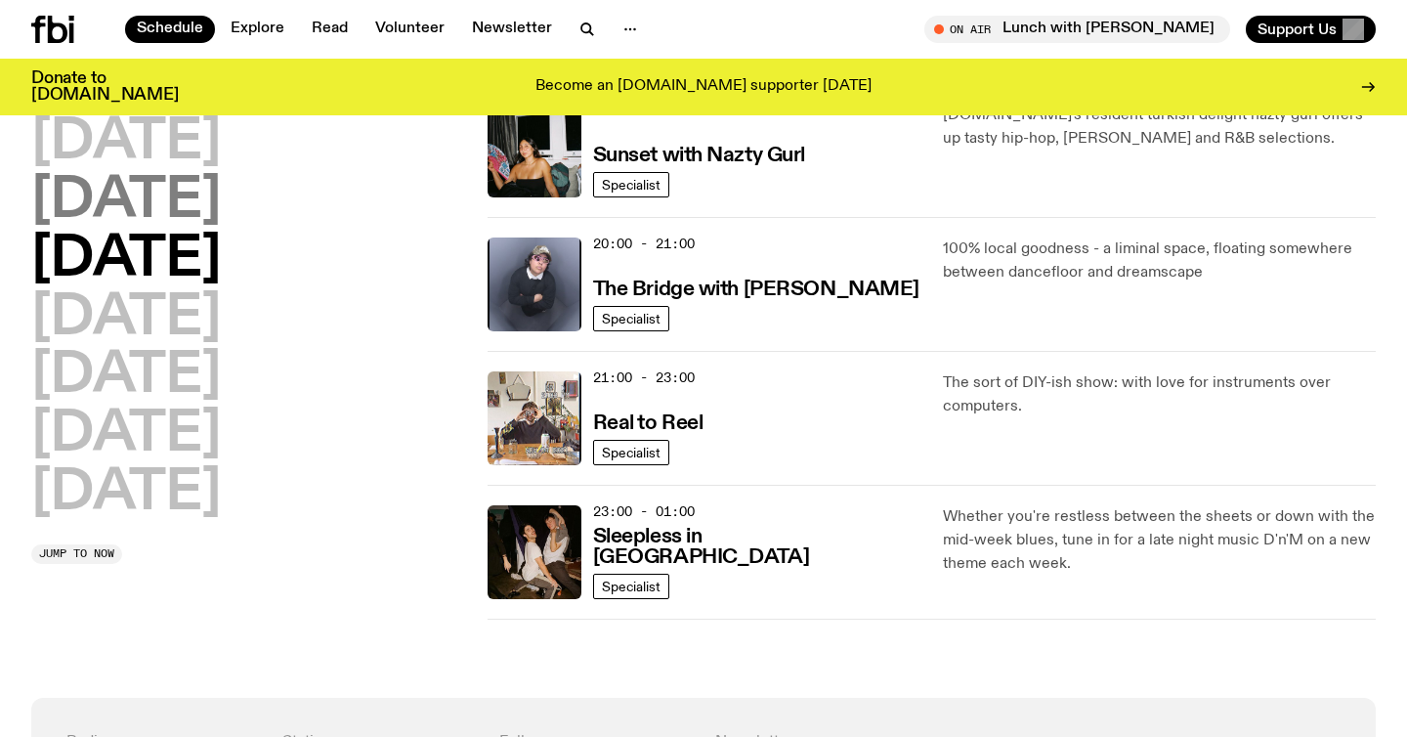
click at [165, 178] on h2 "[DATE]" at bounding box center [126, 201] width 190 height 55
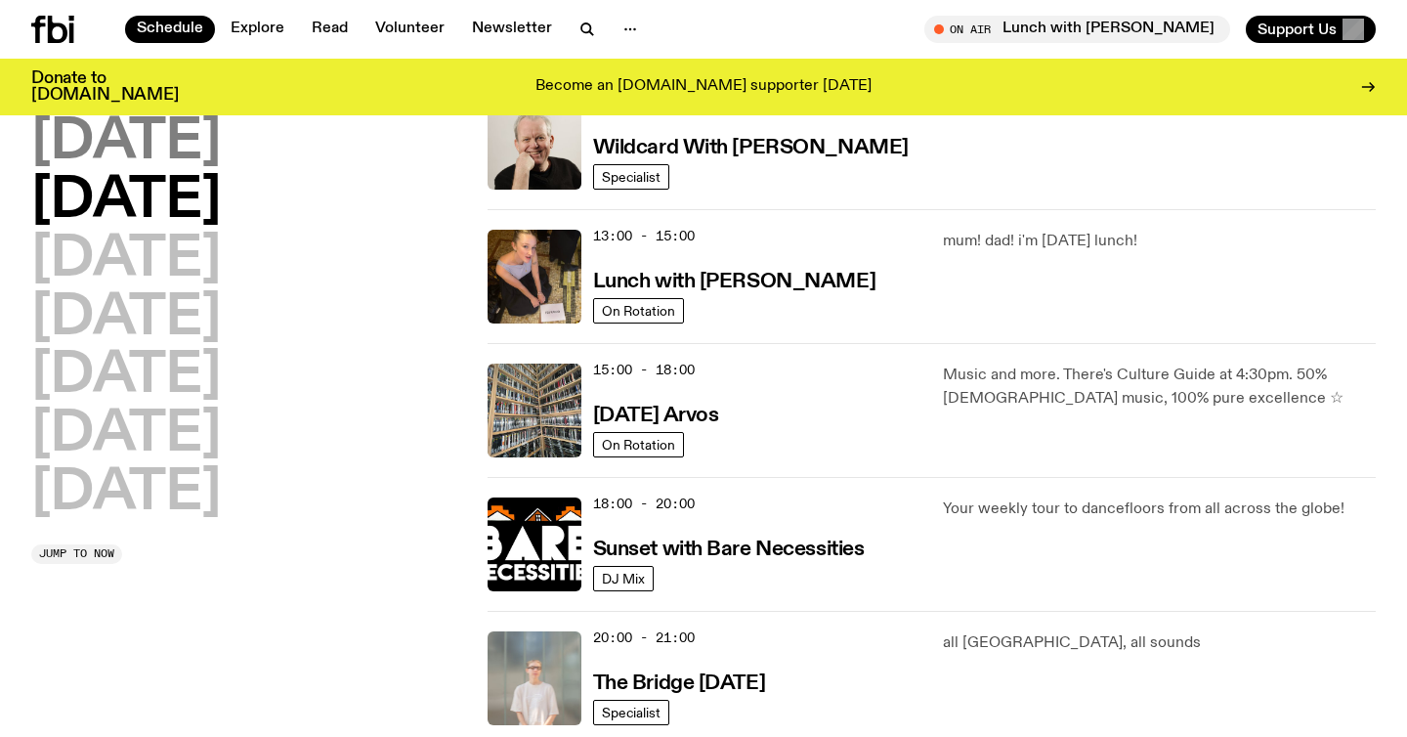
click at [152, 145] on h2 "[DATE]" at bounding box center [126, 142] width 190 height 55
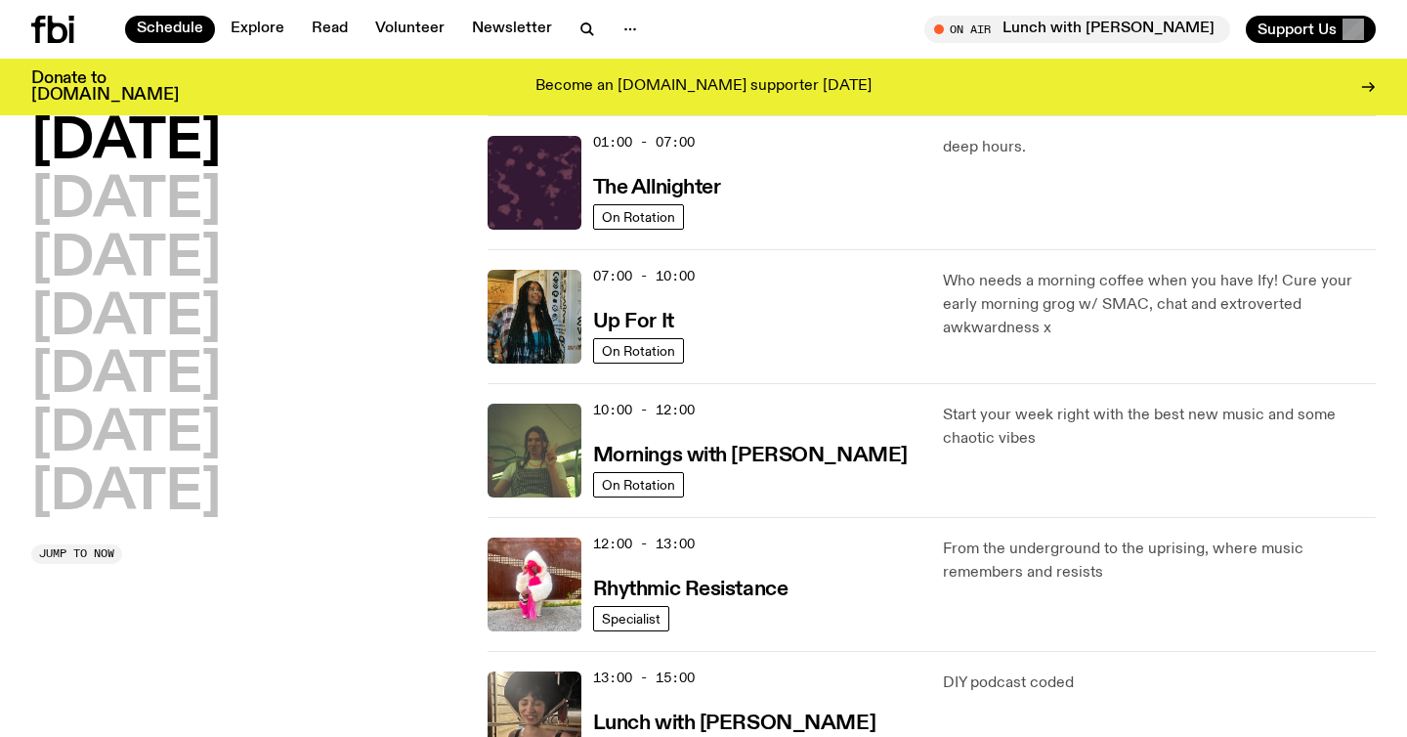
scroll to position [323, 0]
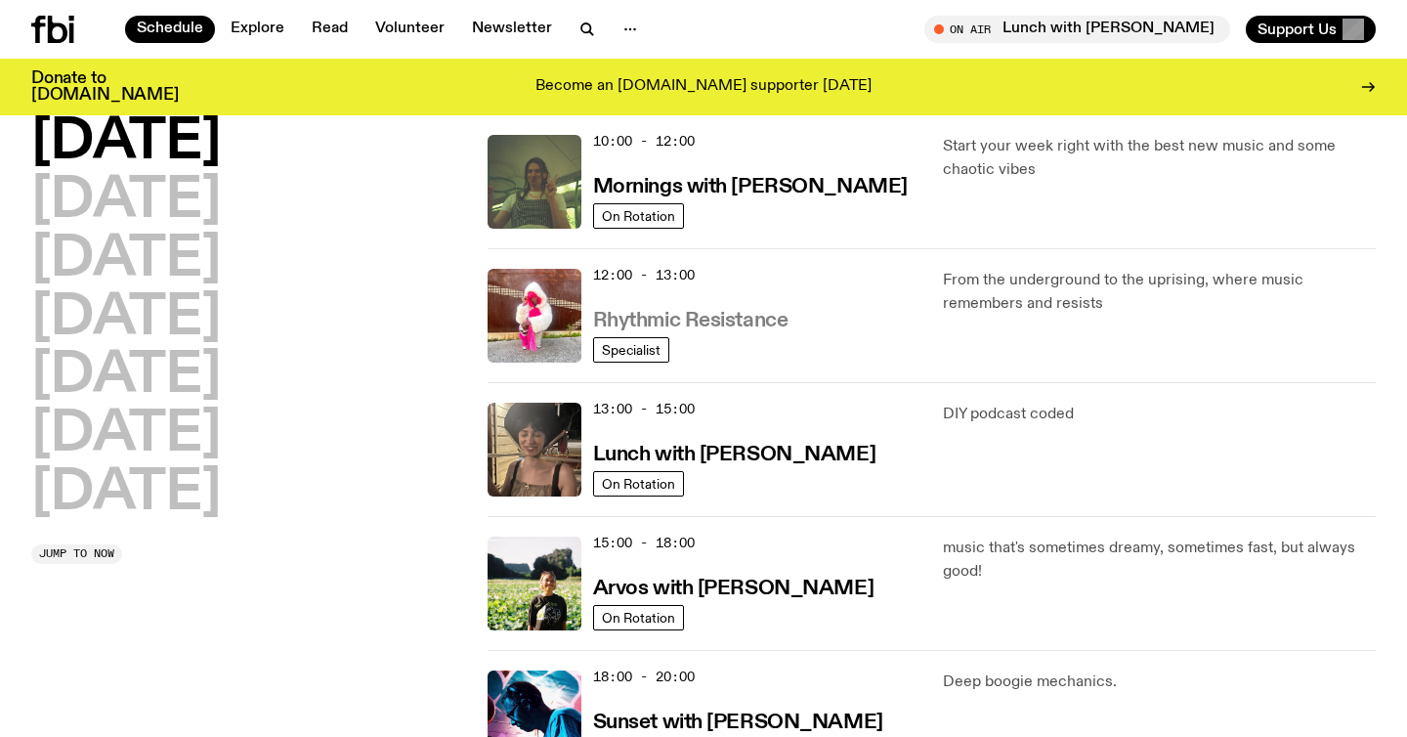
click at [741, 328] on h3 "Rhythmic Resistance" at bounding box center [690, 321] width 195 height 21
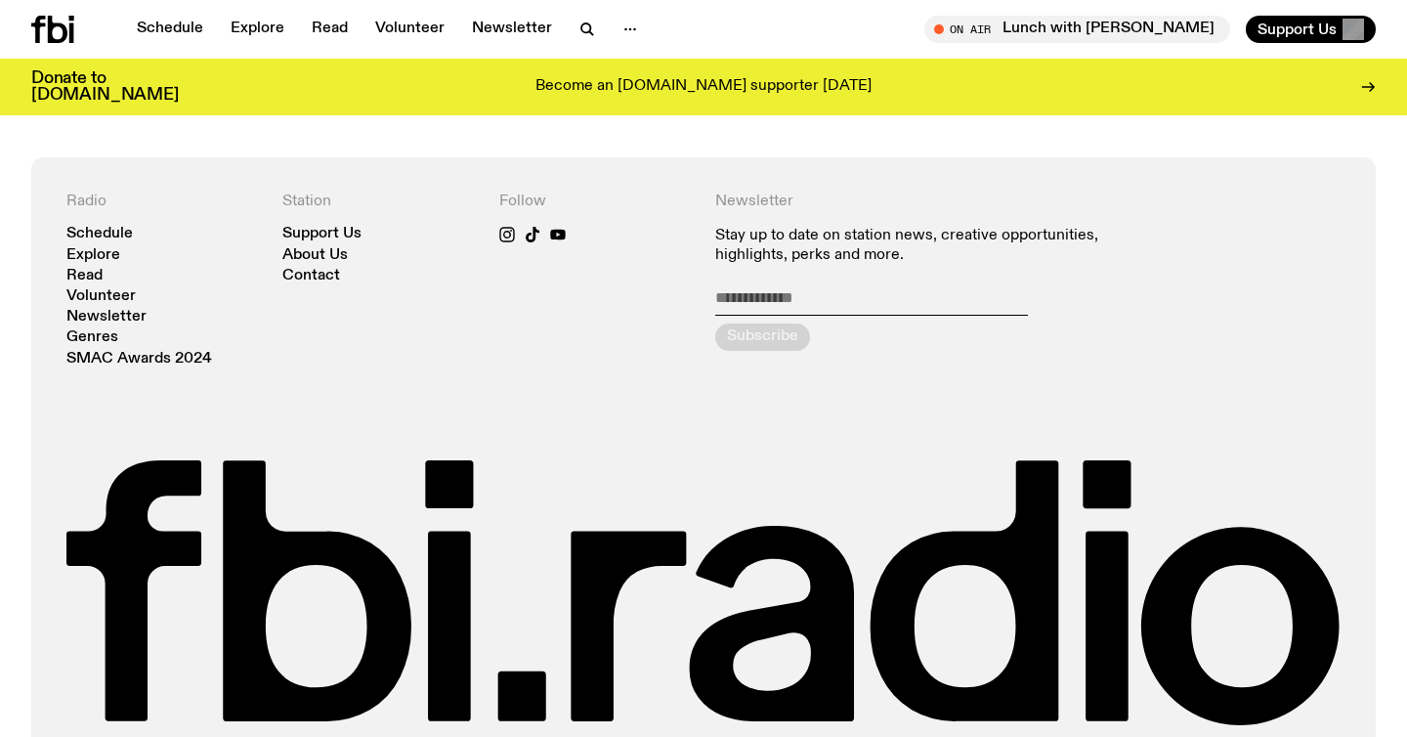
scroll to position [716, 0]
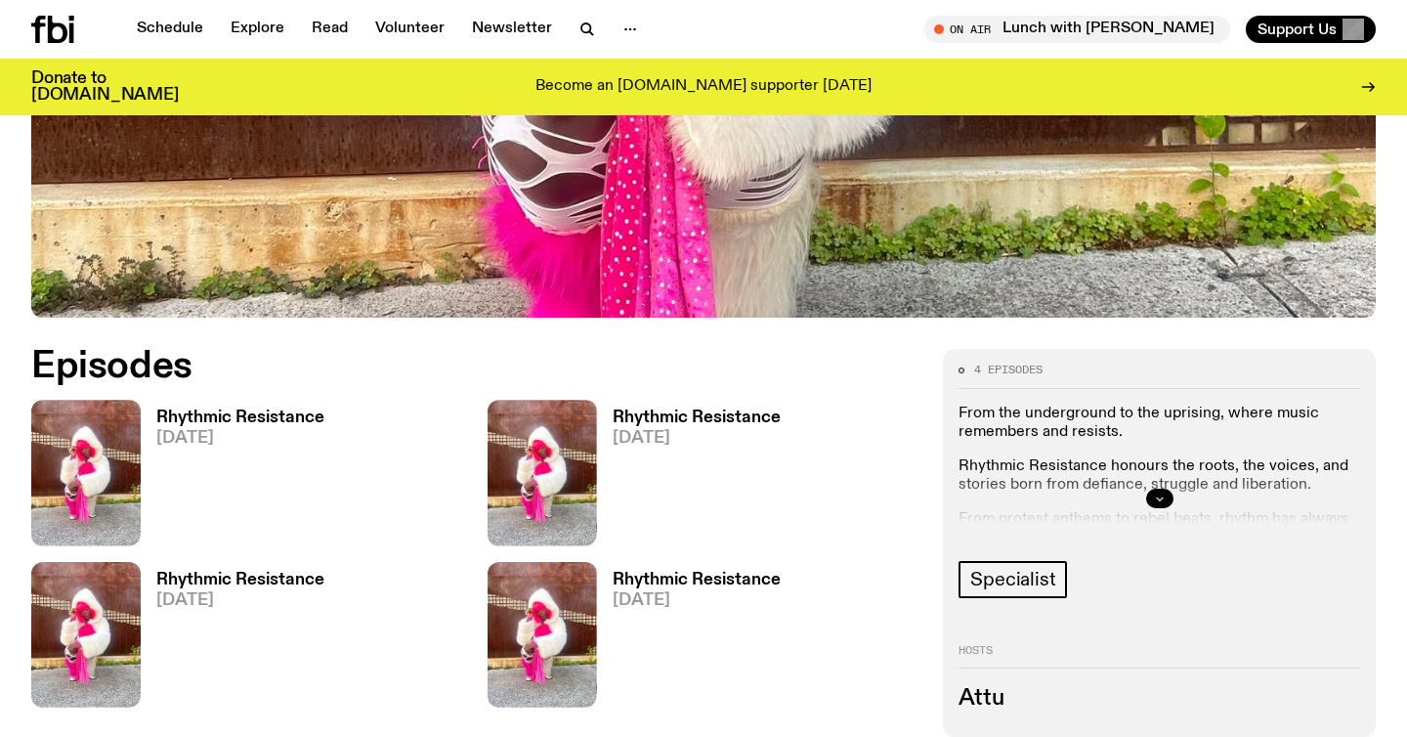
click at [1159, 505] on button "button" at bounding box center [1159, 499] width 27 height 20
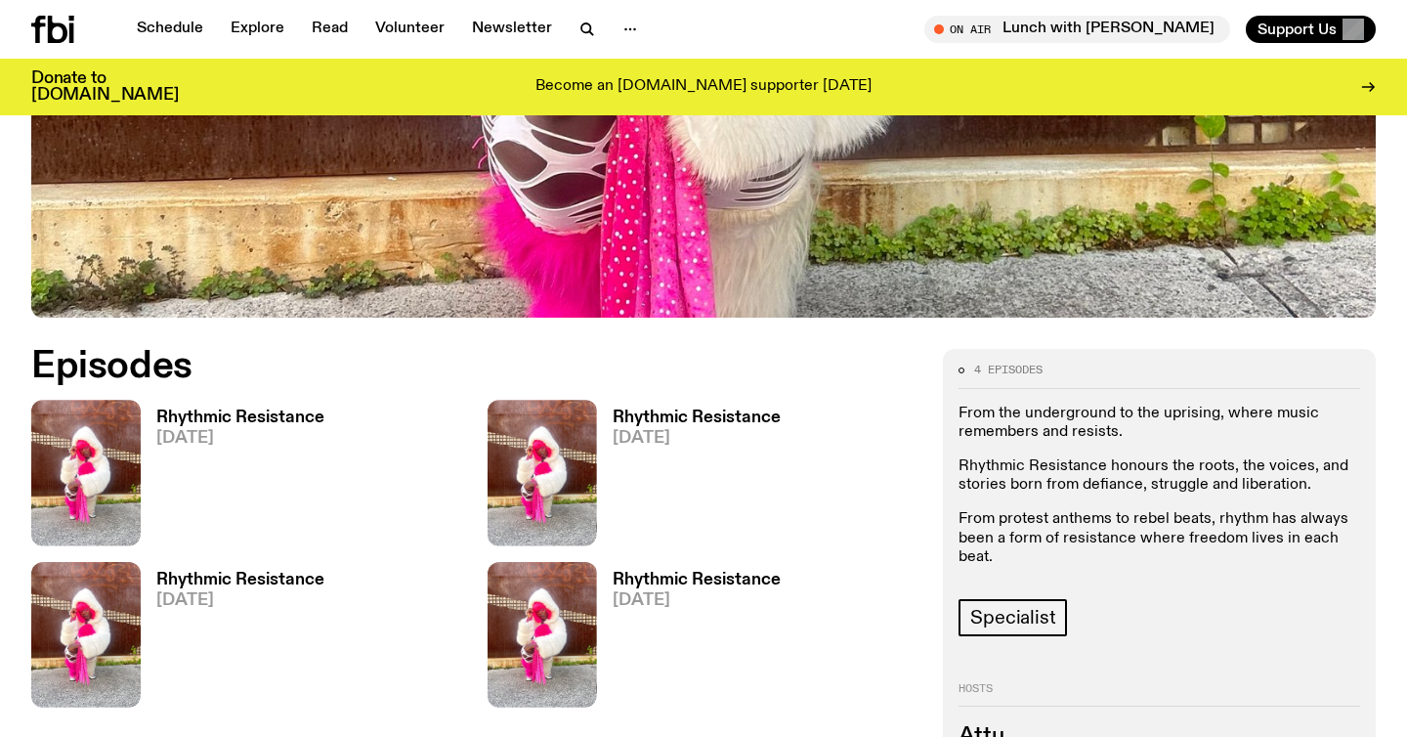
click at [263, 413] on h3 "Rhythmic Resistance" at bounding box center [240, 417] width 168 height 17
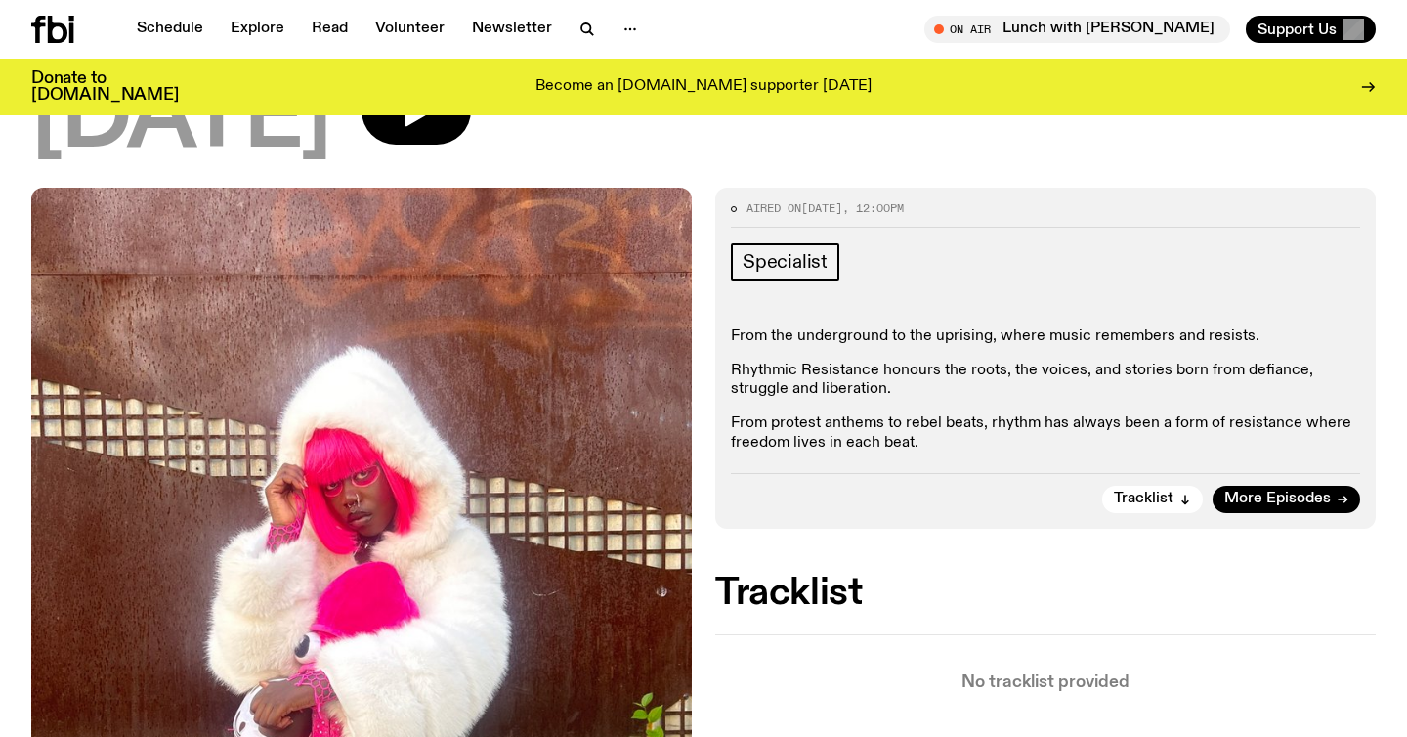
scroll to position [506, 0]
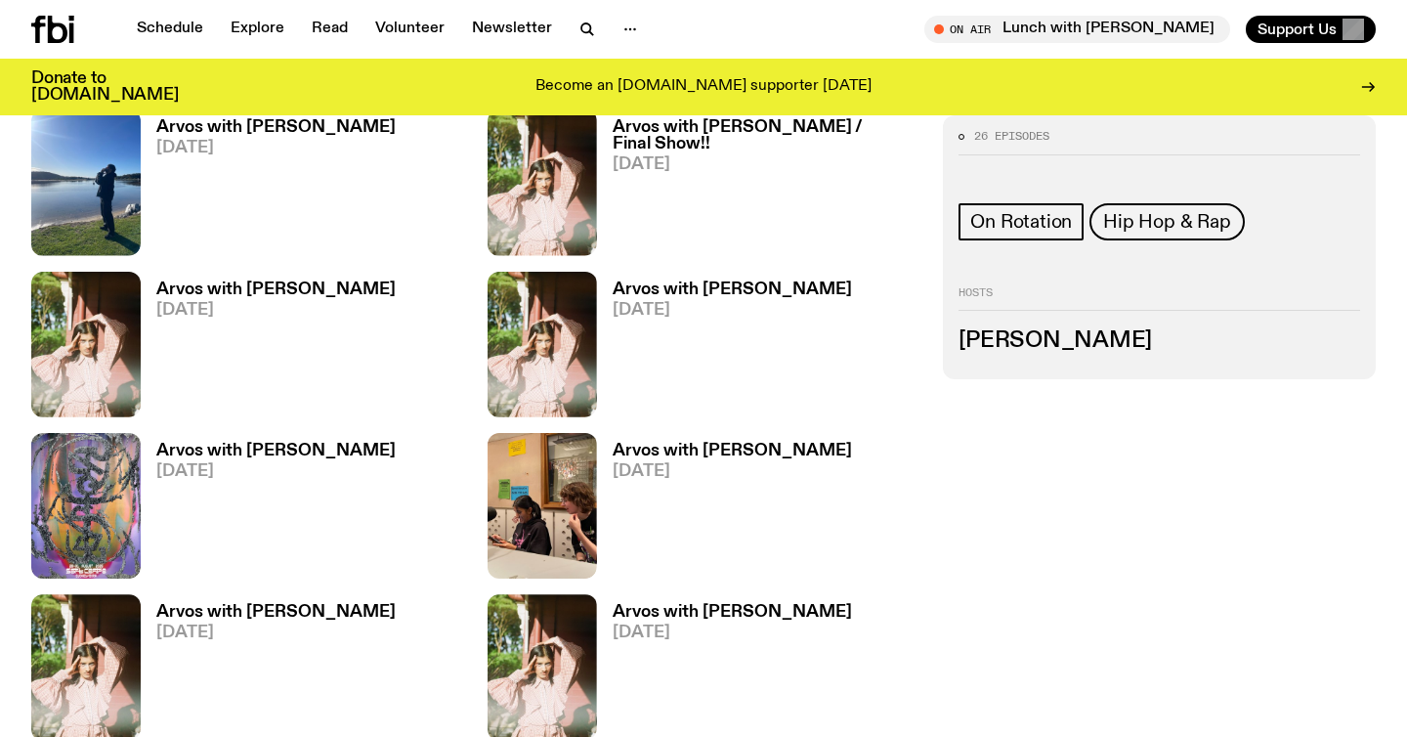
scroll to position [897, 0]
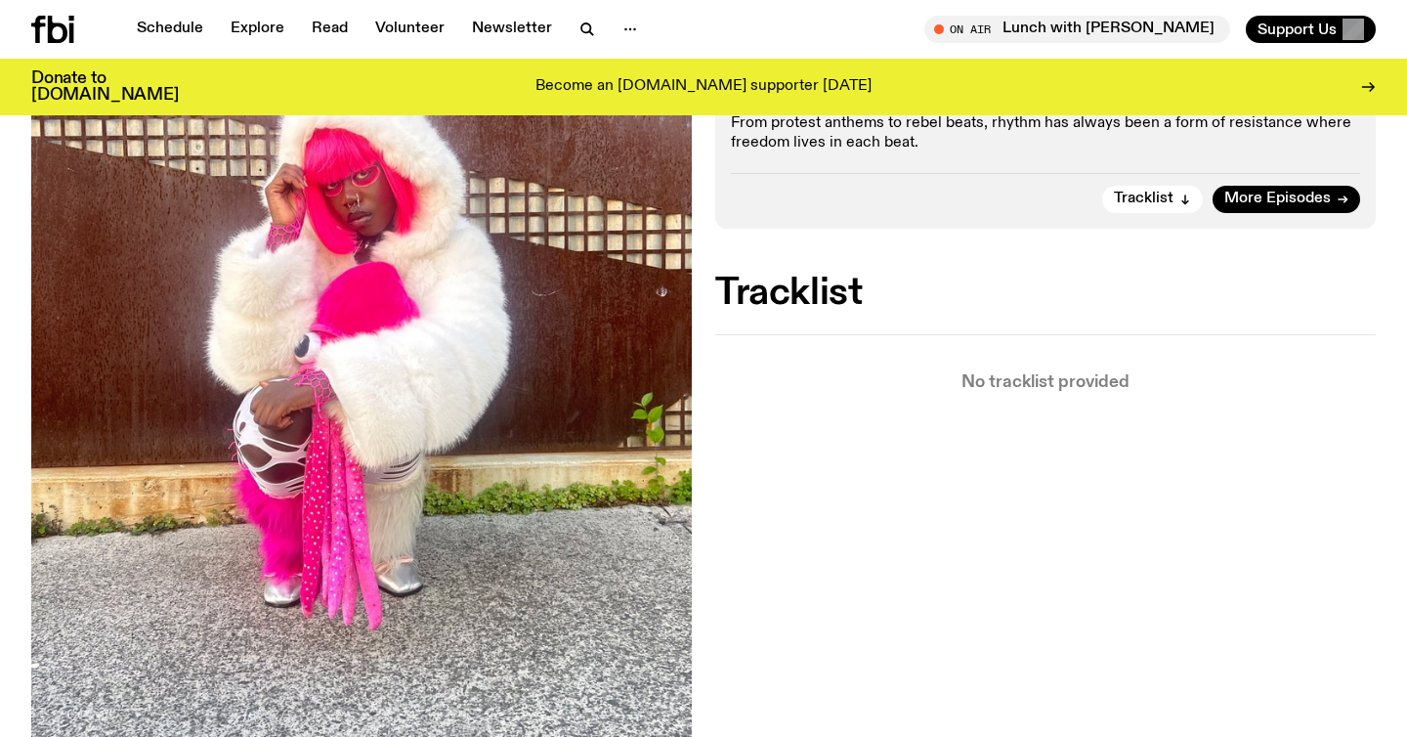
scroll to position [490, 0]
click at [166, 35] on link "Schedule" at bounding box center [170, 29] width 90 height 27
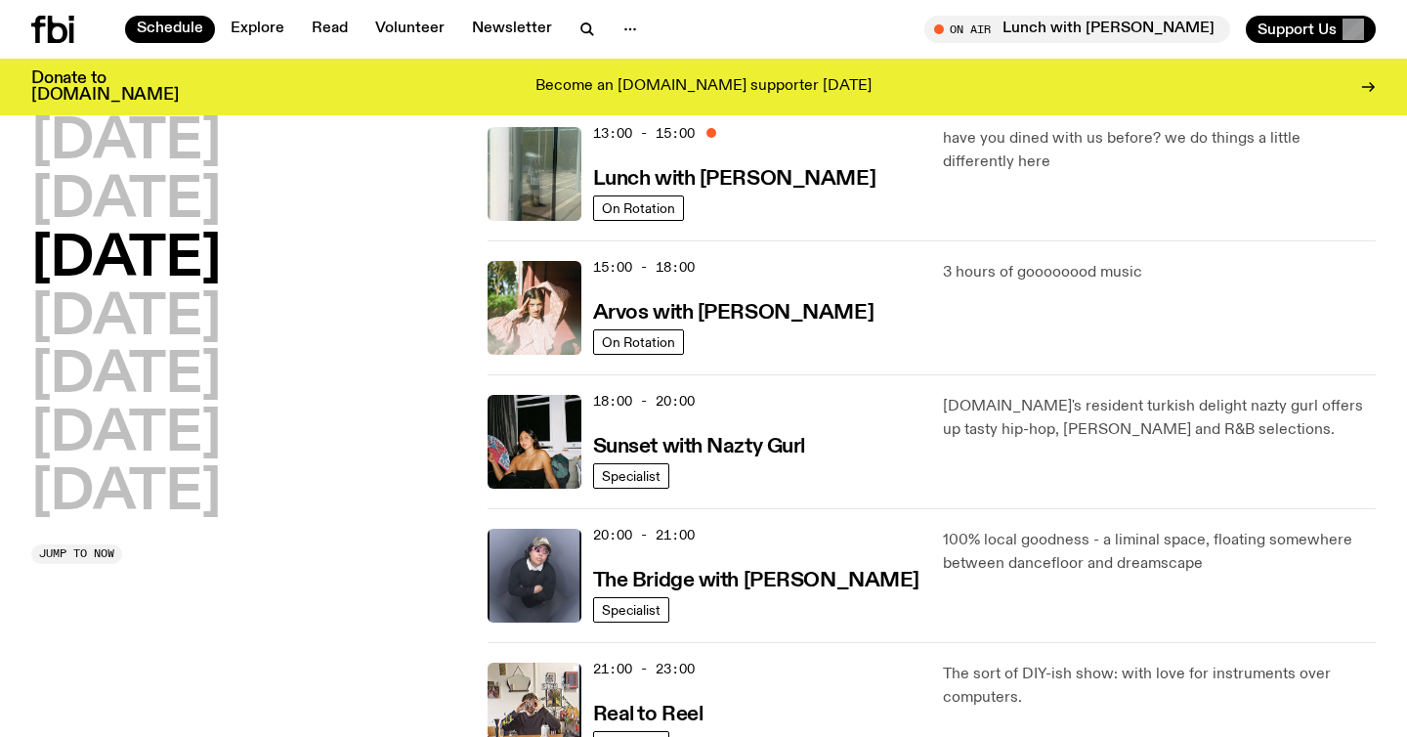
scroll to position [706, 0]
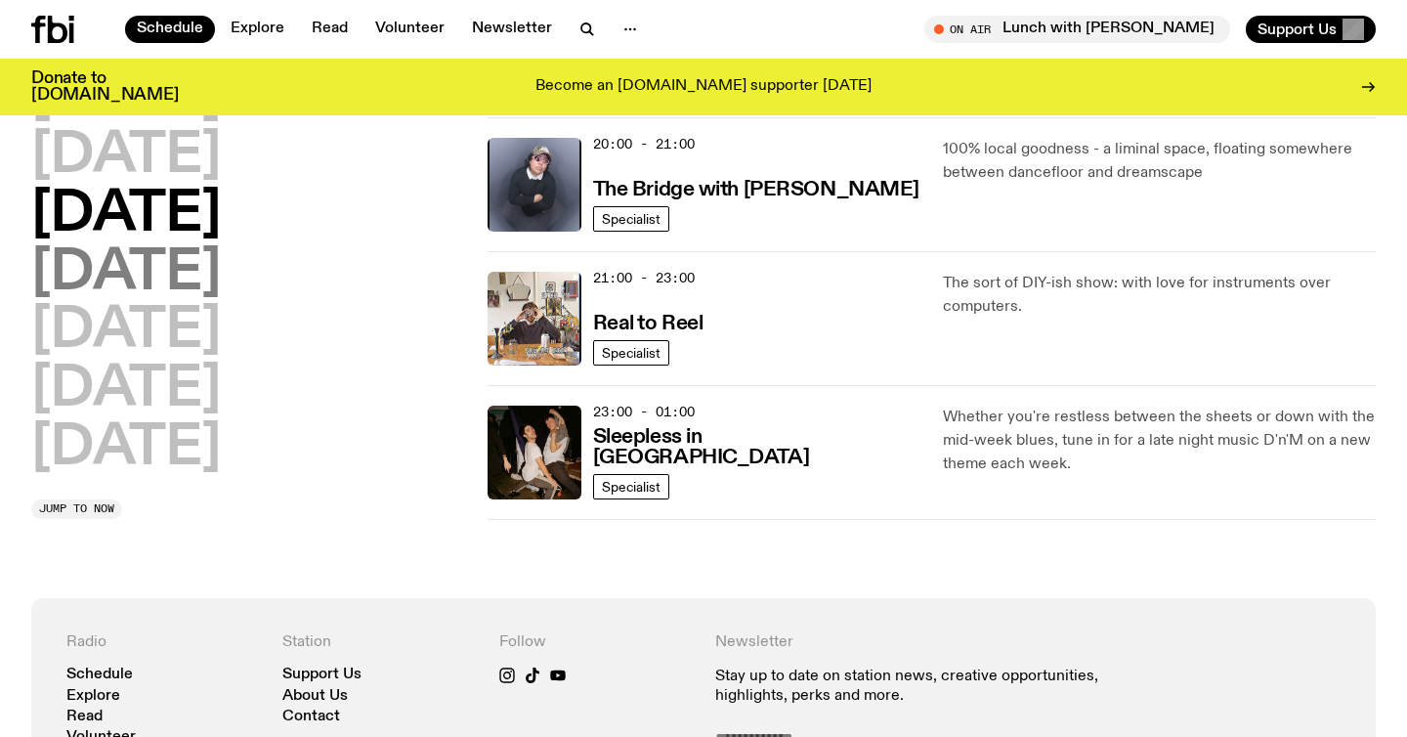
click at [179, 254] on h2 "[DATE]" at bounding box center [126, 273] width 190 height 55
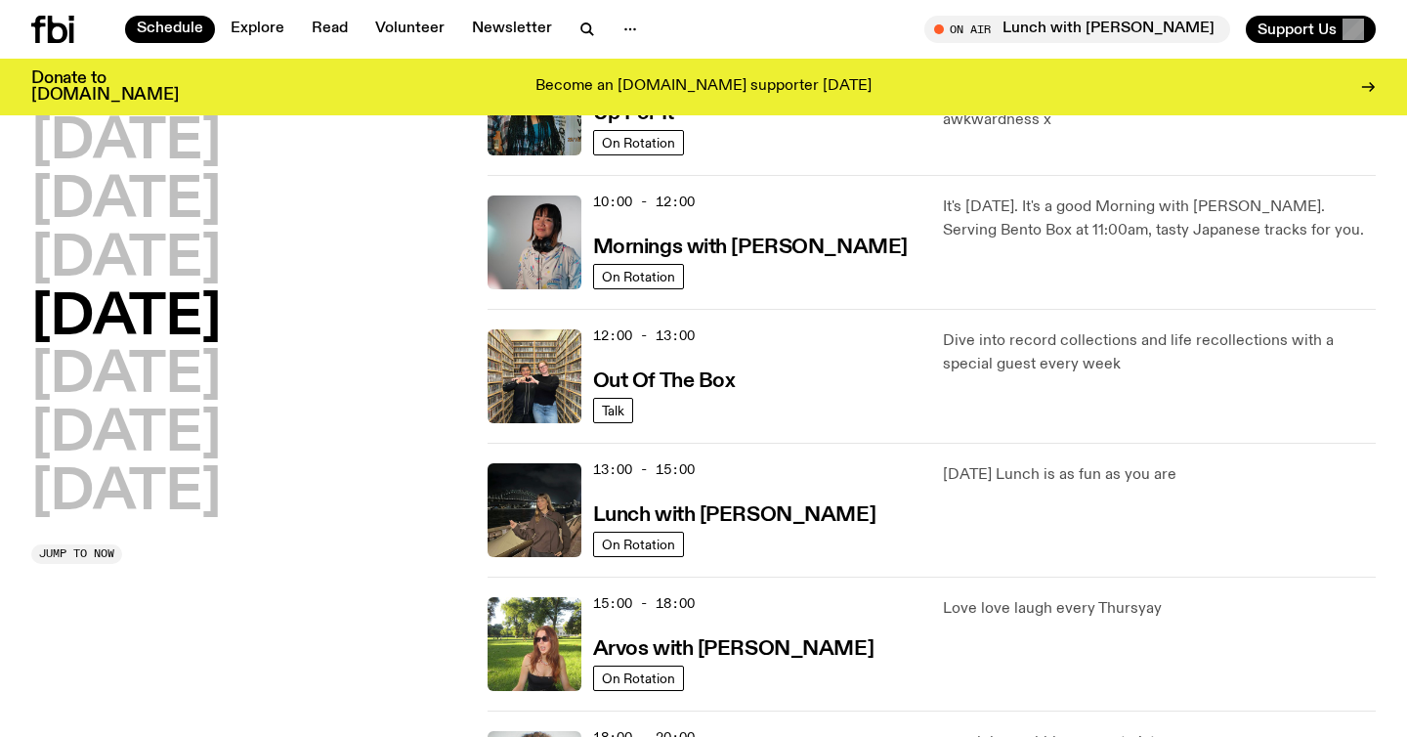
scroll to position [440, 0]
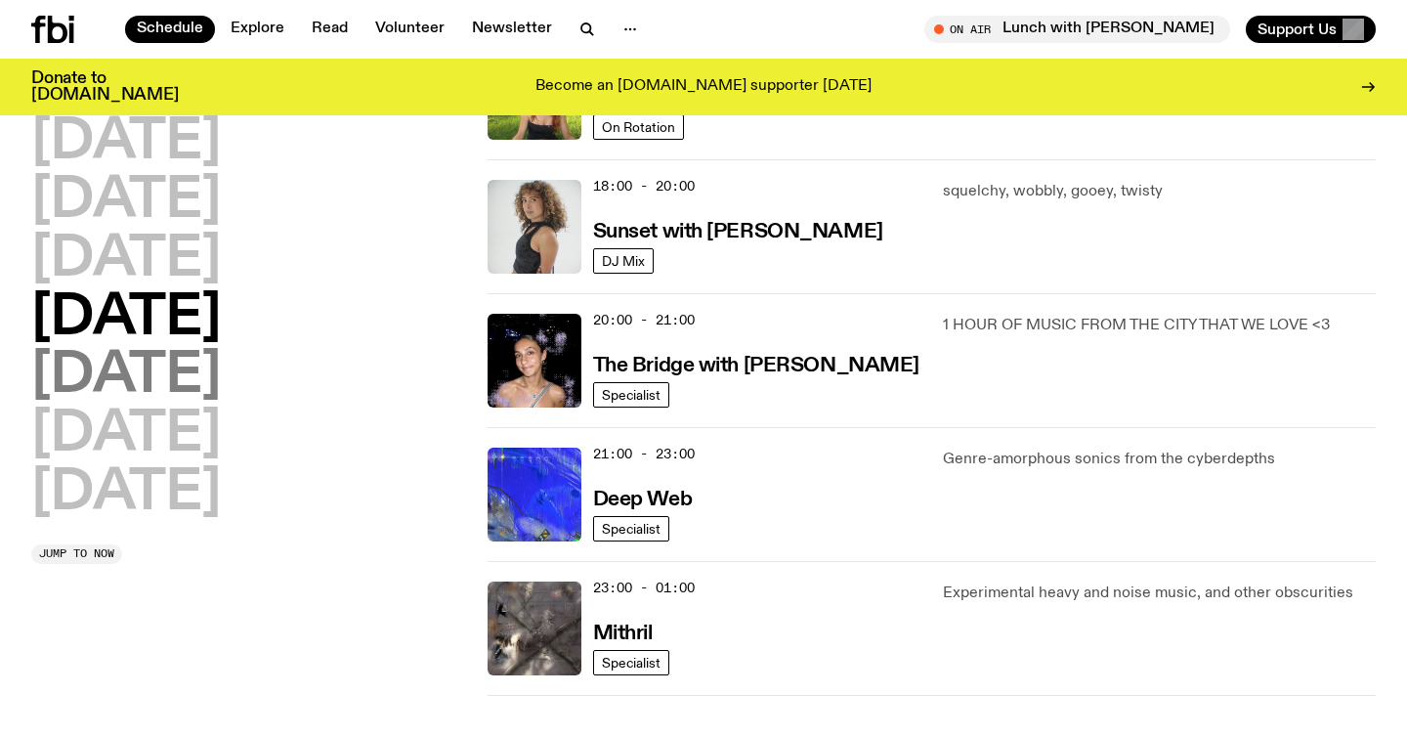
click at [137, 368] on h2 "[DATE]" at bounding box center [126, 376] width 190 height 55
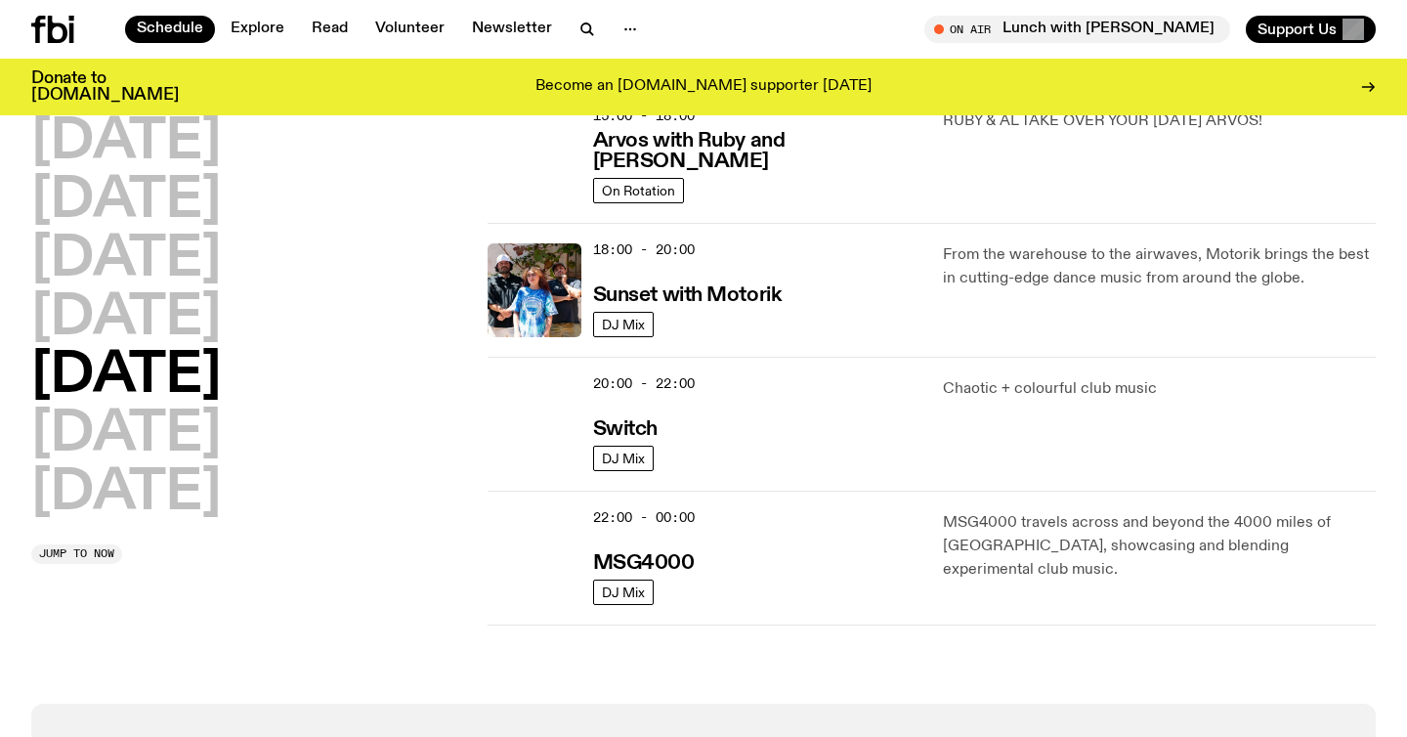
scroll to position [0, 0]
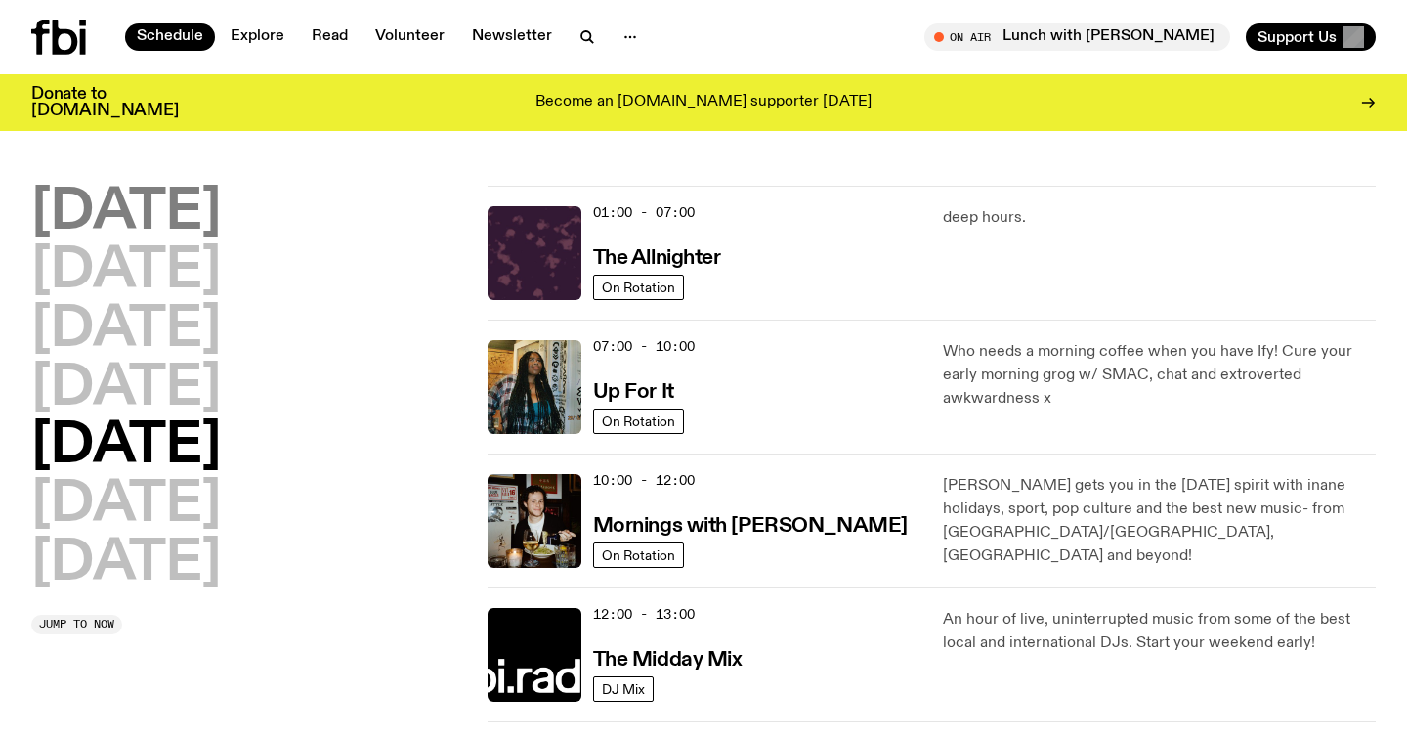
click at [160, 208] on h2 "[DATE]" at bounding box center [126, 213] width 190 height 55
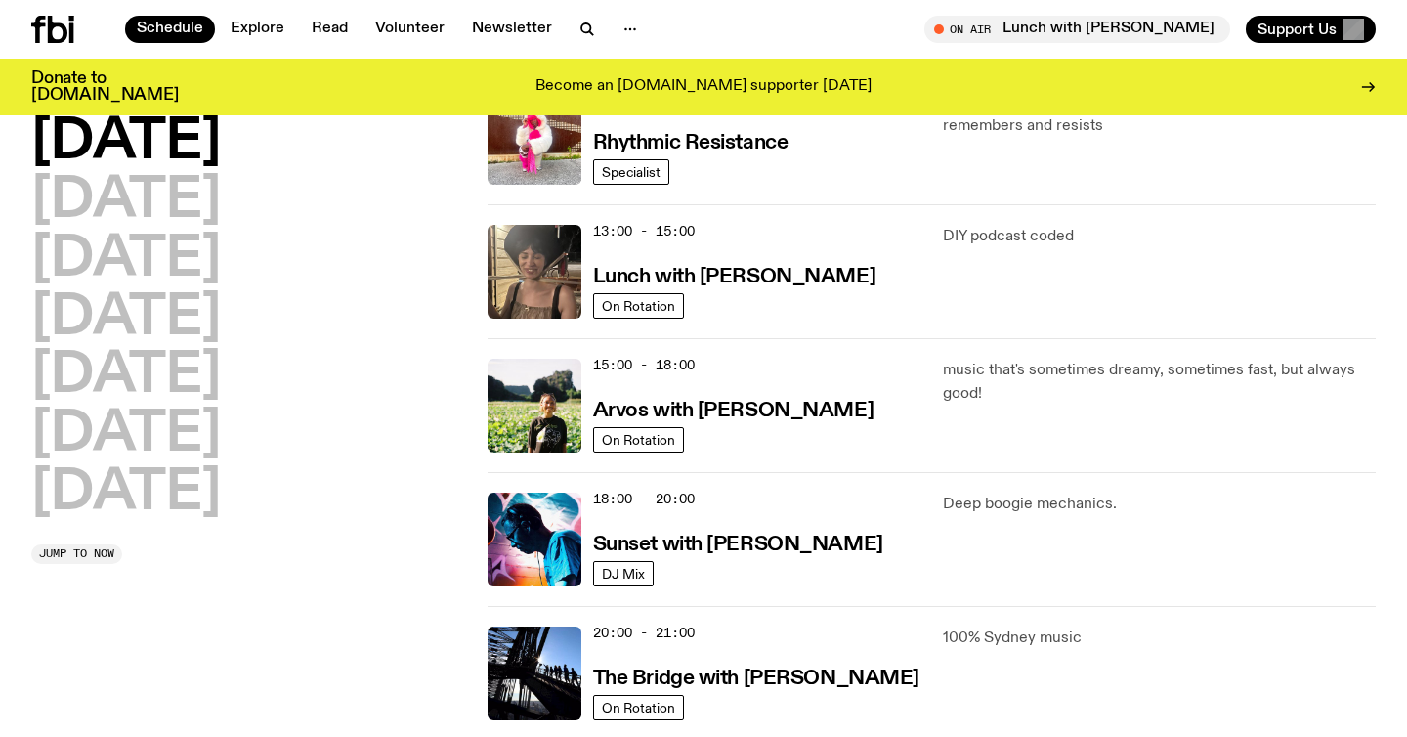
scroll to position [676, 0]
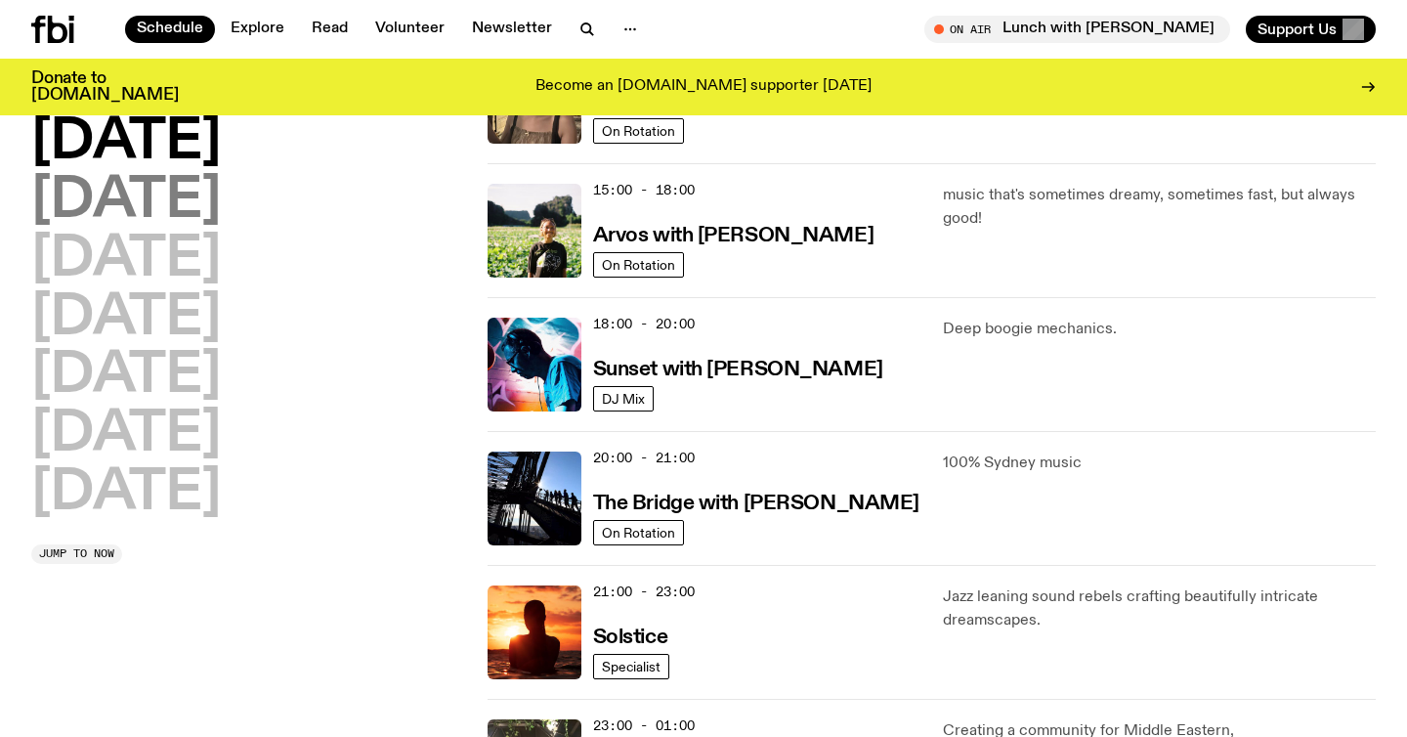
click at [166, 207] on h2 "[DATE]" at bounding box center [126, 201] width 190 height 55
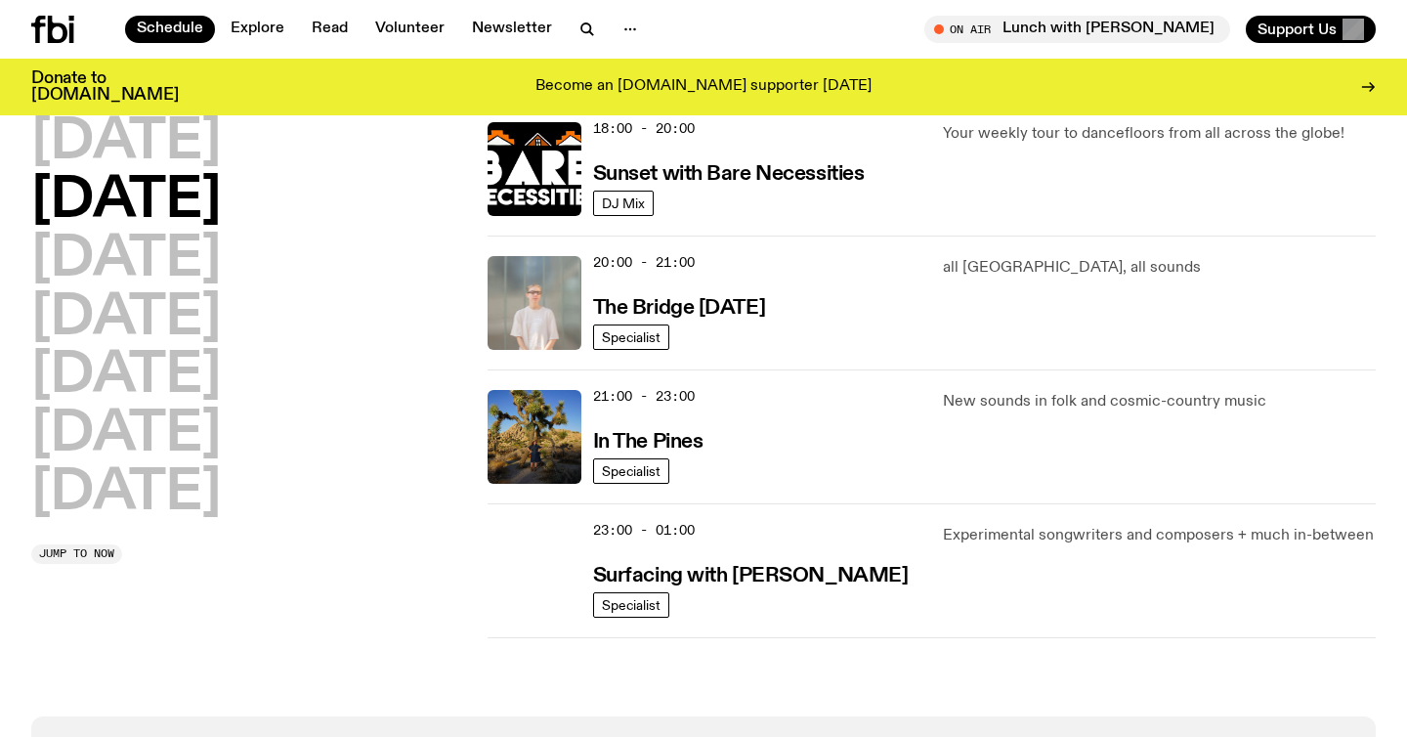
scroll to position [996, 0]
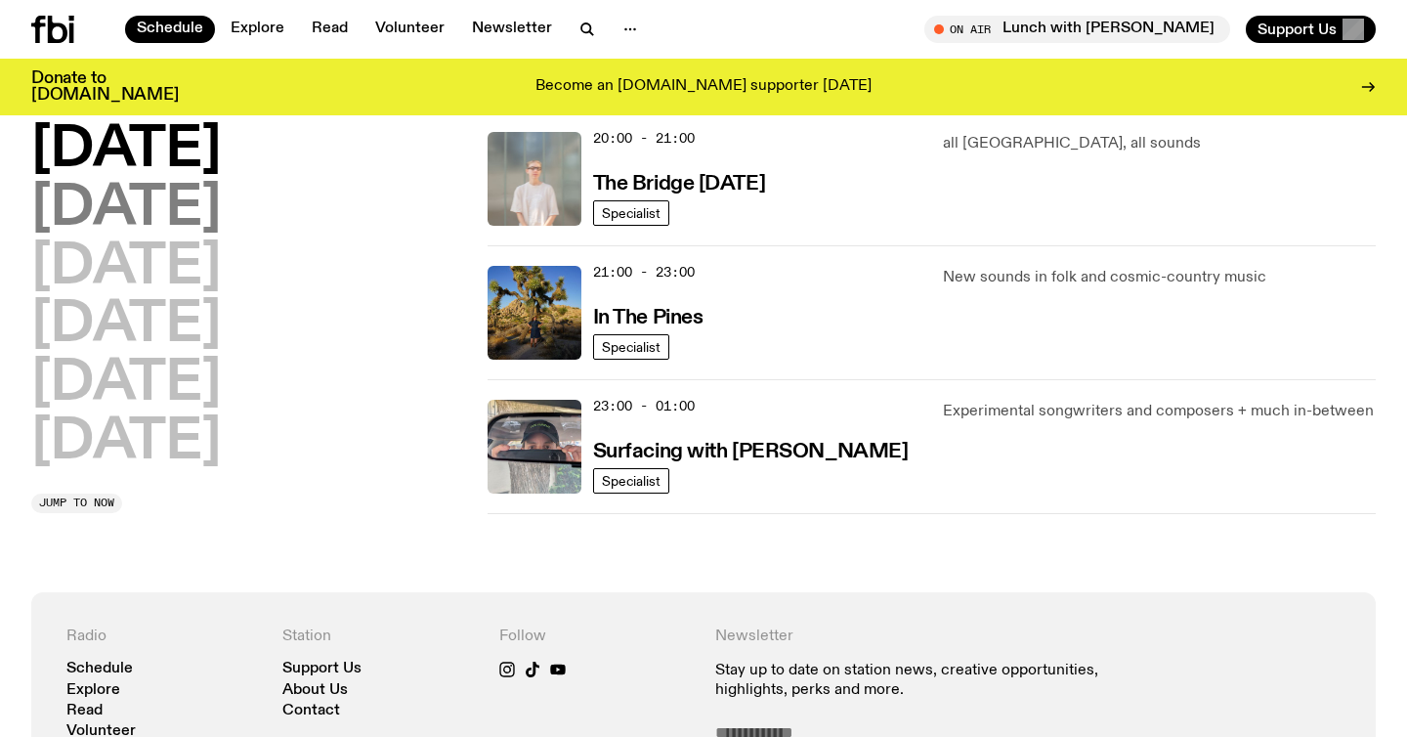
click at [179, 224] on h2 "Wednesday" at bounding box center [126, 209] width 190 height 55
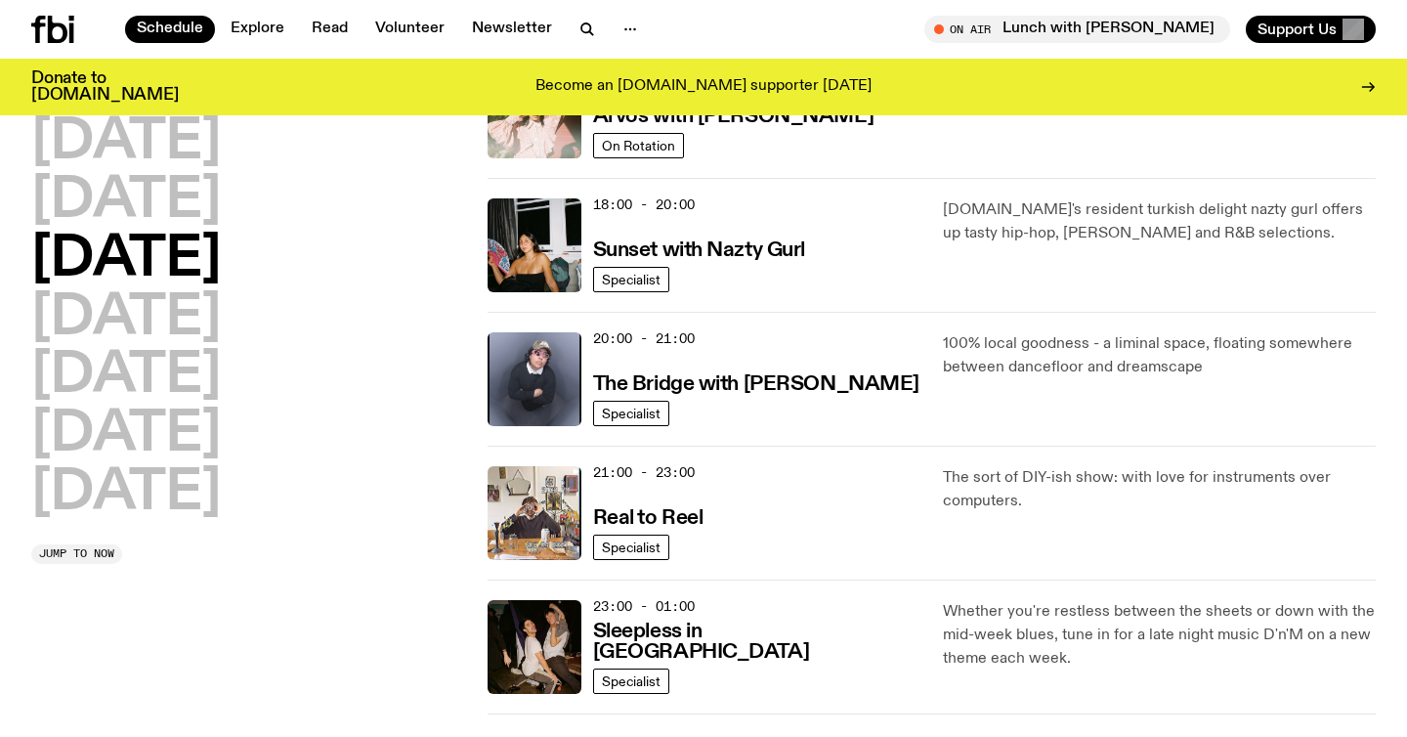
scroll to position [1002, 0]
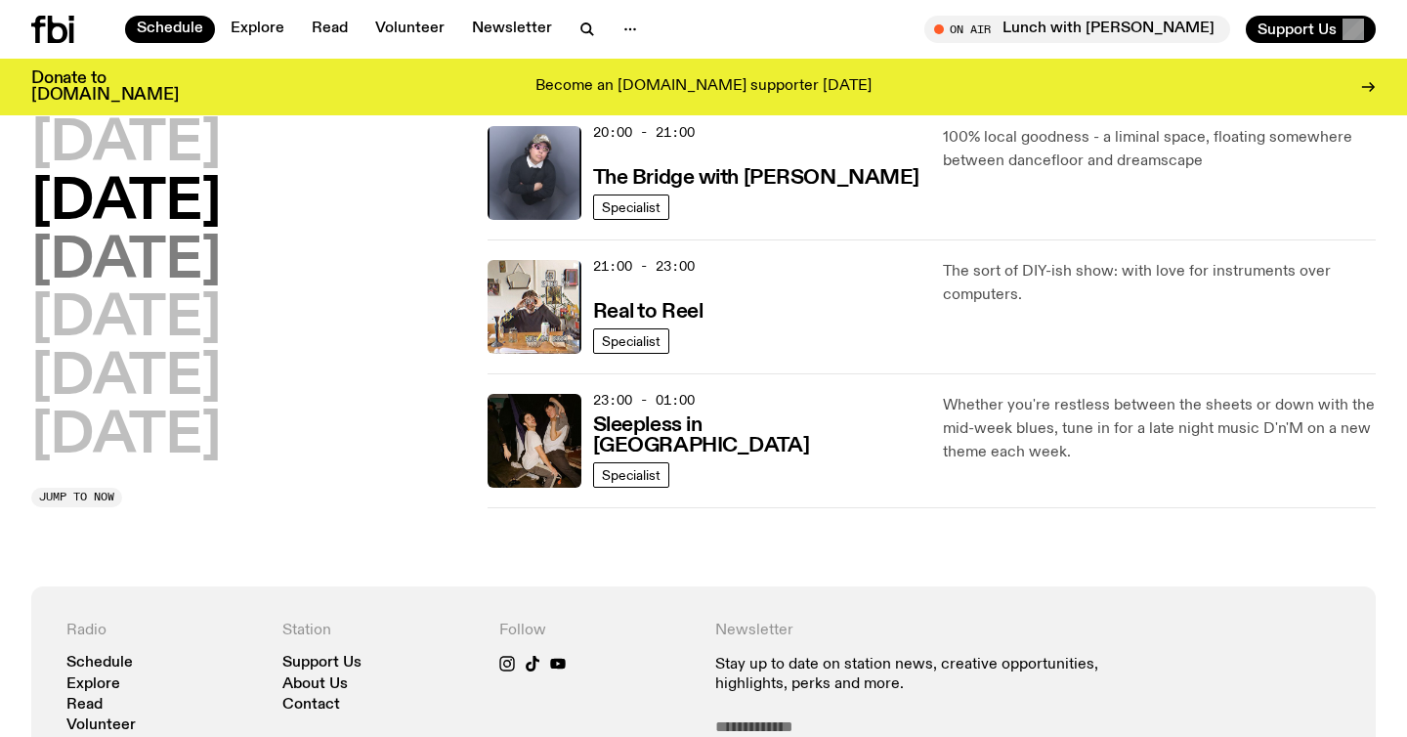
click at [179, 265] on h2 "Thursday" at bounding box center [126, 261] width 190 height 55
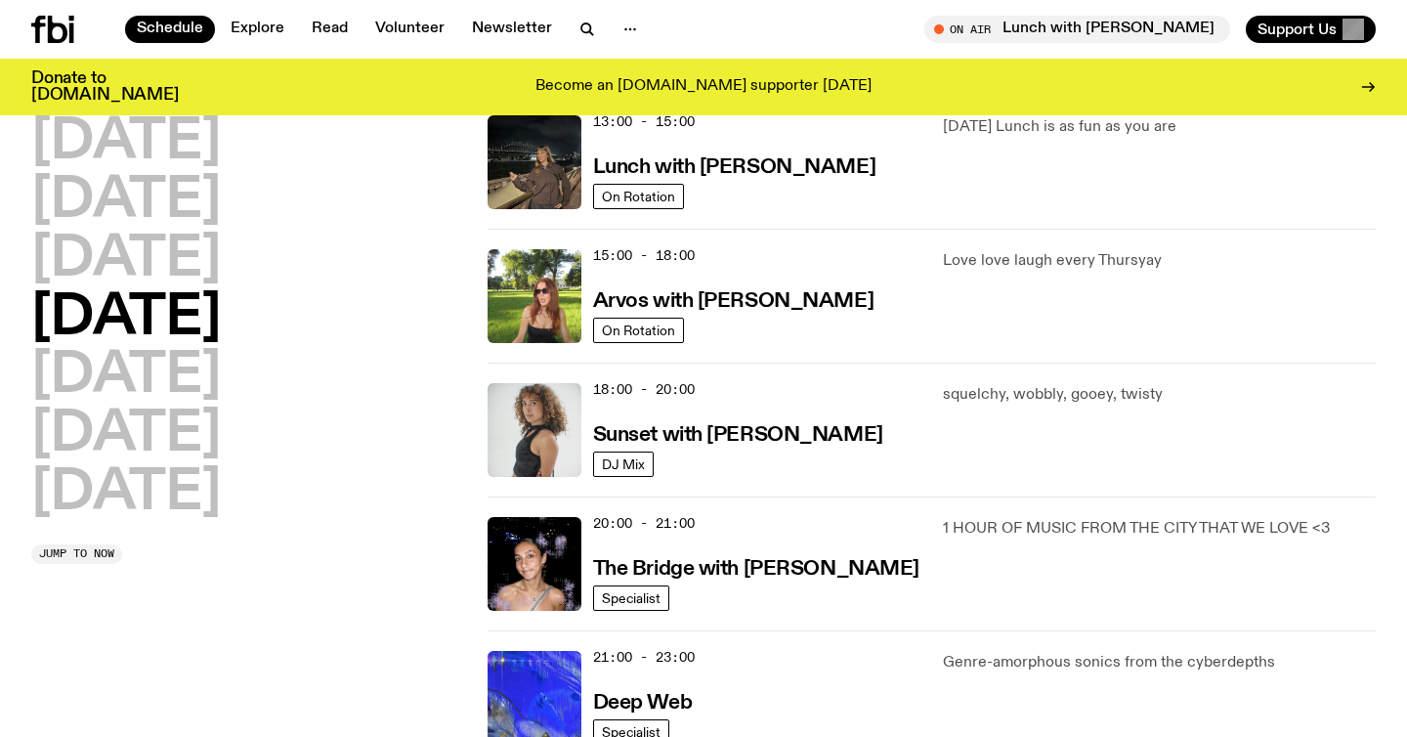
scroll to position [704, 0]
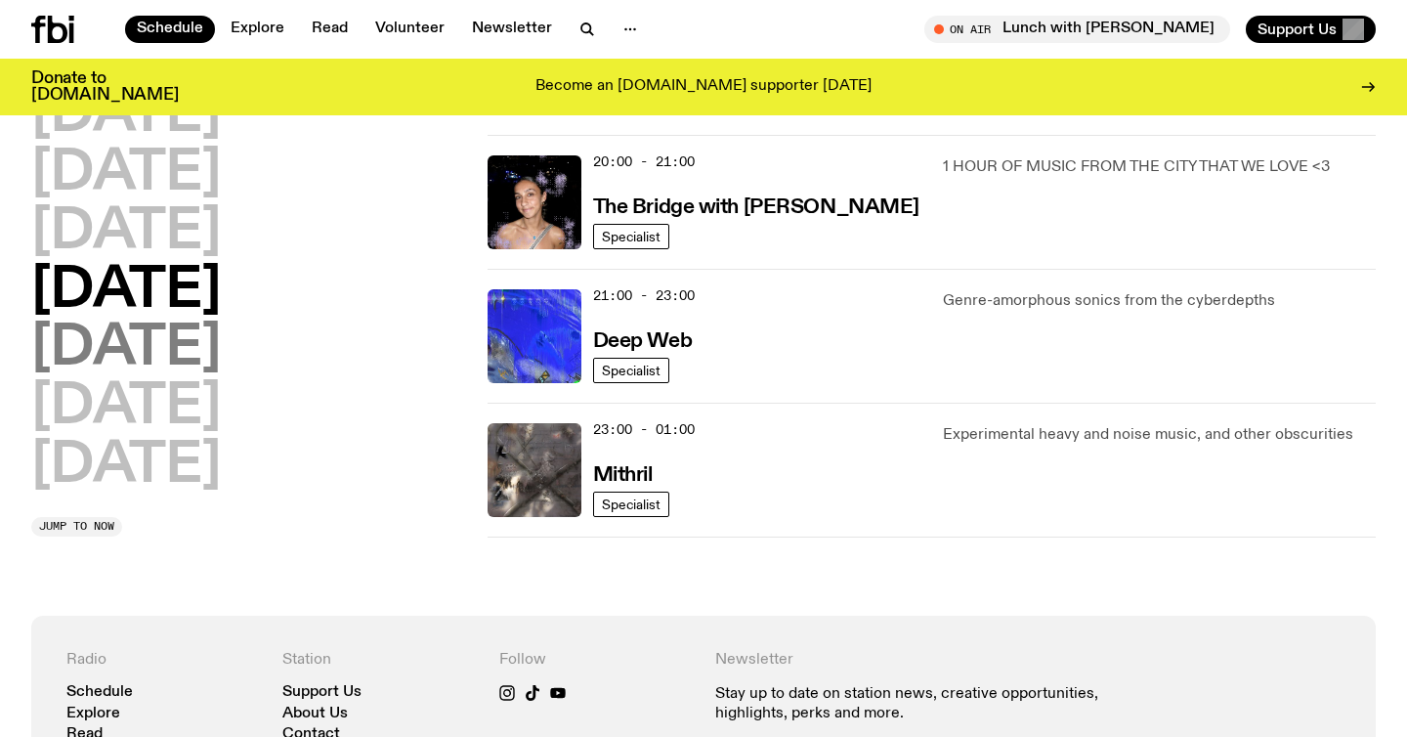
click at [143, 356] on h2 "Friday" at bounding box center [126, 349] width 190 height 55
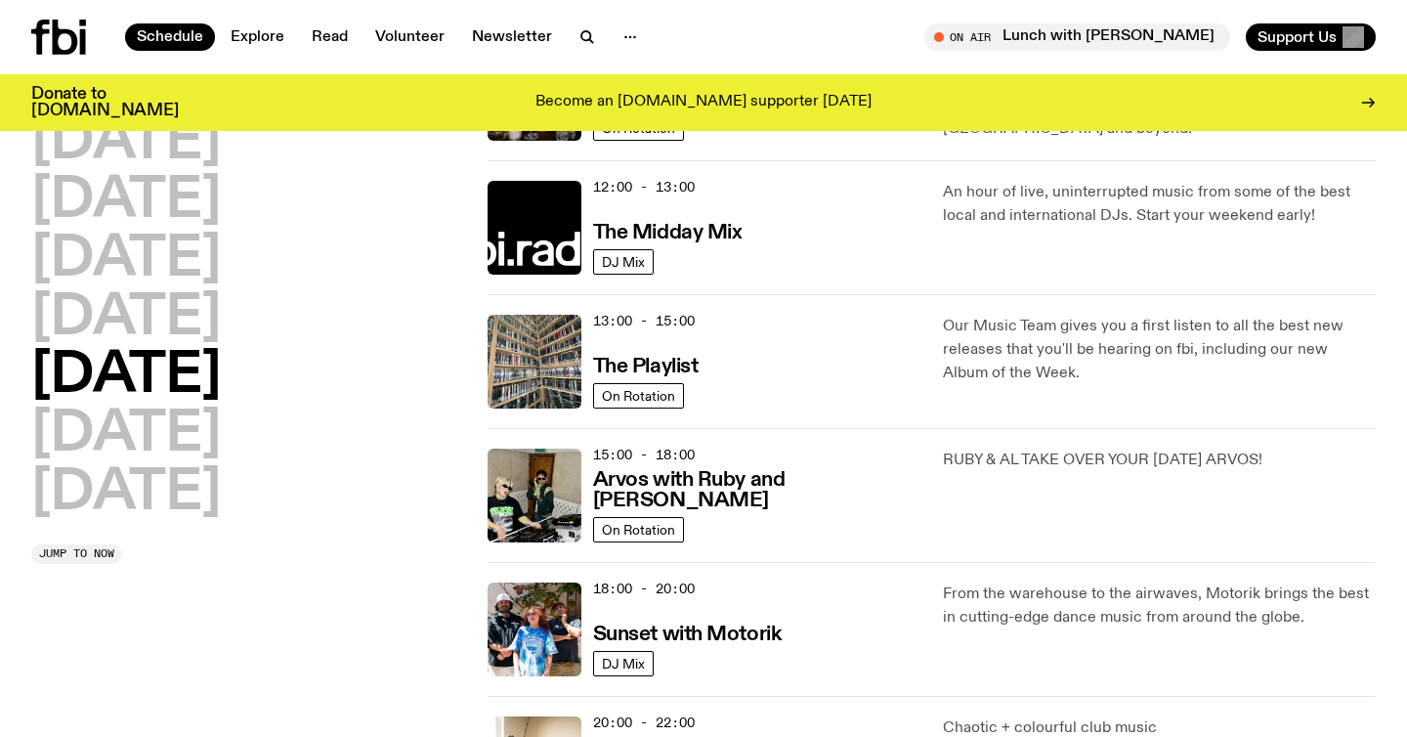
scroll to position [0, 0]
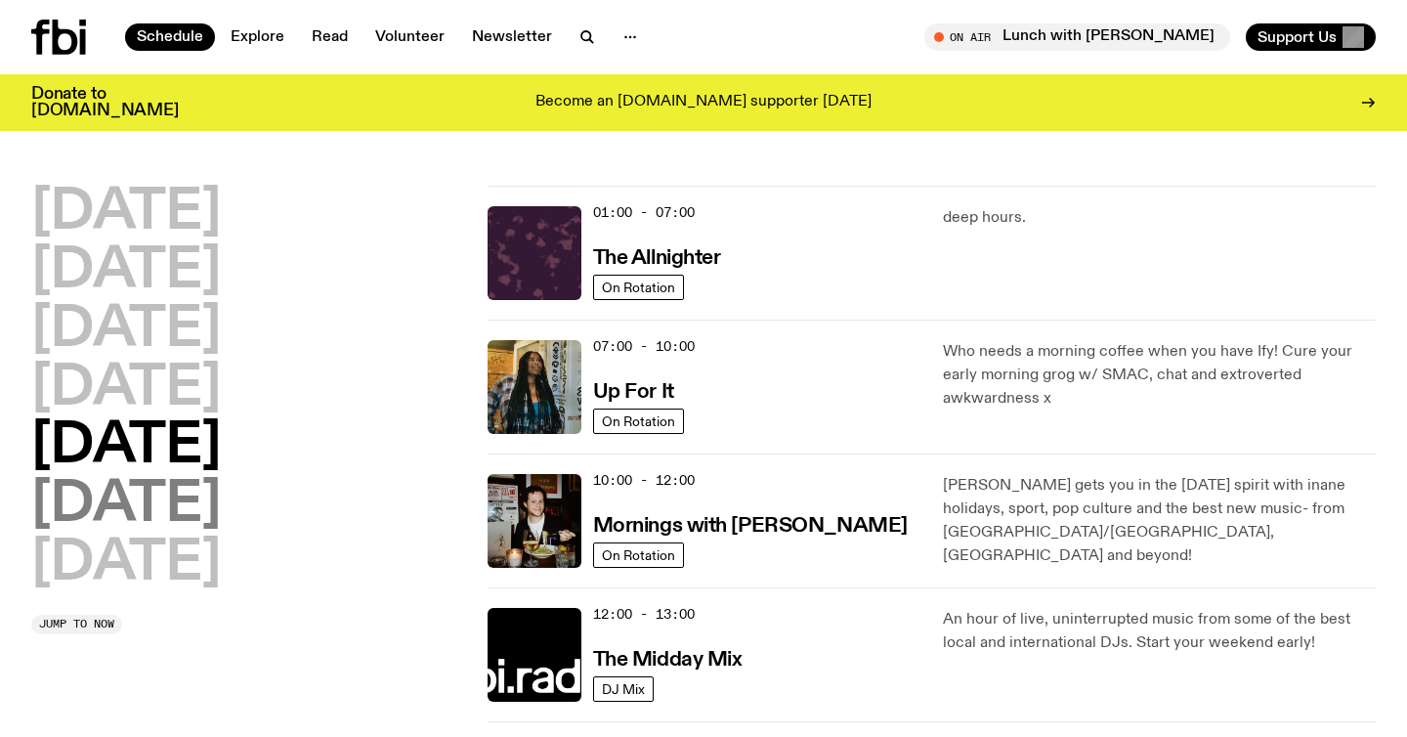
click at [204, 510] on h2 "Saturday" at bounding box center [126, 505] width 190 height 55
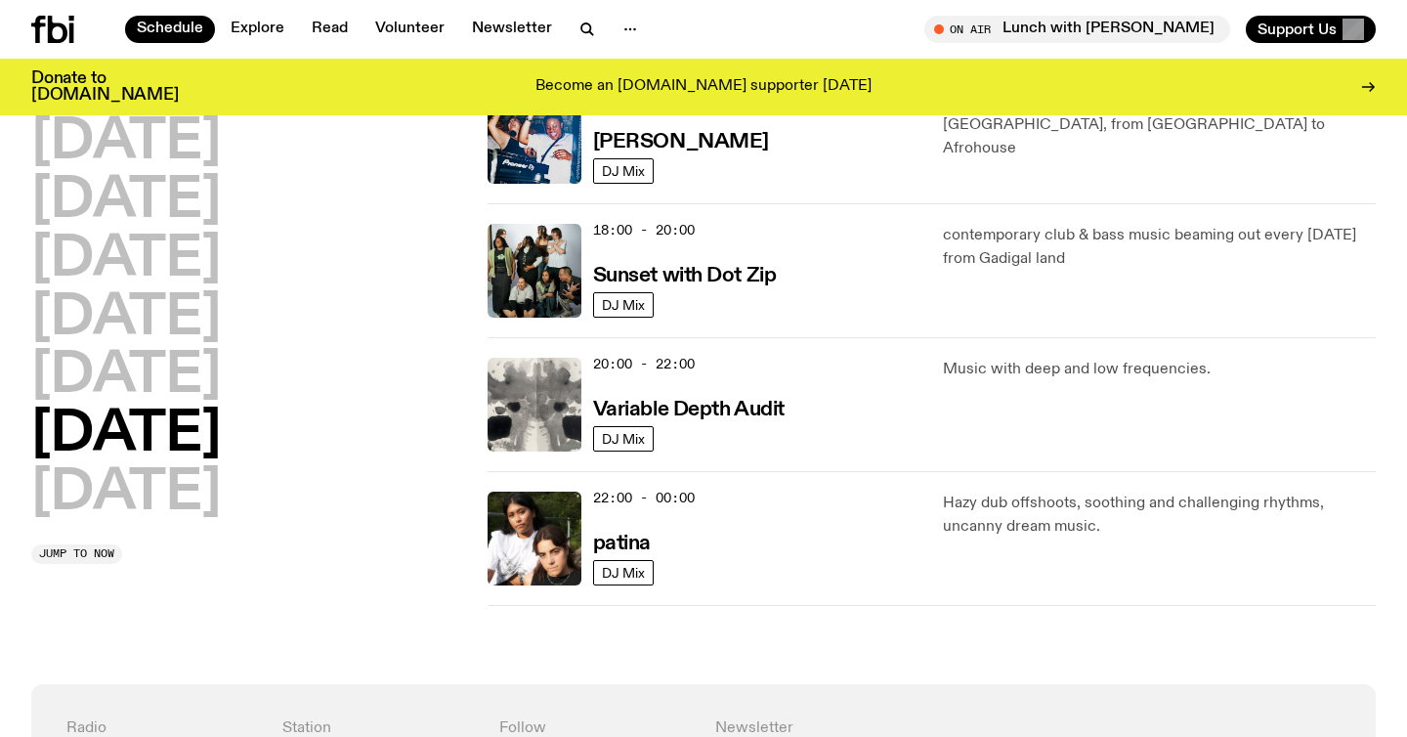
scroll to position [1187, 0]
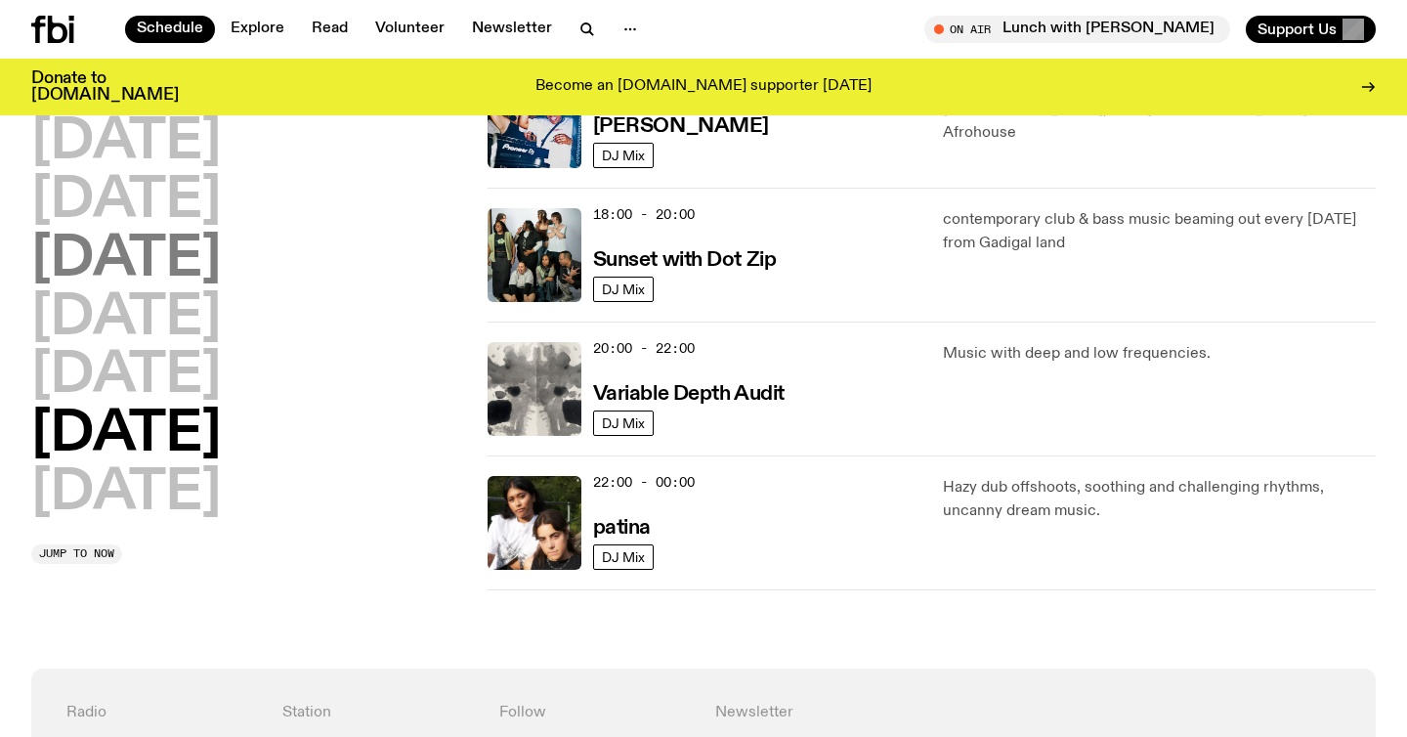
click at [153, 259] on h2 "Wednesday" at bounding box center [126, 260] width 190 height 55
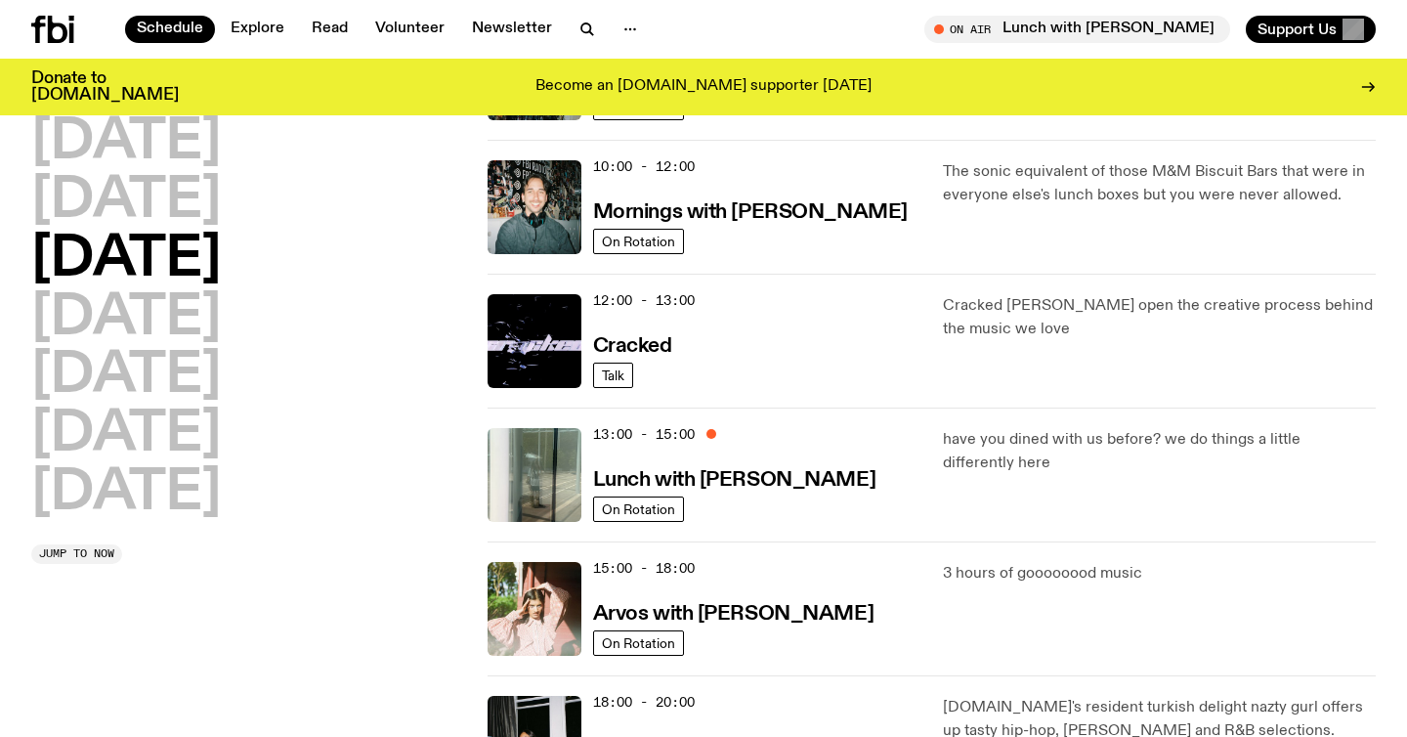
scroll to position [423, 0]
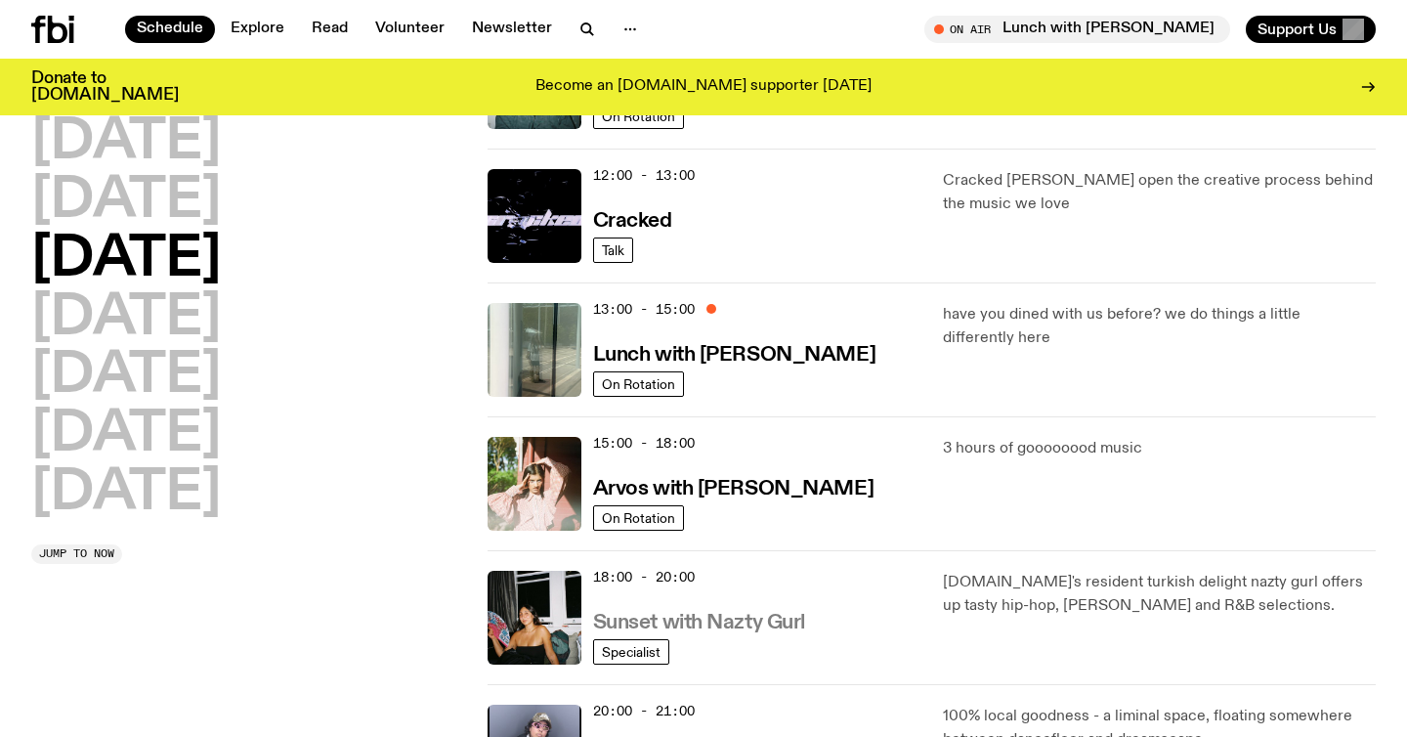
click at [717, 617] on h3 "Sunset with Nazty Gurl" at bounding box center [699, 623] width 212 height 21
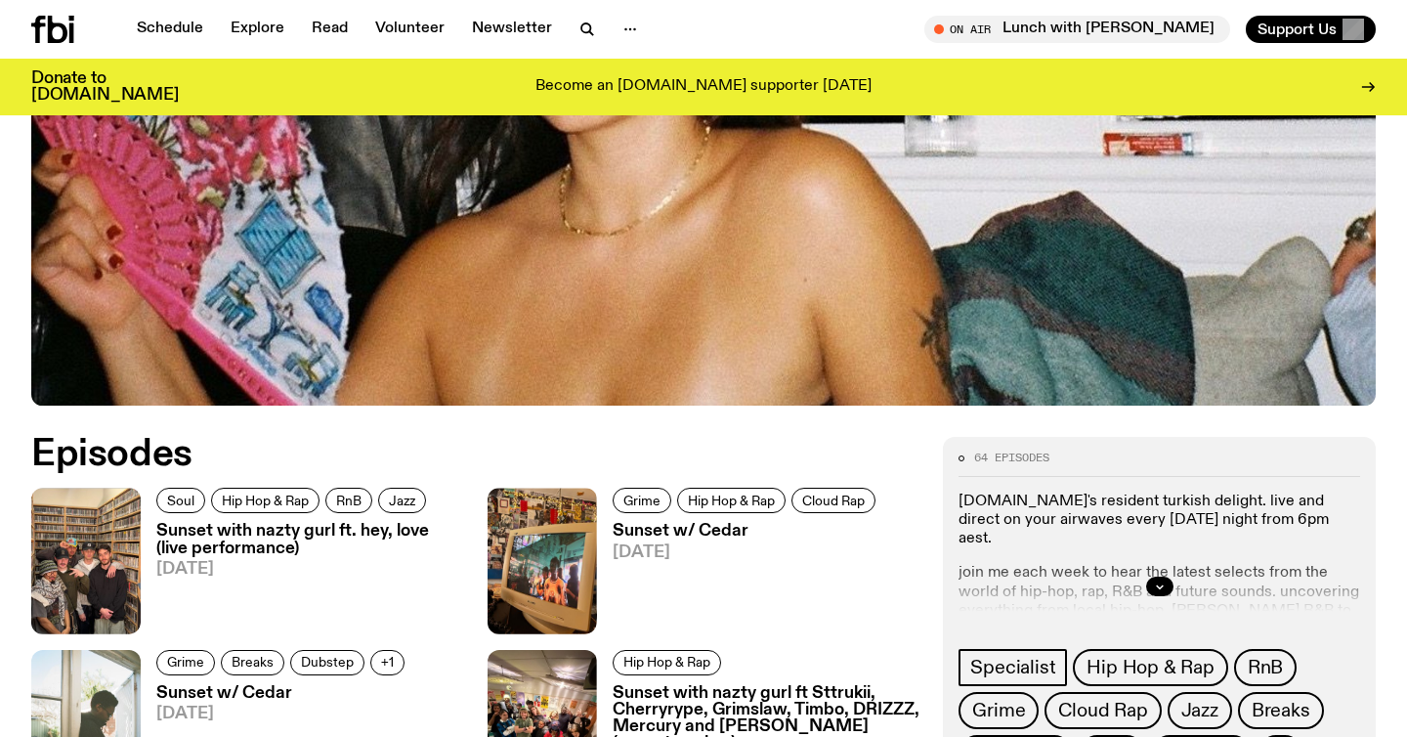
scroll to position [962, 0]
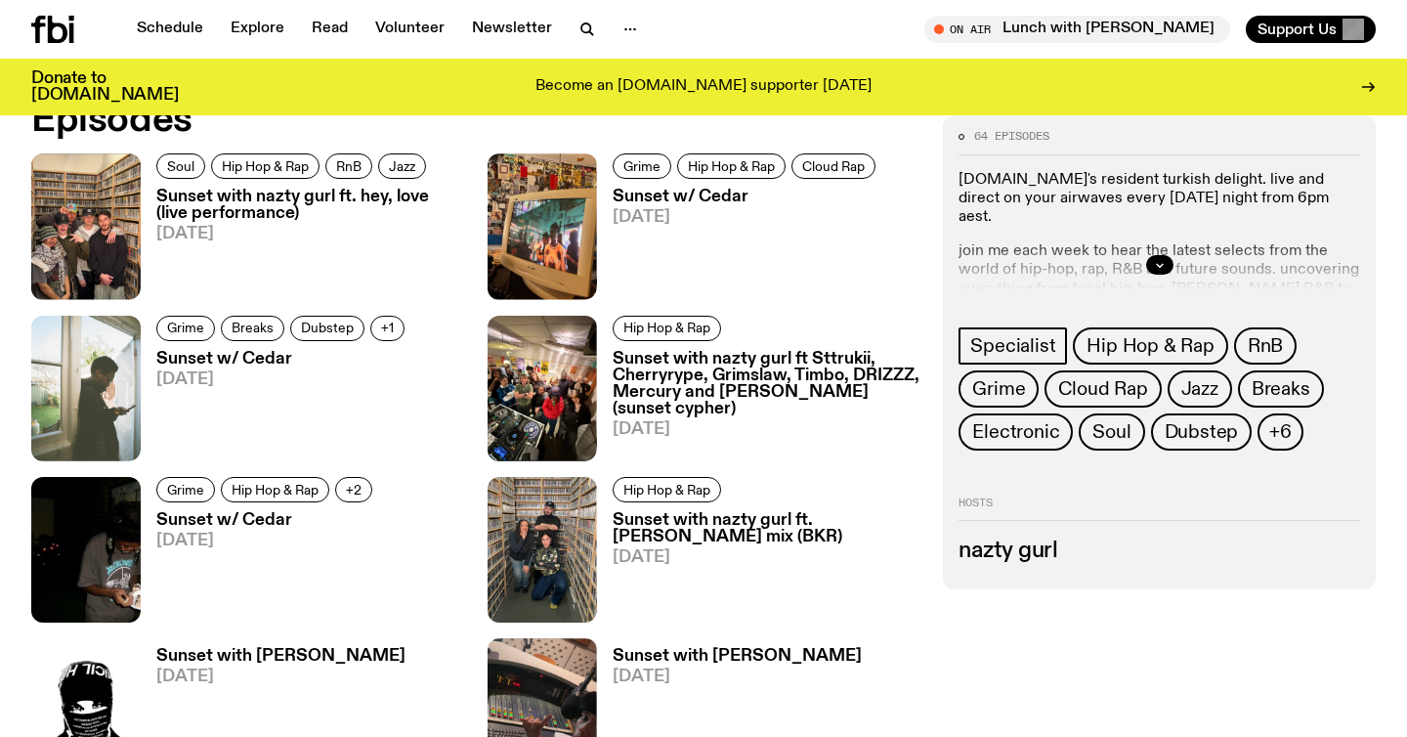
click at [1136, 260] on div at bounding box center [1160, 265] width 402 height 63
click at [1145, 260] on div at bounding box center [1160, 265] width 402 height 63
click at [1156, 260] on icon "button" at bounding box center [1160, 265] width 12 height 12
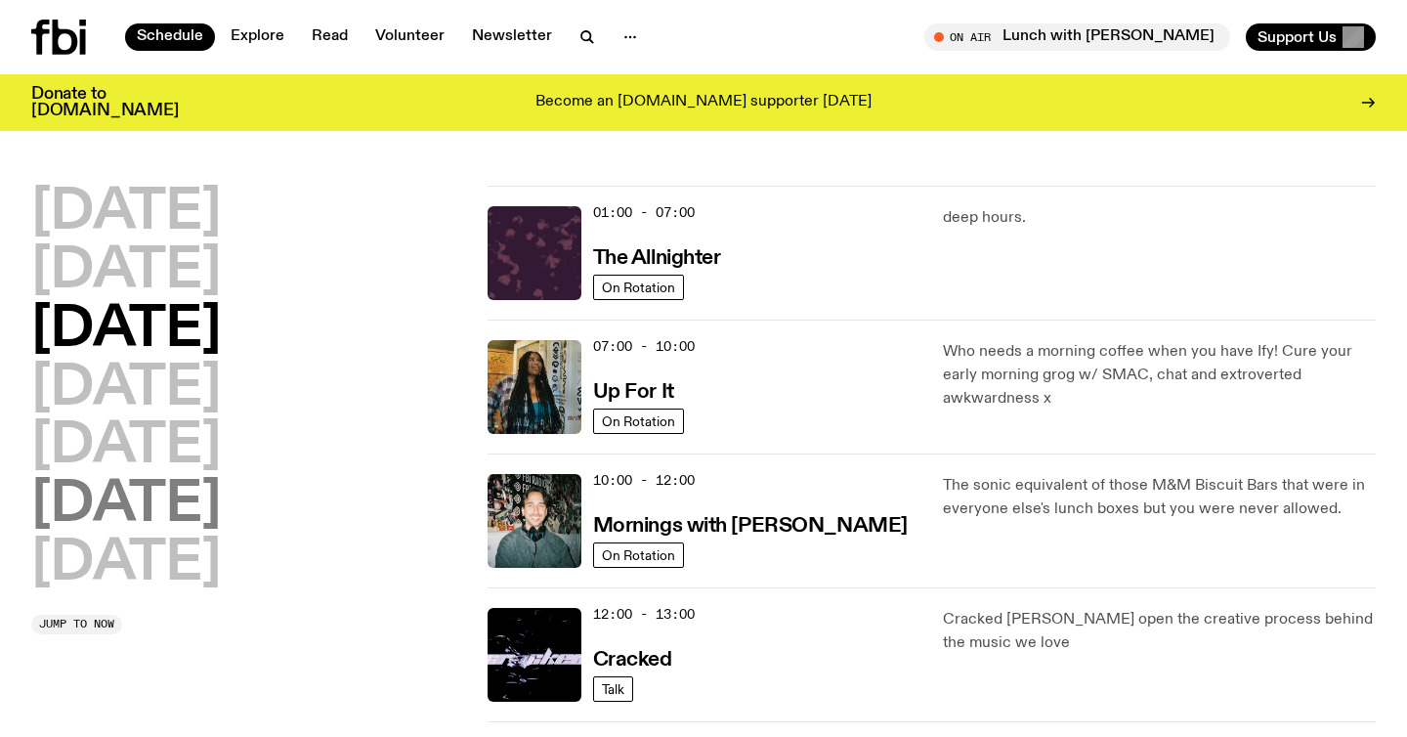
click at [193, 499] on h2 "[DATE]" at bounding box center [126, 505] width 190 height 55
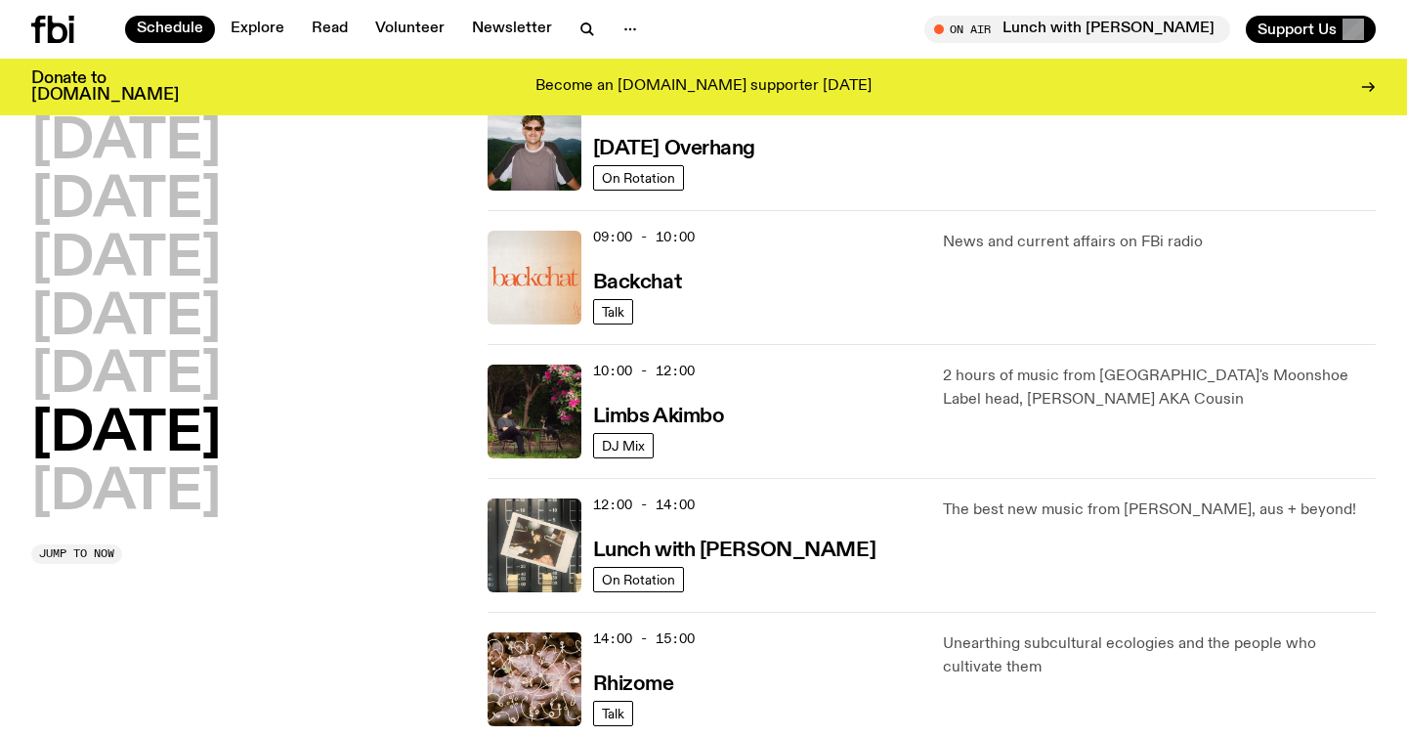
scroll to position [596, 0]
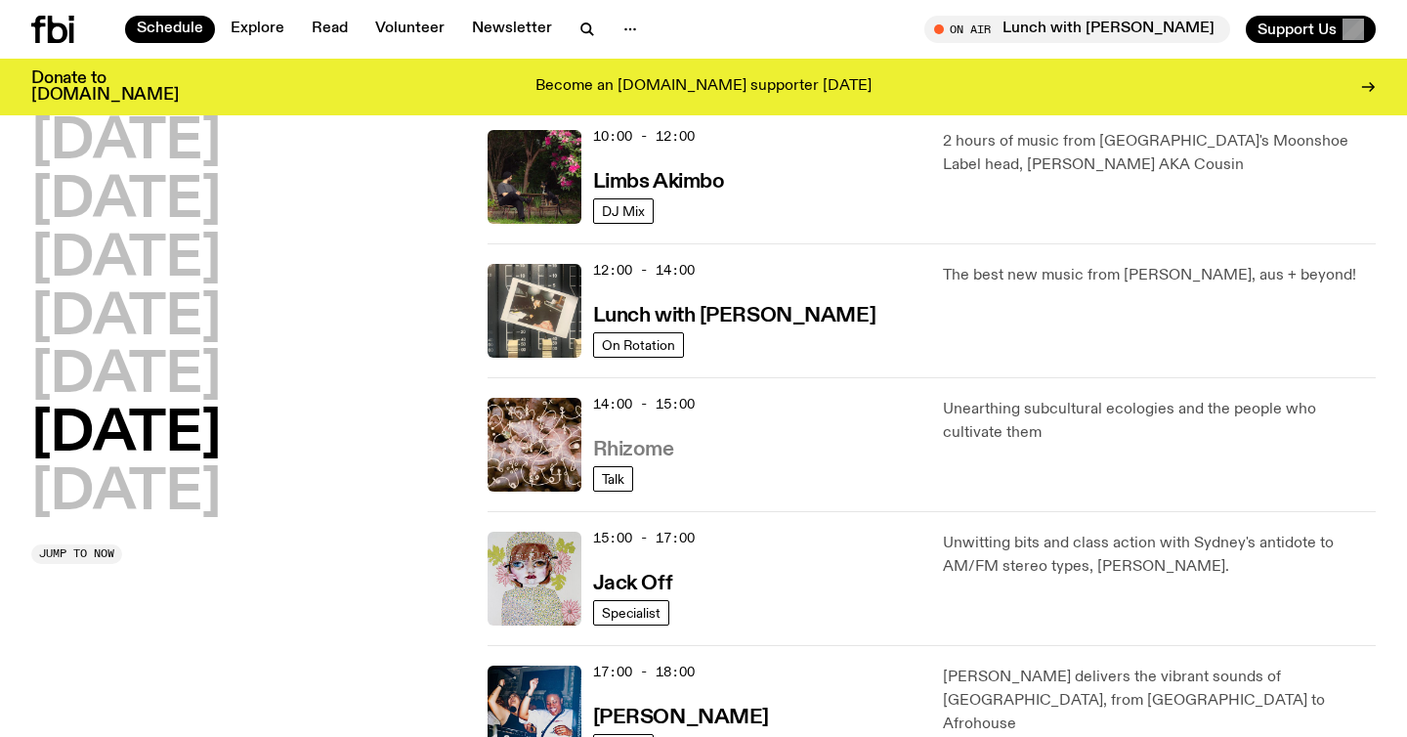
click at [653, 450] on h3 "Rhizome" at bounding box center [633, 450] width 81 height 21
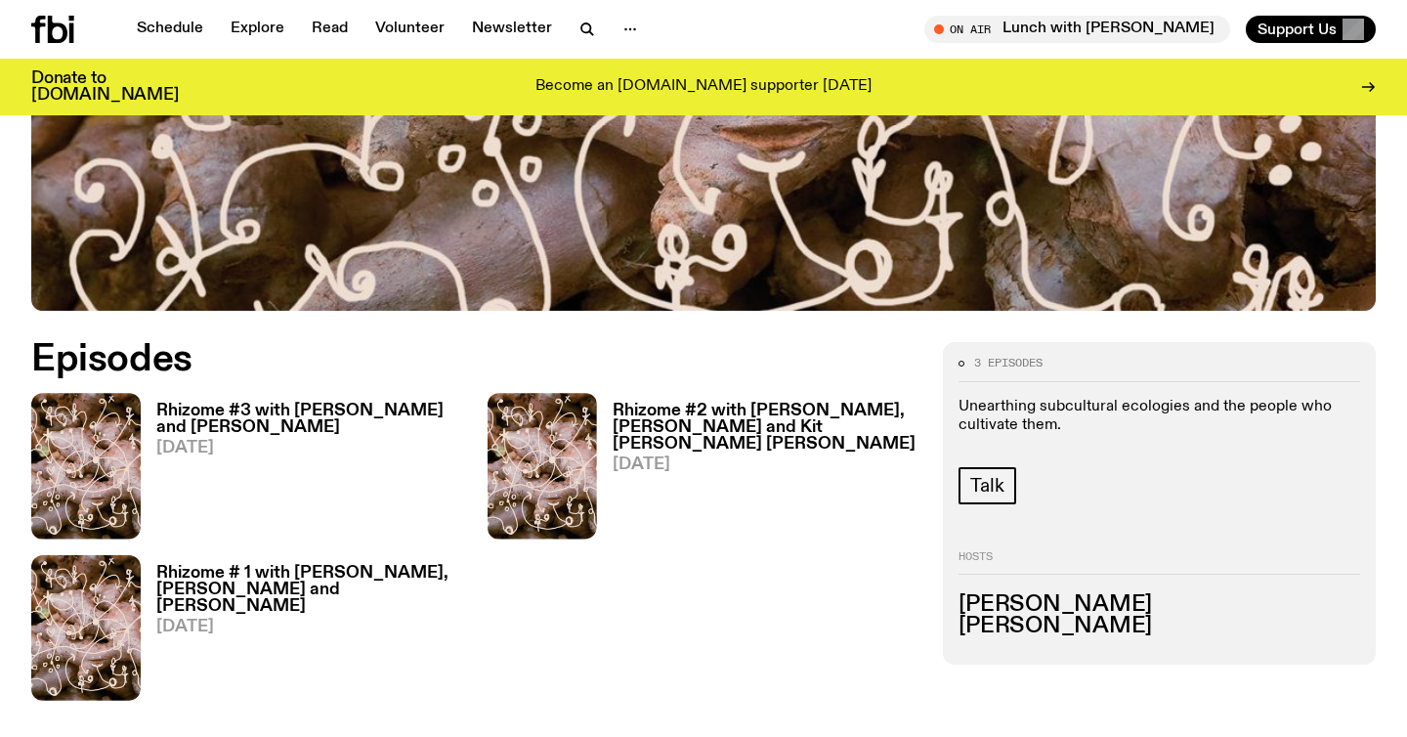
scroll to position [793, 0]
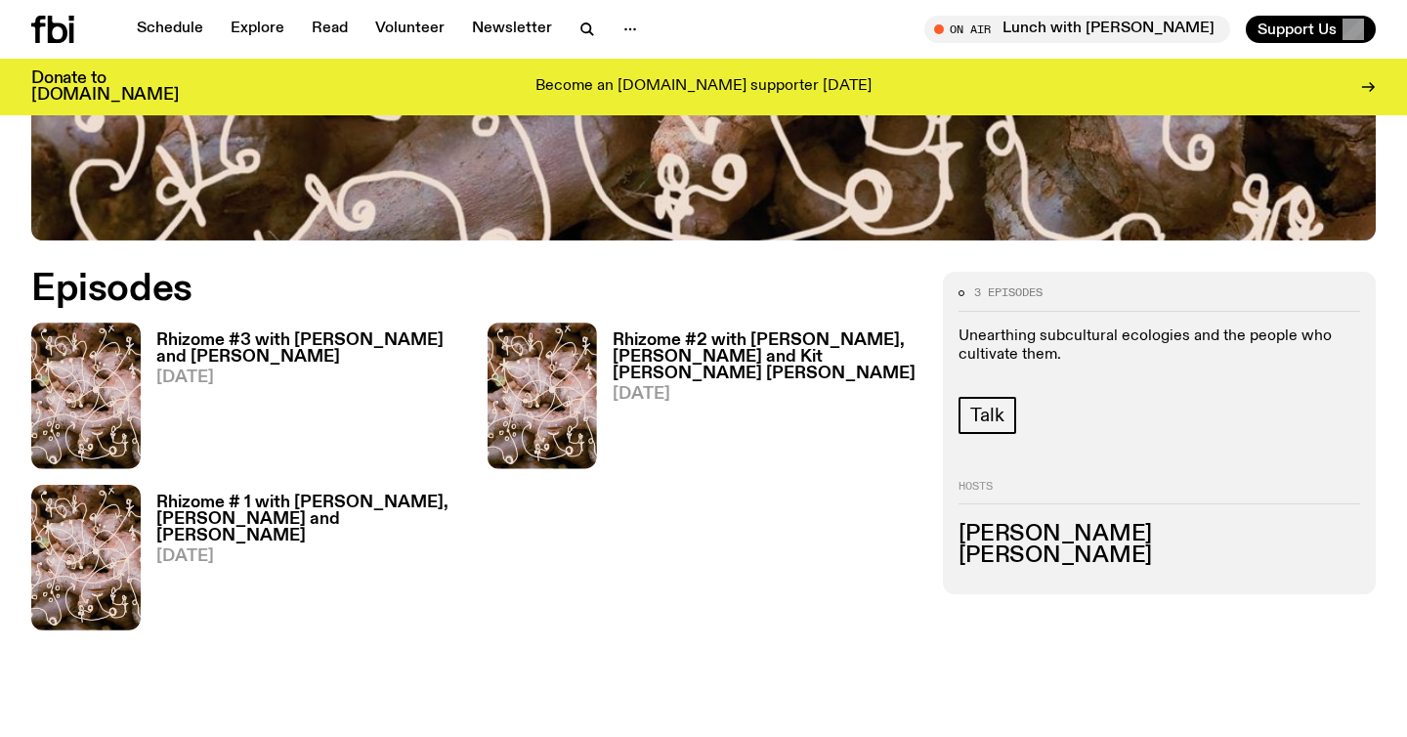
click at [697, 355] on h3 "Rhizome #2 with Saira Krishan, Fei Gao and Kit Wu Bylett" at bounding box center [767, 357] width 308 height 50
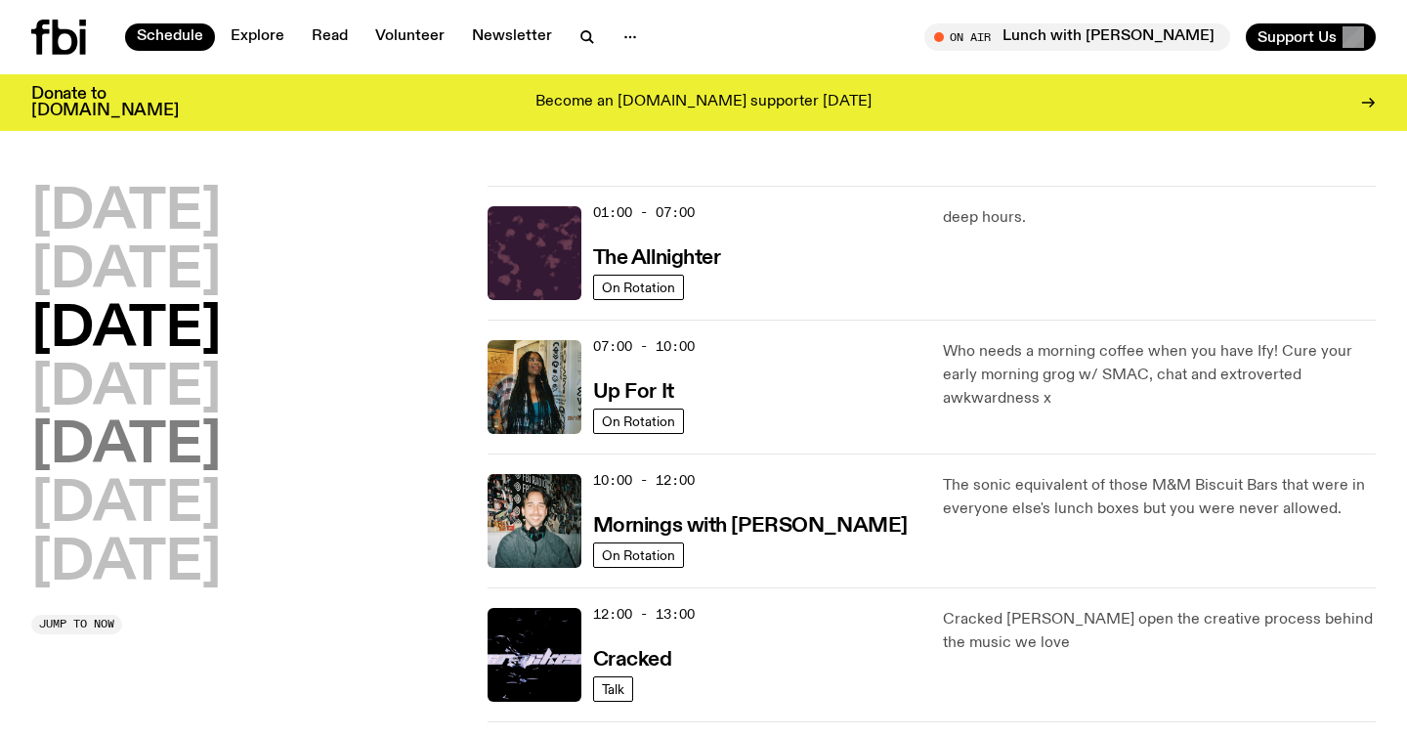
click at [144, 446] on h2 "[DATE]" at bounding box center [126, 446] width 190 height 55
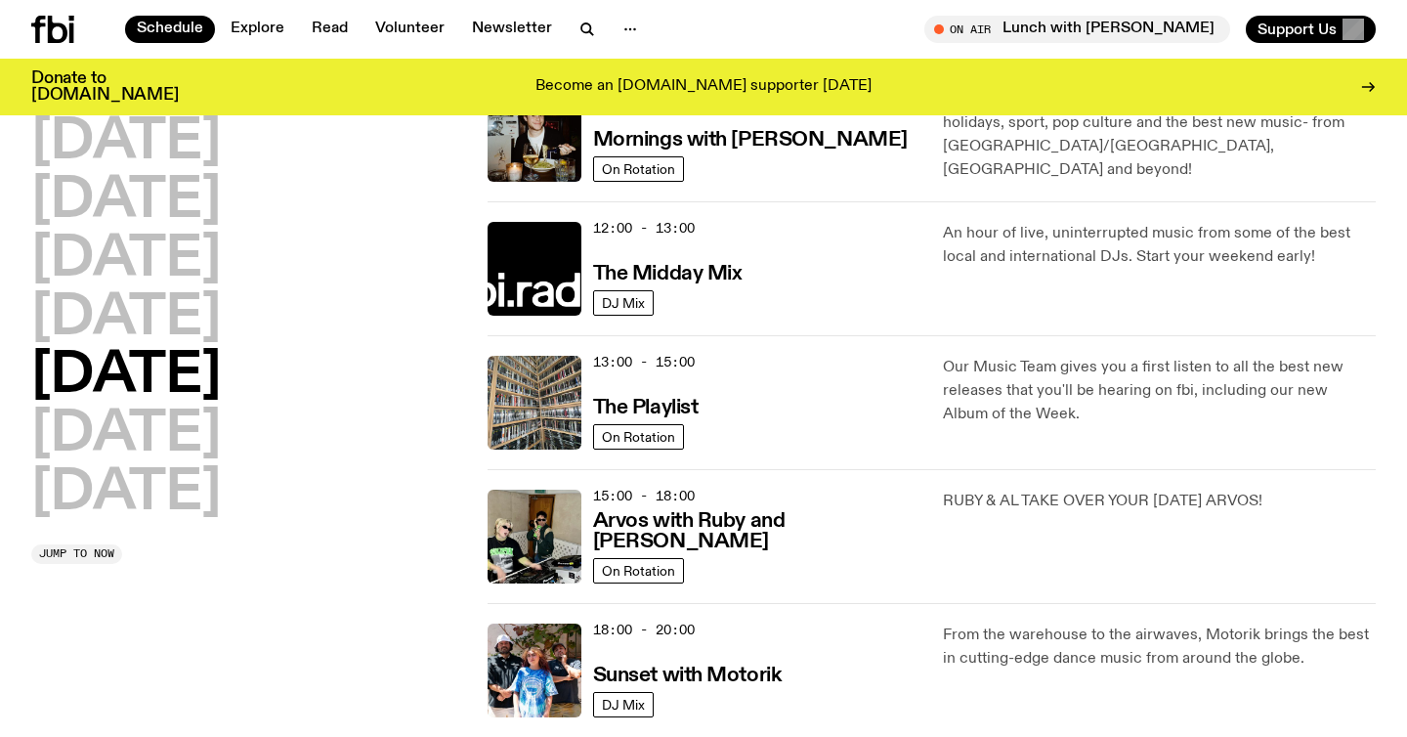
scroll to position [363, 0]
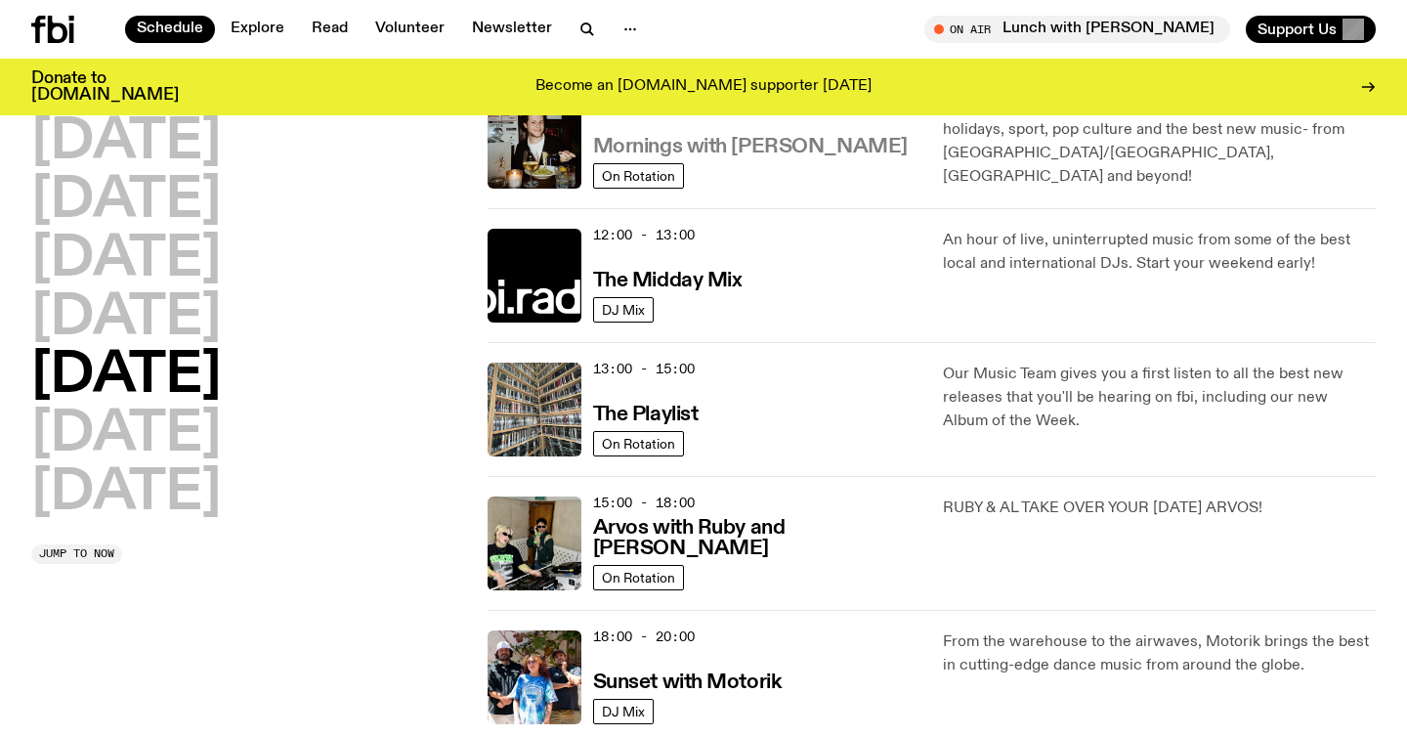
click at [732, 147] on h3 "Mornings with [PERSON_NAME]" at bounding box center [750, 147] width 315 height 21
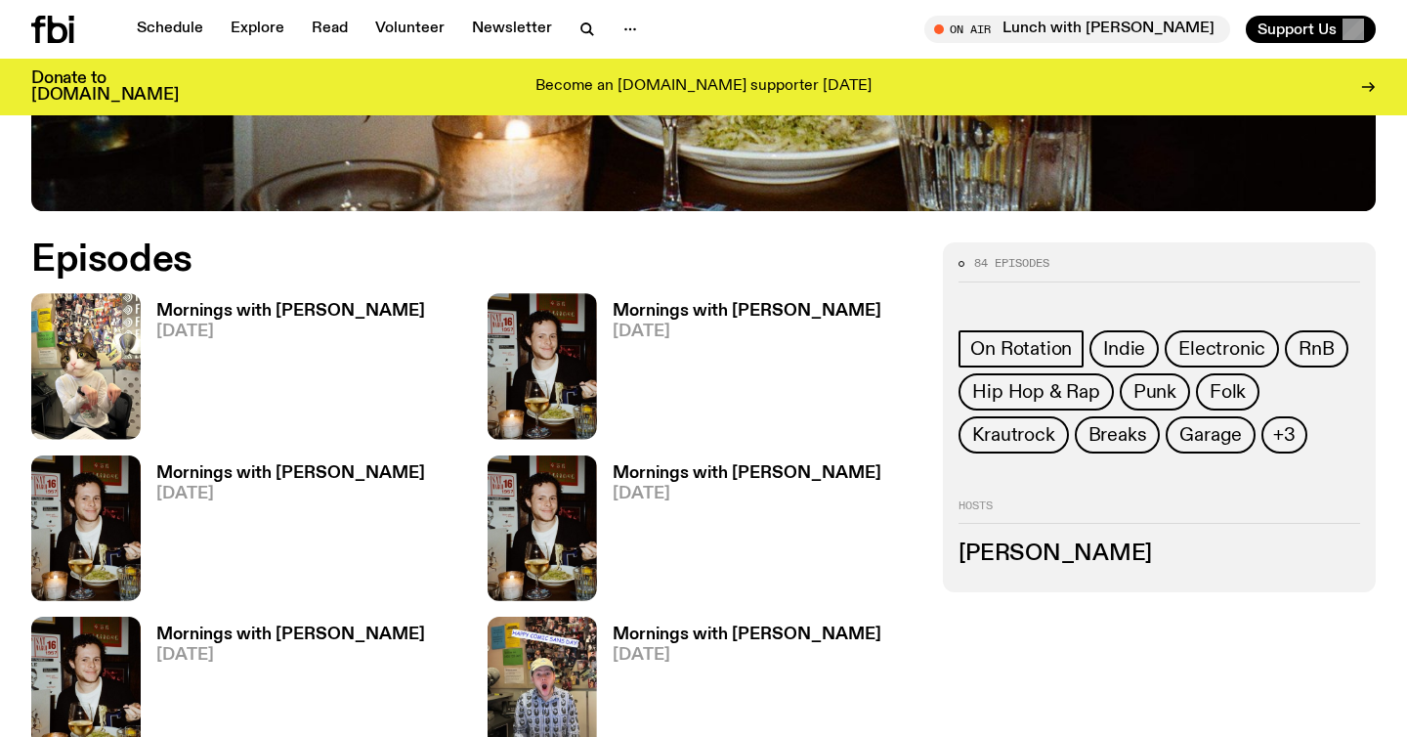
scroll to position [10, 0]
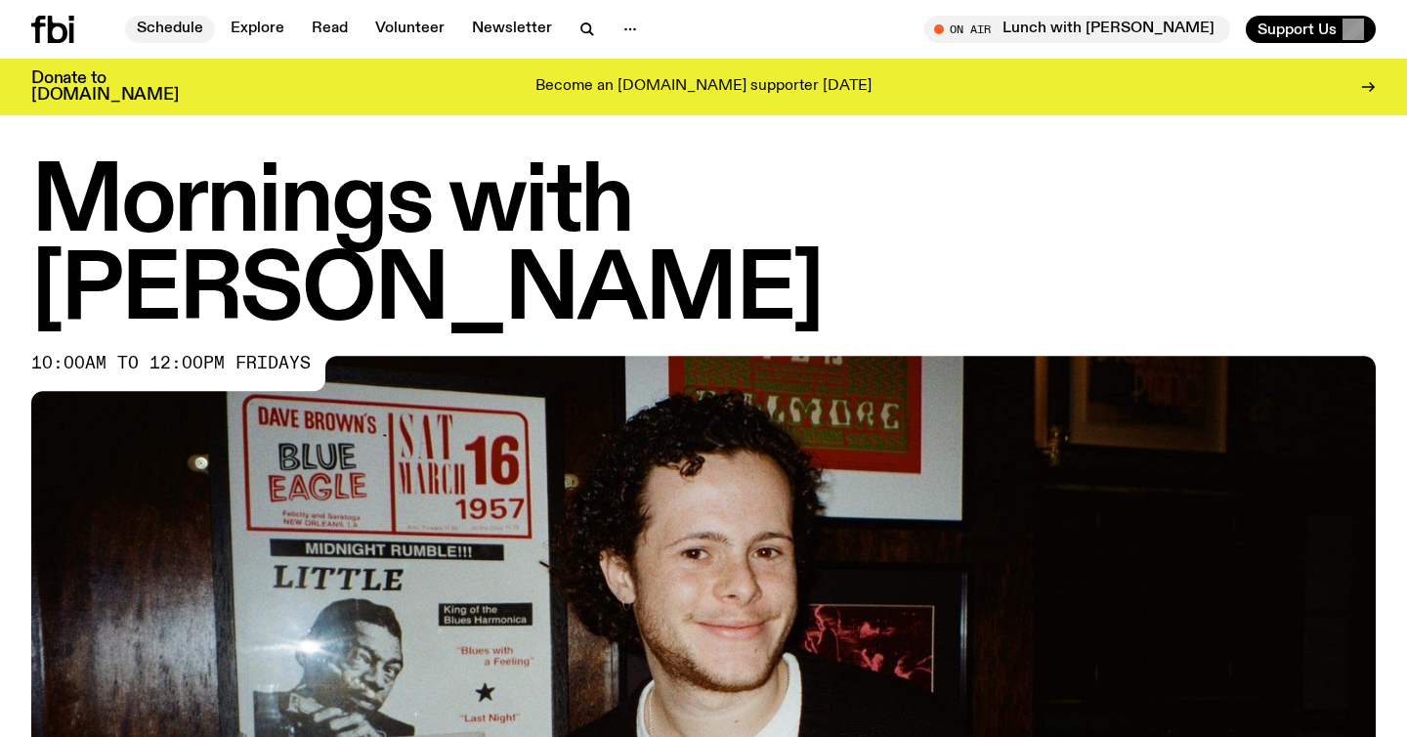
click at [183, 16] on link "Schedule" at bounding box center [170, 29] width 90 height 27
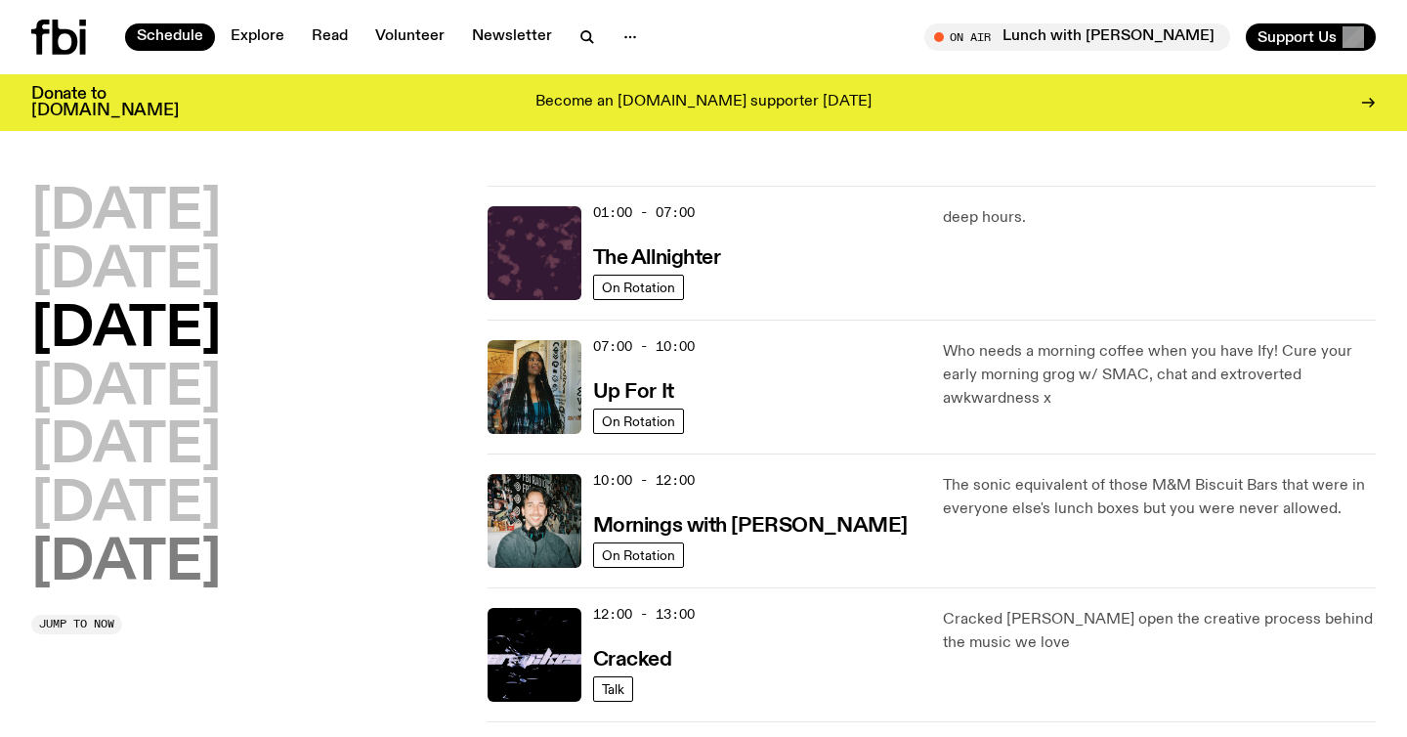
click at [173, 584] on h2 "[DATE]" at bounding box center [126, 563] width 190 height 55
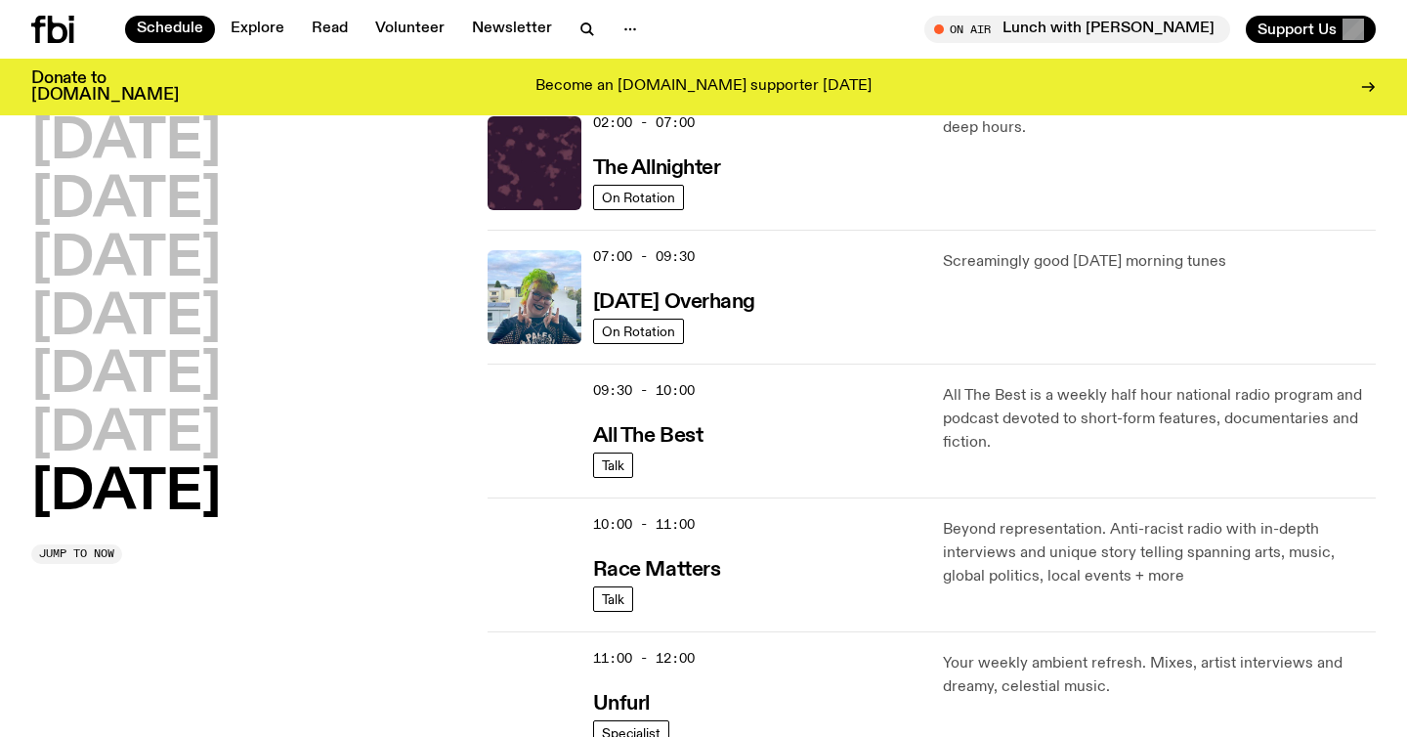
scroll to position [244, 0]
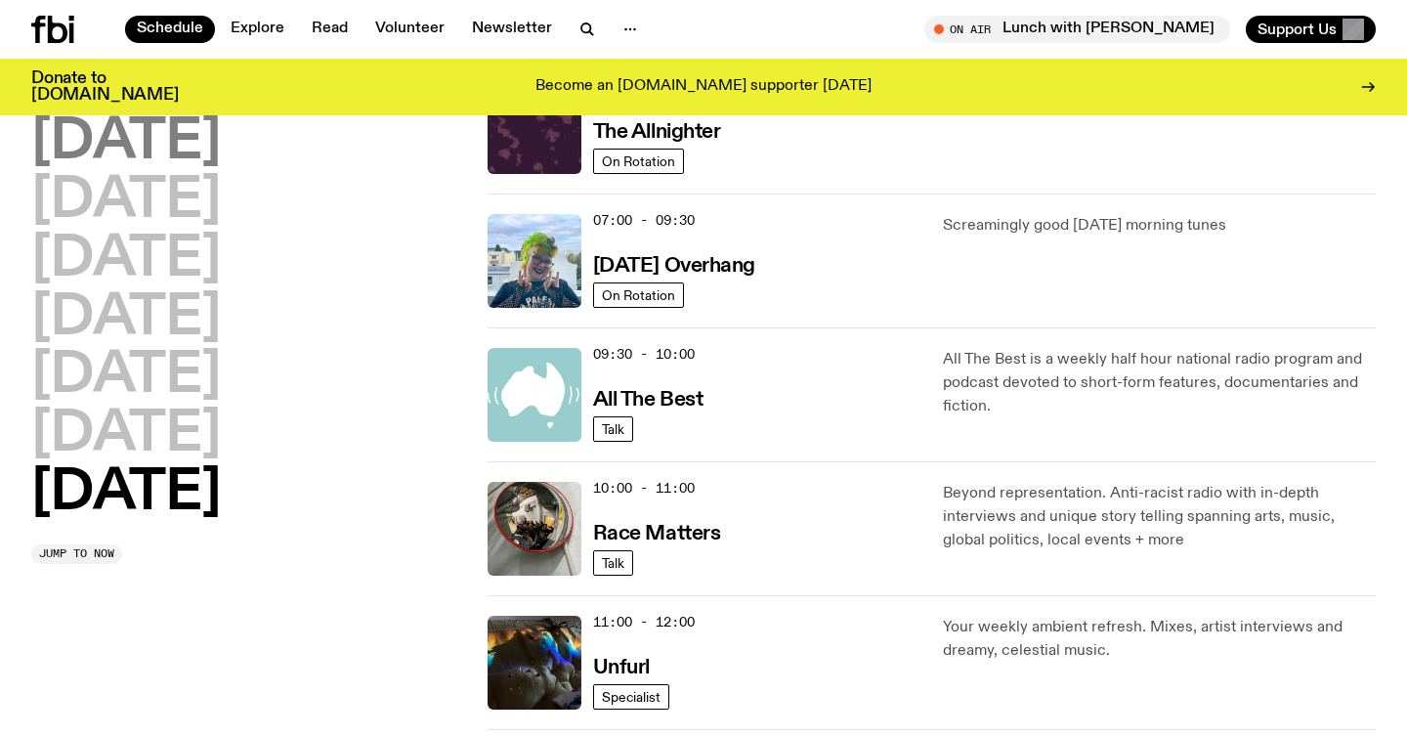
click at [149, 155] on h2 "[DATE]" at bounding box center [126, 142] width 190 height 55
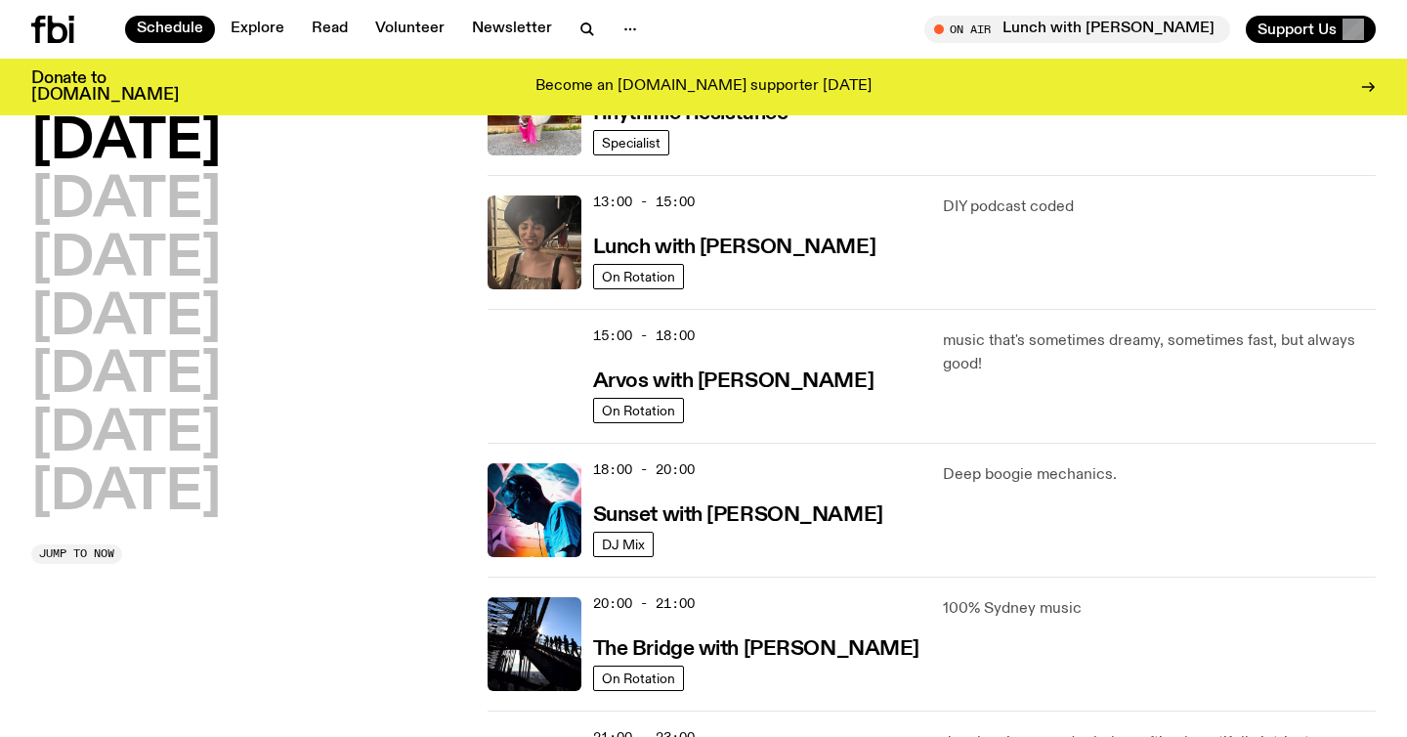
scroll to position [533, 0]
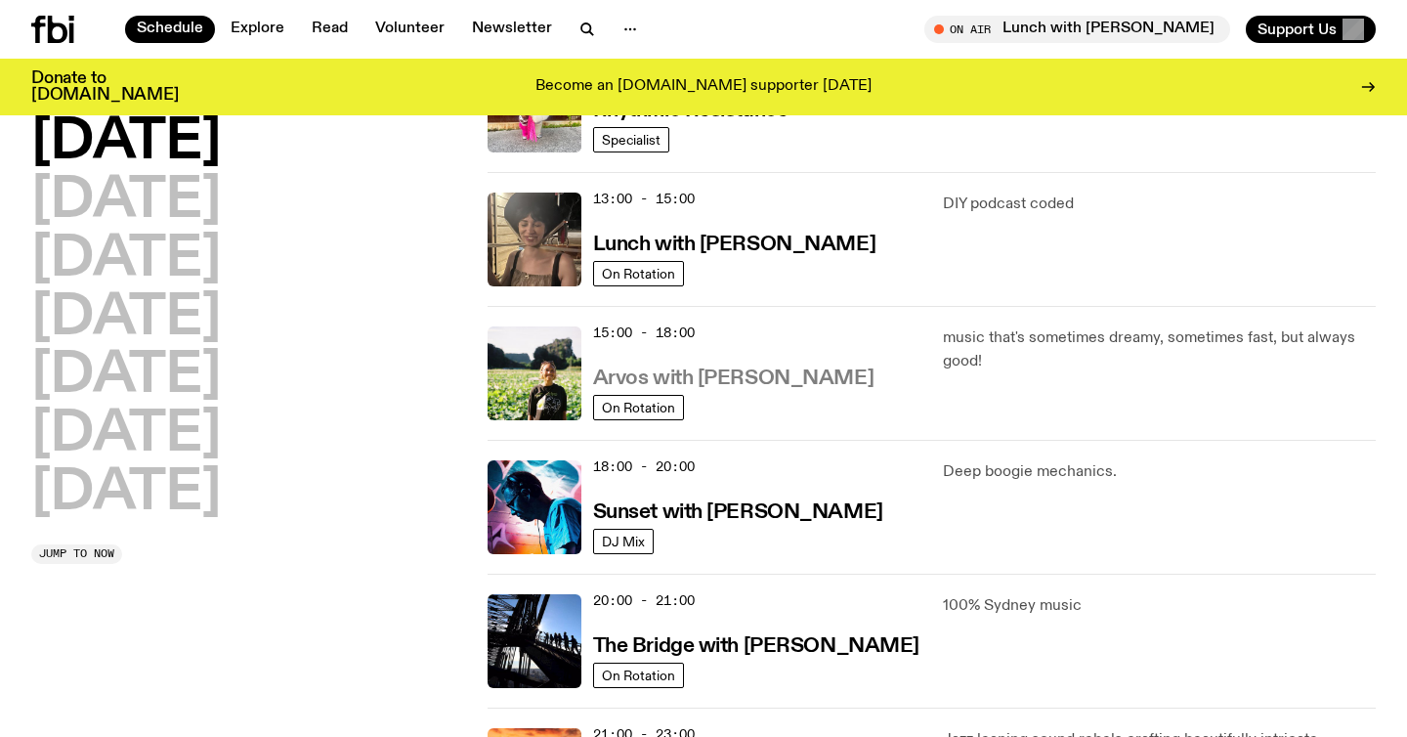
click at [759, 376] on h3 "Arvos with [PERSON_NAME]" at bounding box center [733, 378] width 280 height 21
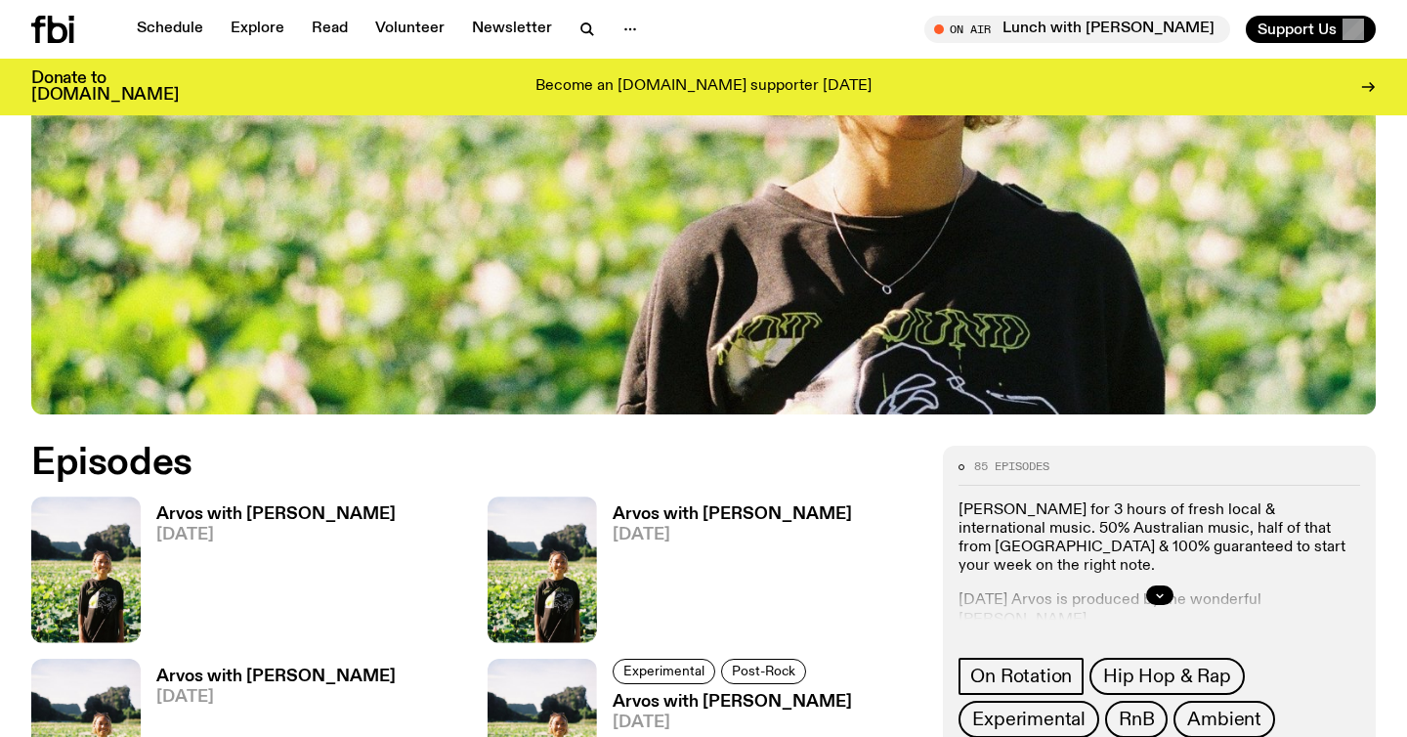
scroll to position [961, 0]
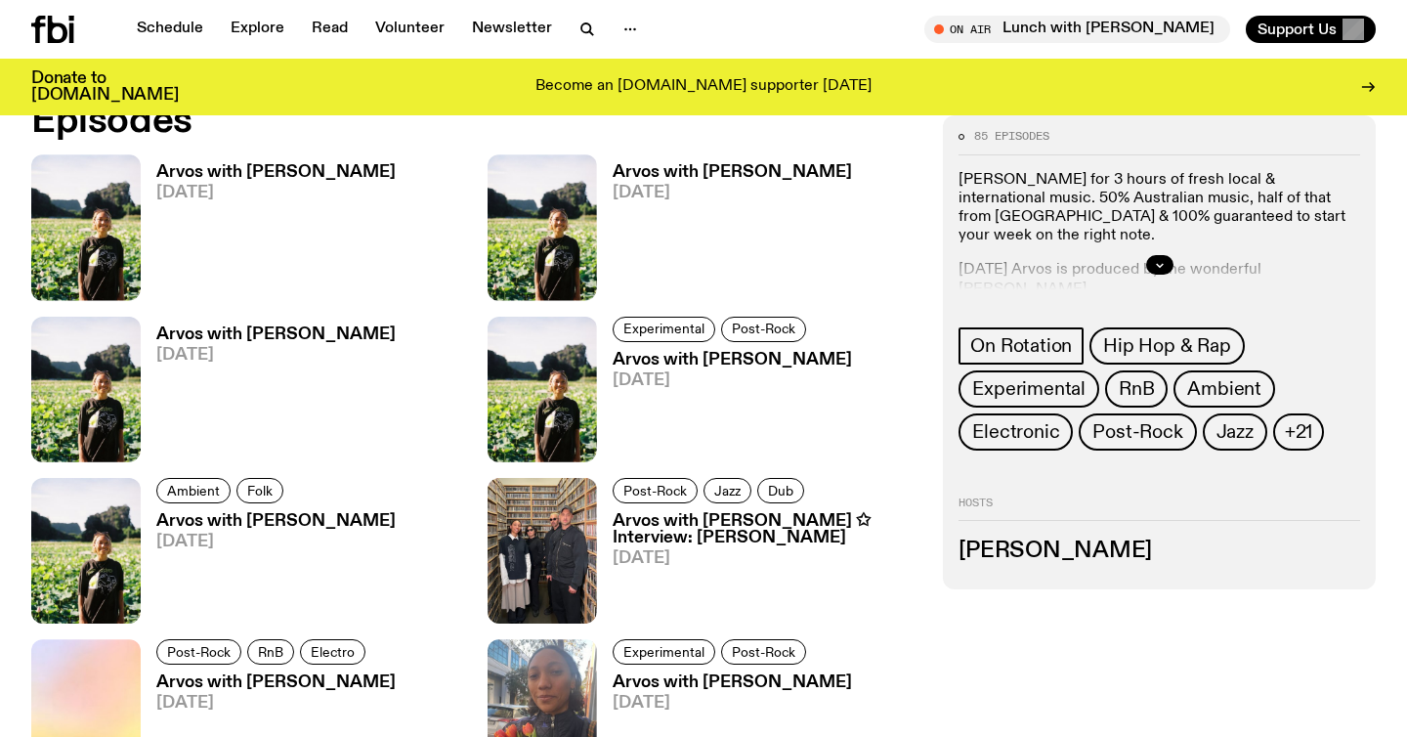
click at [1171, 254] on div at bounding box center [1160, 265] width 402 height 63
click at [1157, 261] on icon "button" at bounding box center [1160, 265] width 12 height 12
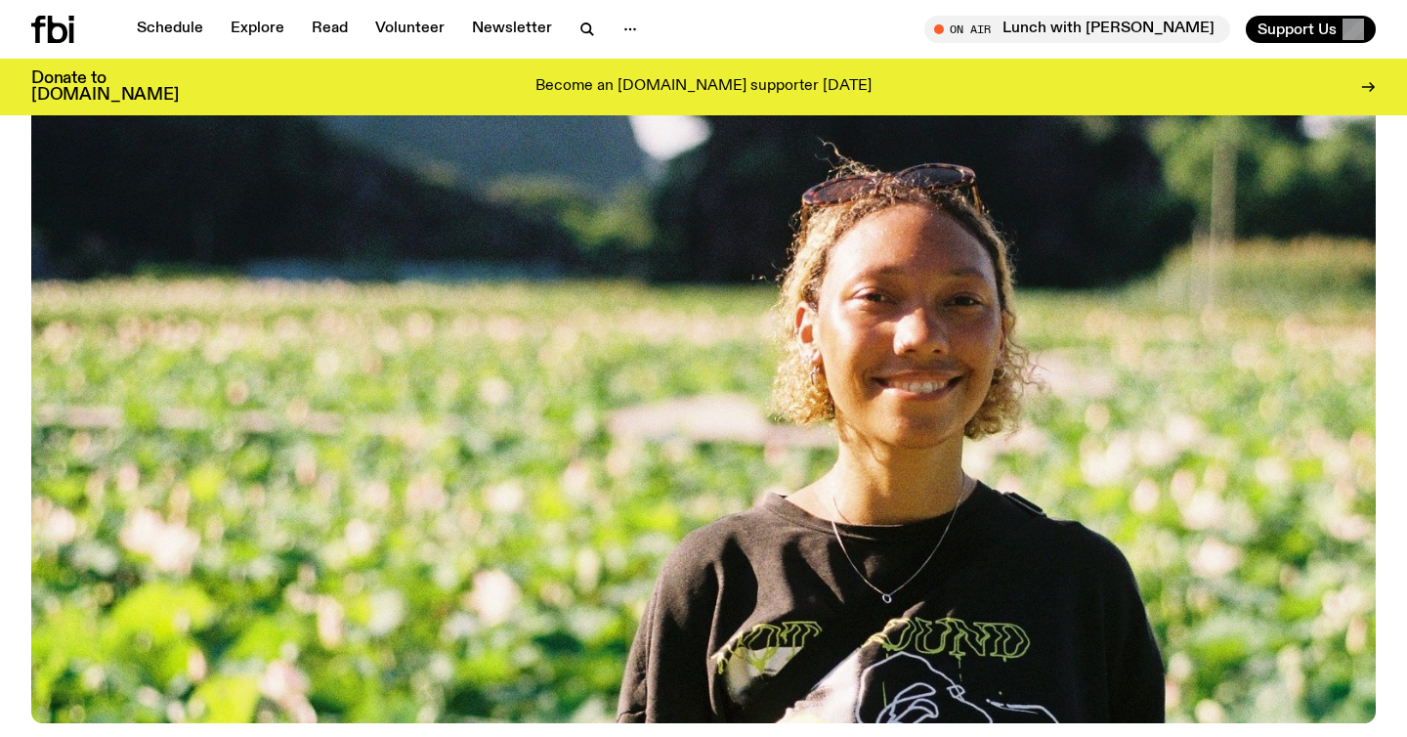
scroll to position [0, 0]
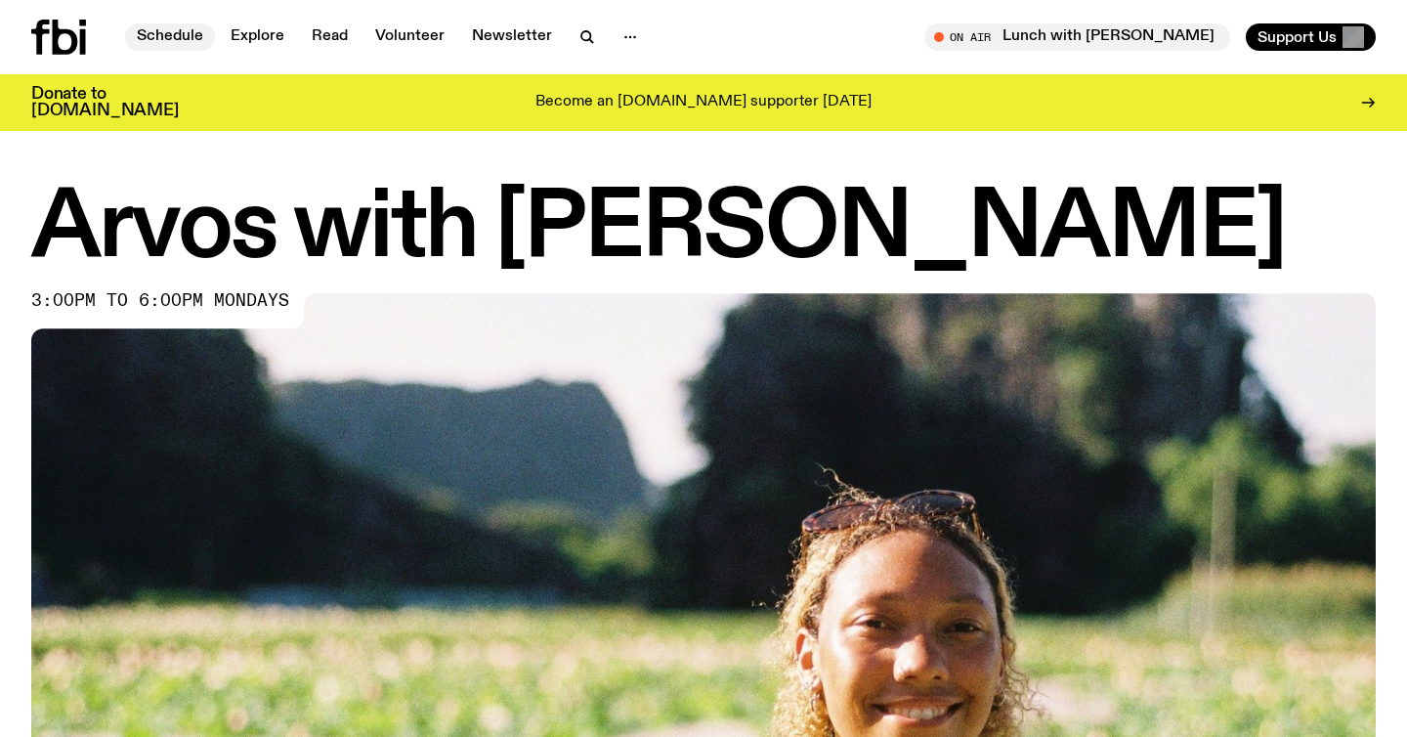
click at [177, 45] on link "Schedule" at bounding box center [170, 36] width 90 height 27
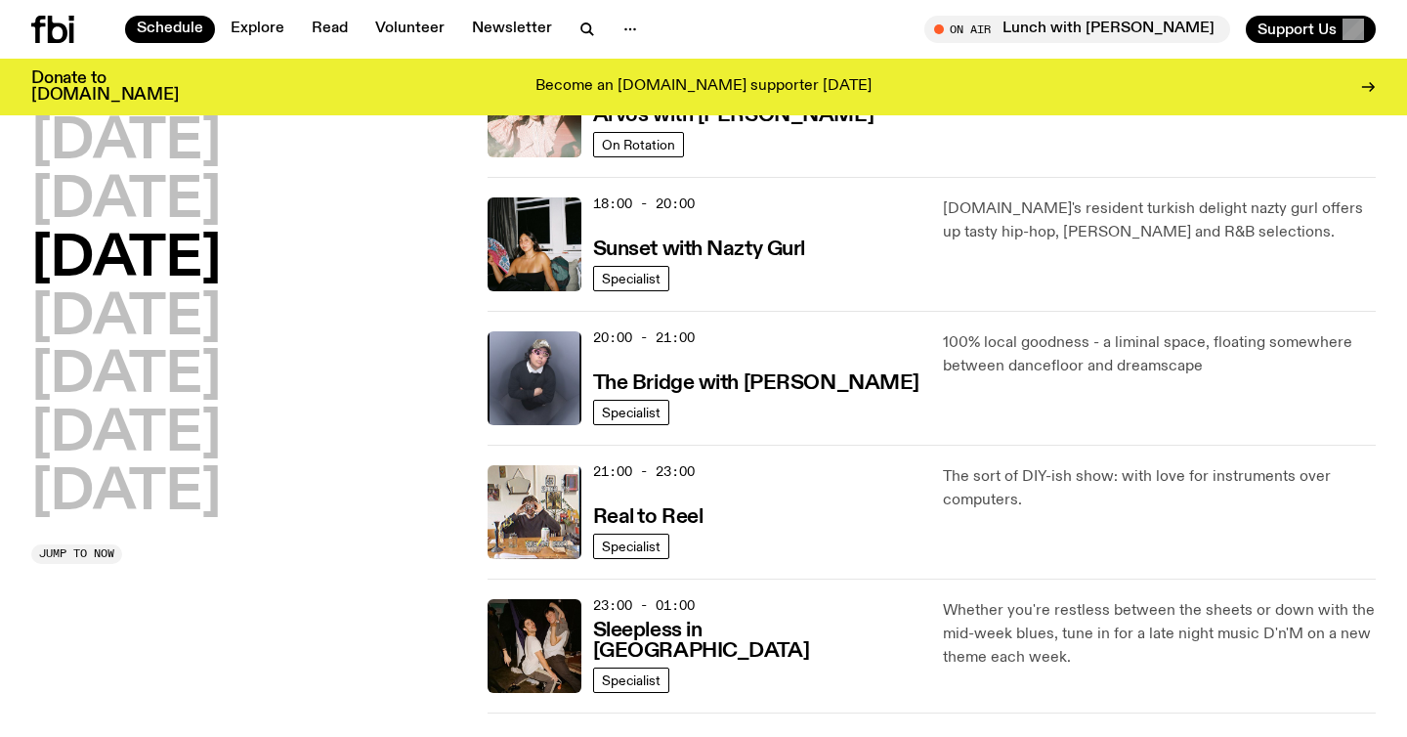
scroll to position [781, 0]
